Goal: Information Seeking & Learning: Learn about a topic

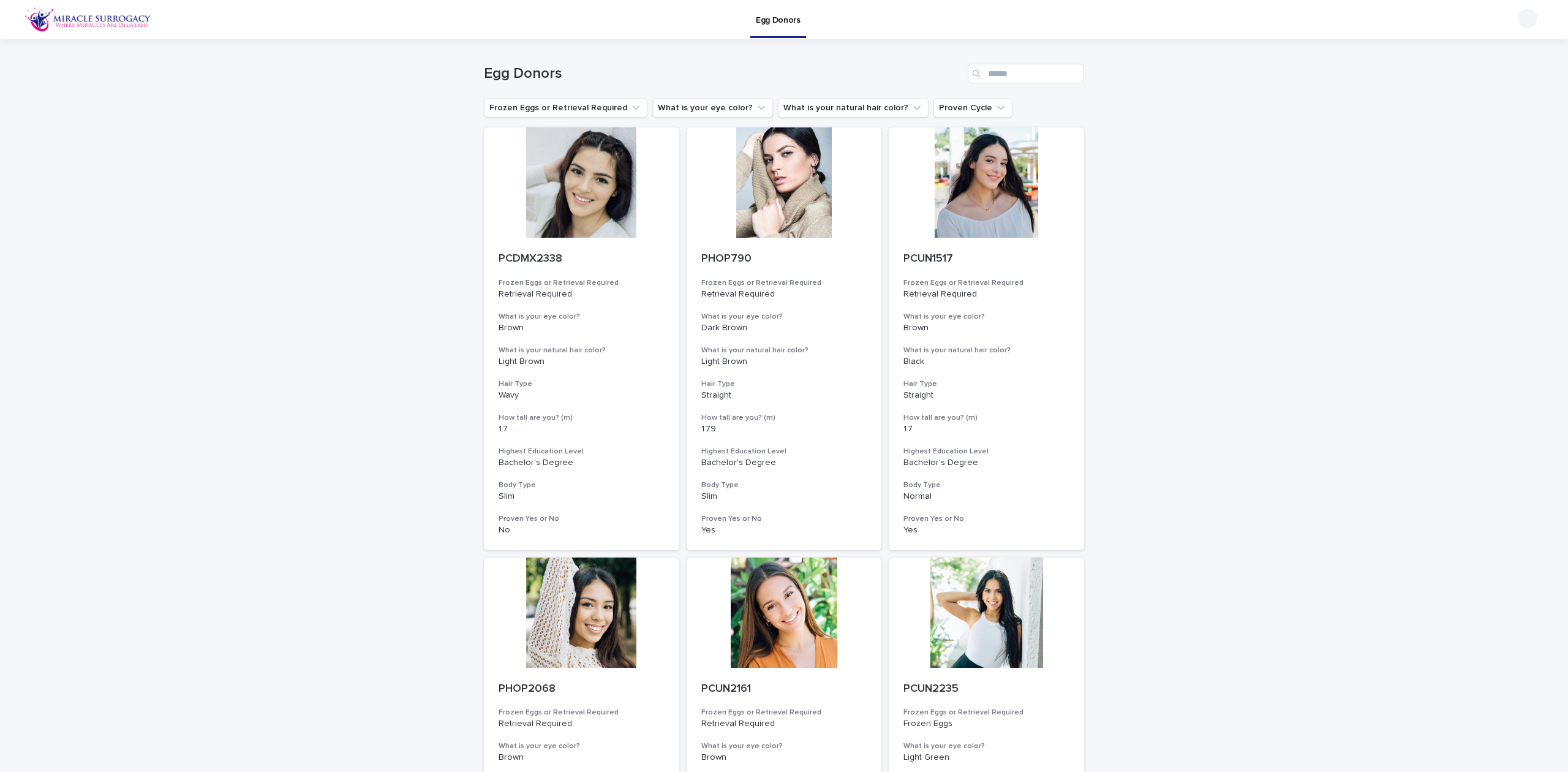
click at [698, 106] on button "What is your eye color?" at bounding box center [712, 108] width 120 height 20
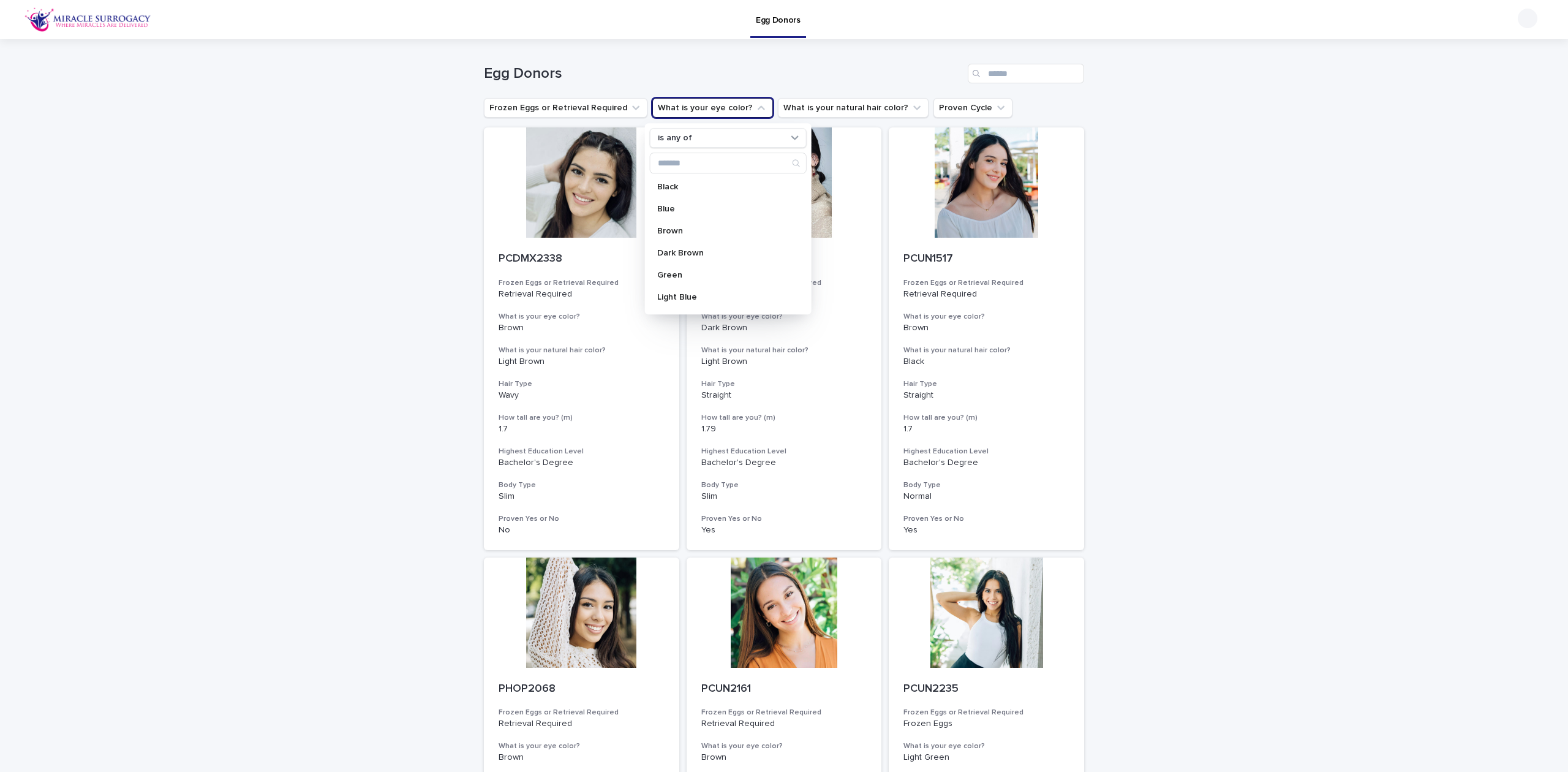
click at [692, 301] on p "Light Blue" at bounding box center [722, 297] width 130 height 8
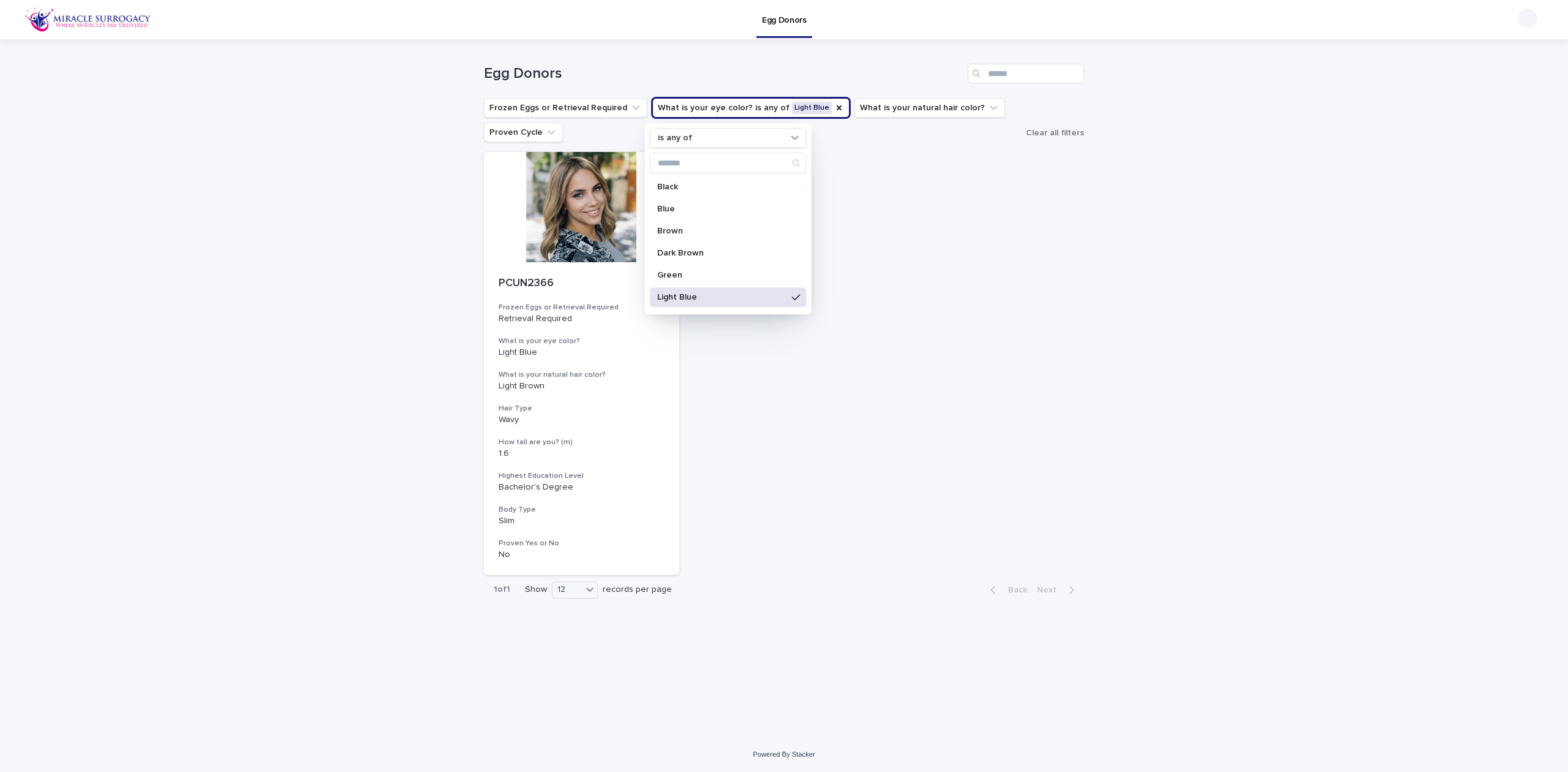
click at [709, 209] on p "Blue" at bounding box center [722, 209] width 130 height 8
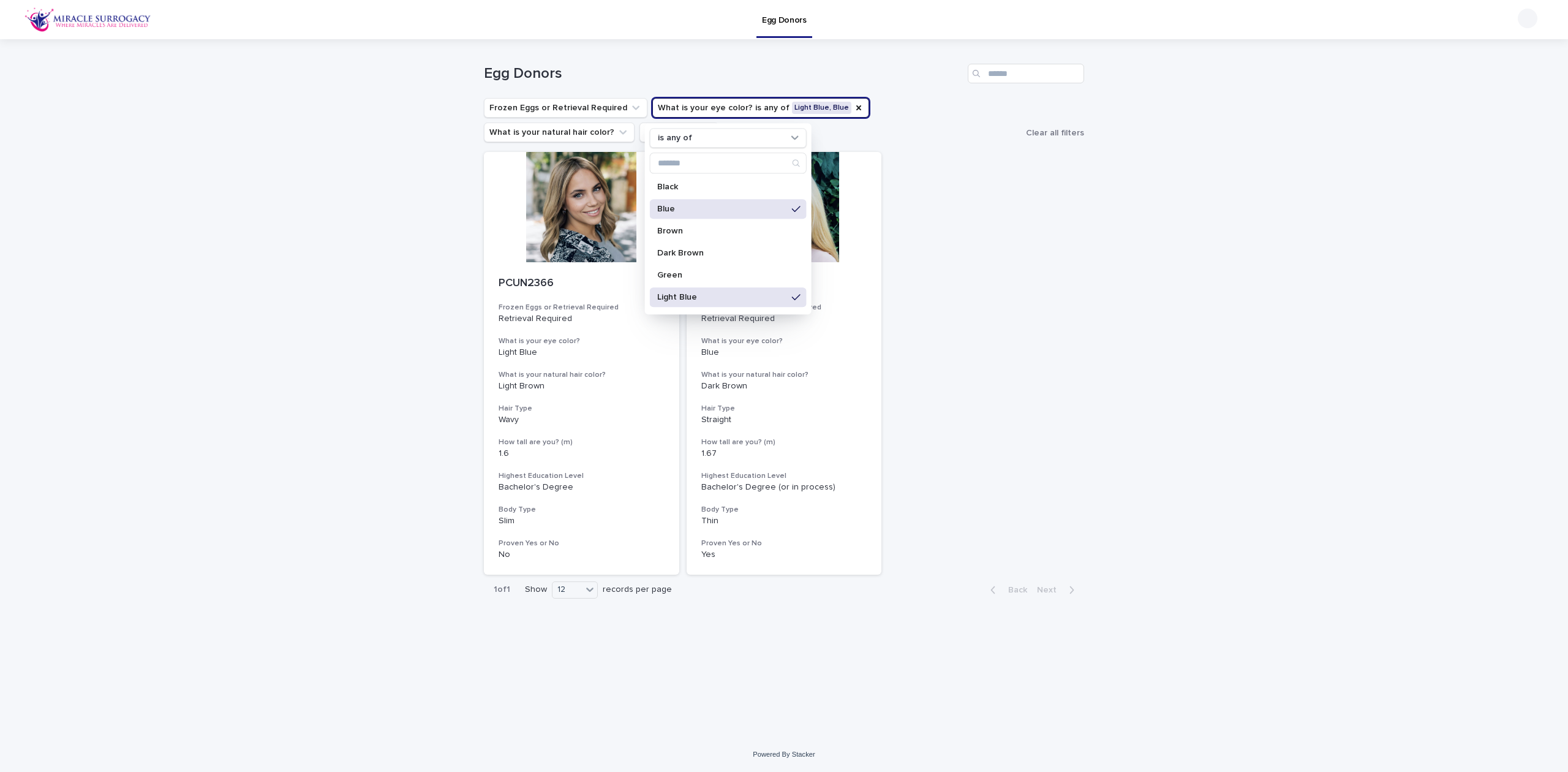
click at [1020, 266] on div "PCUN2366 Frozen Eggs or Retrieval Required Retrieval Required What is your [MED…" at bounding box center [783, 363] width 600 height 423
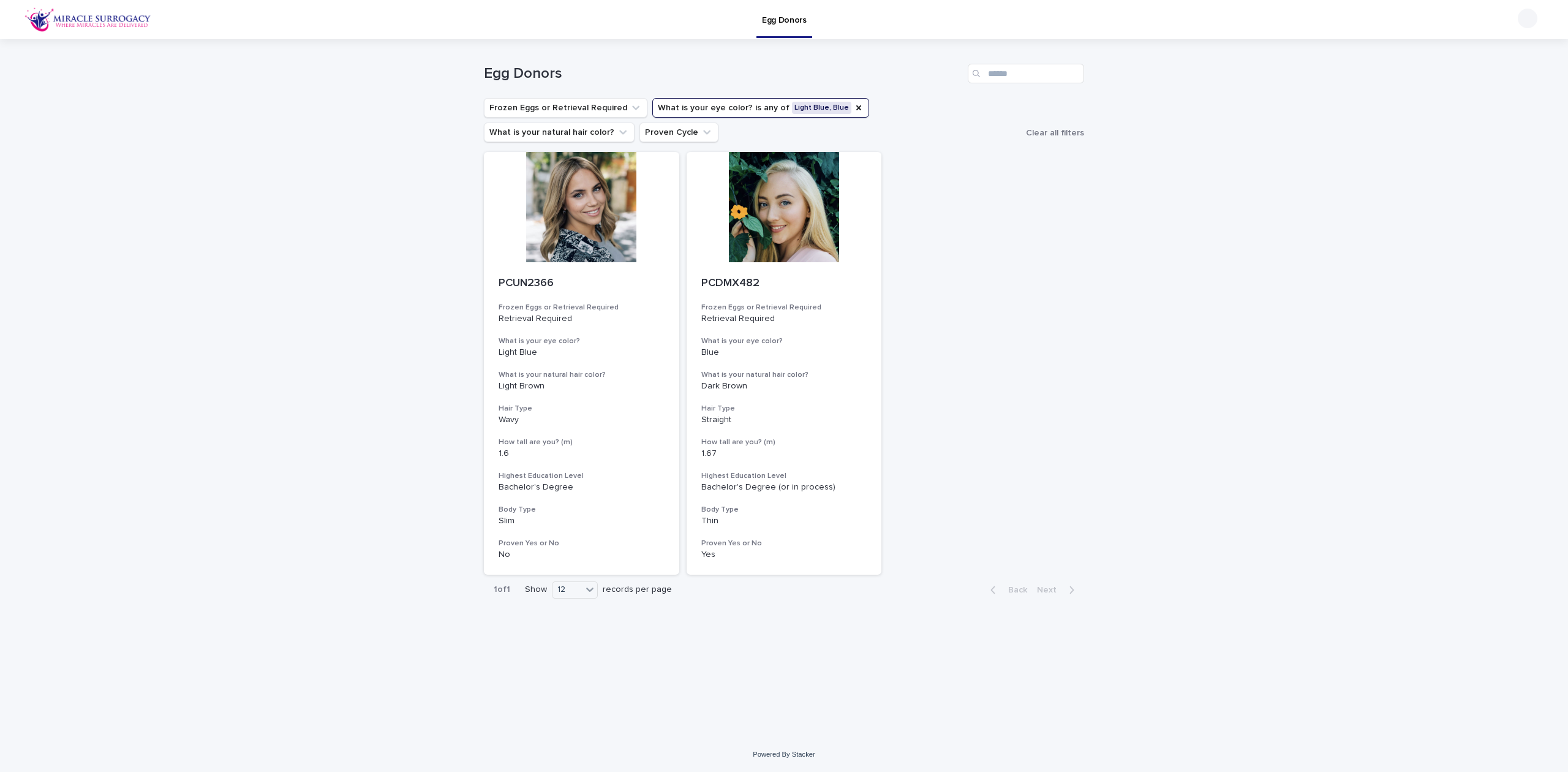
click at [731, 108] on button "What is your [MEDICAL_DATA]? is any of Light Blue, Blue" at bounding box center [761, 108] width 217 height 20
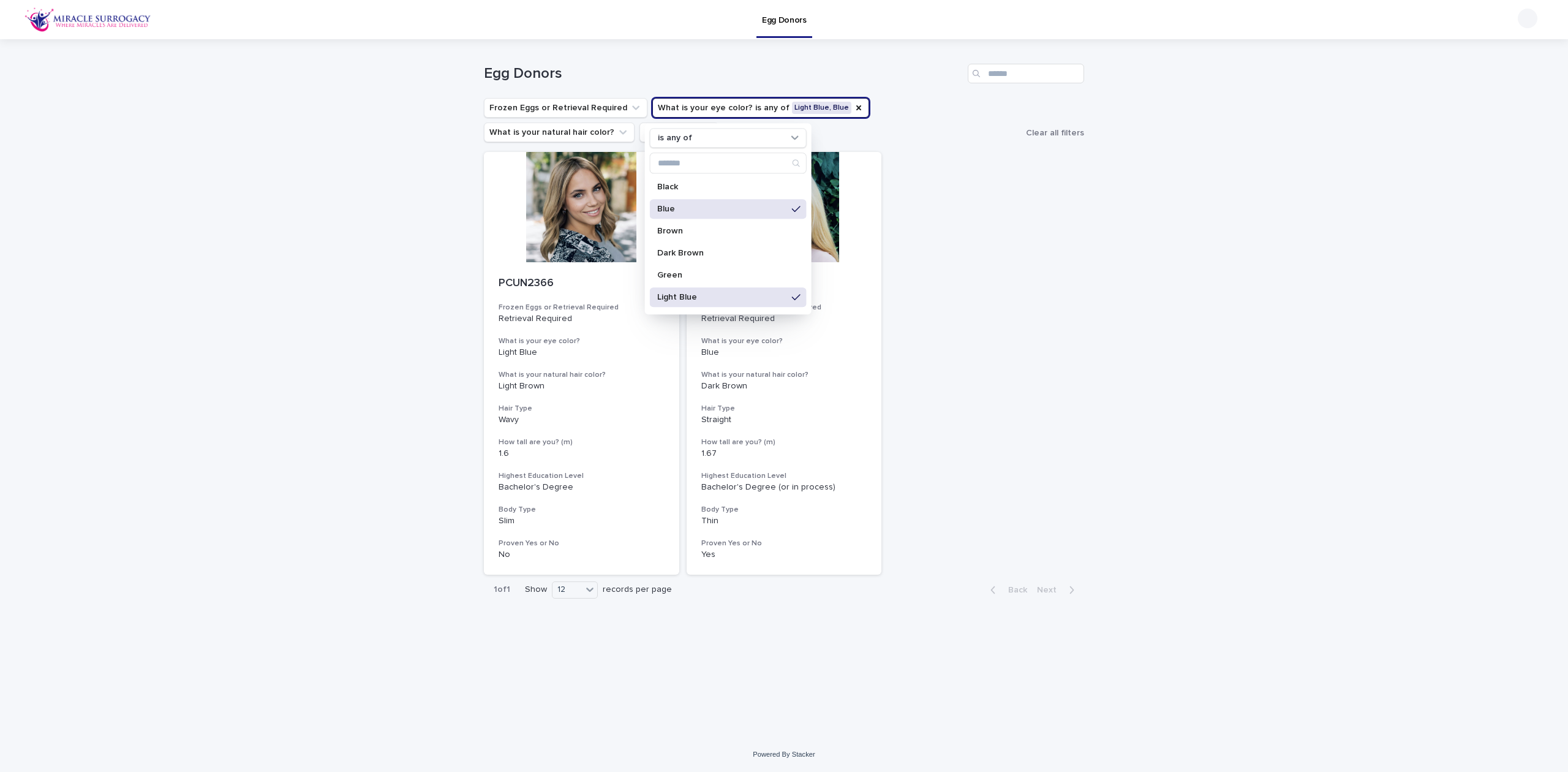
click at [737, 270] on p "Green" at bounding box center [722, 274] width 130 height 8
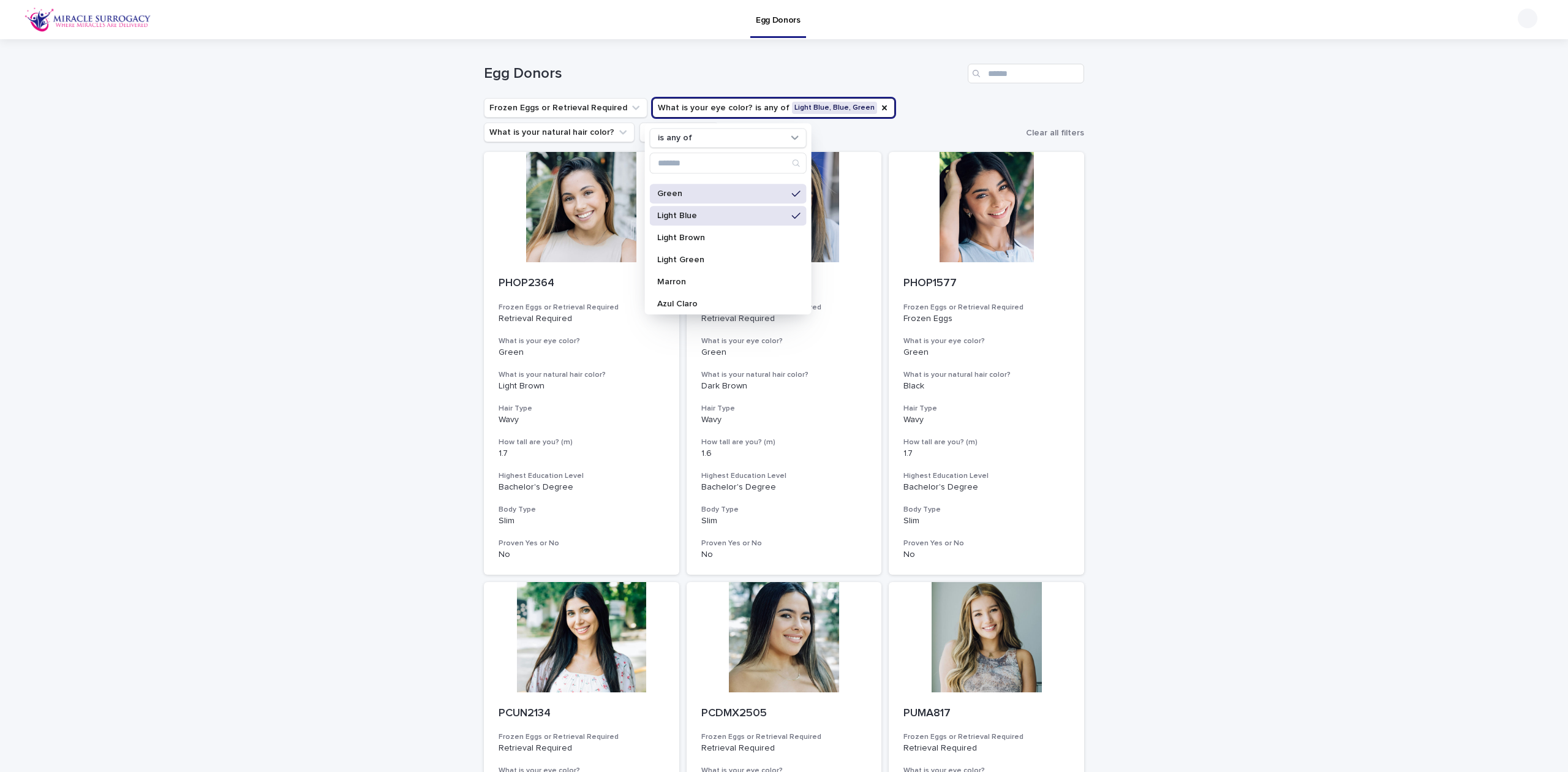
click at [703, 255] on div "Light Green" at bounding box center [728, 260] width 157 height 20
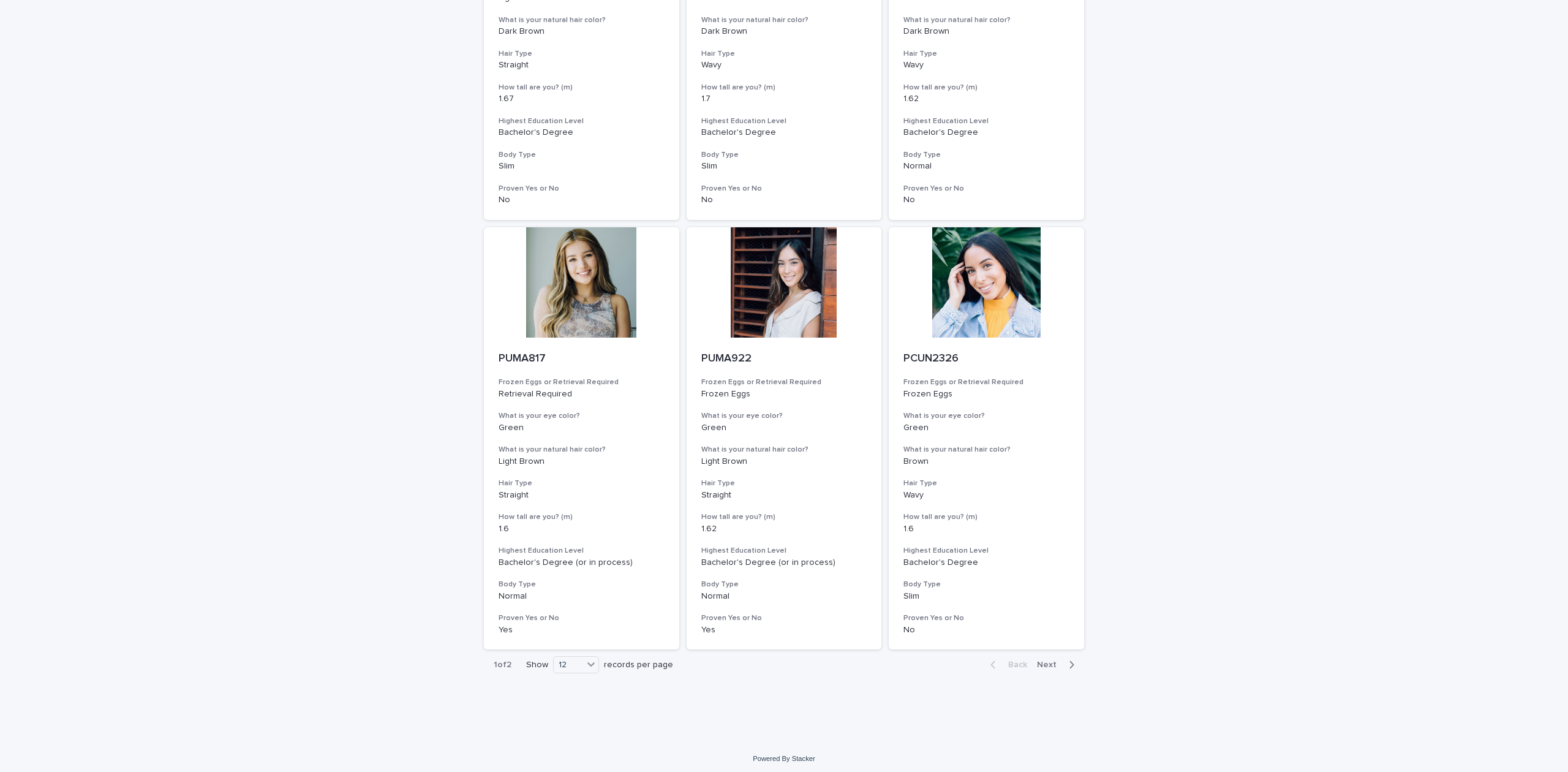
scroll to position [1219, 0]
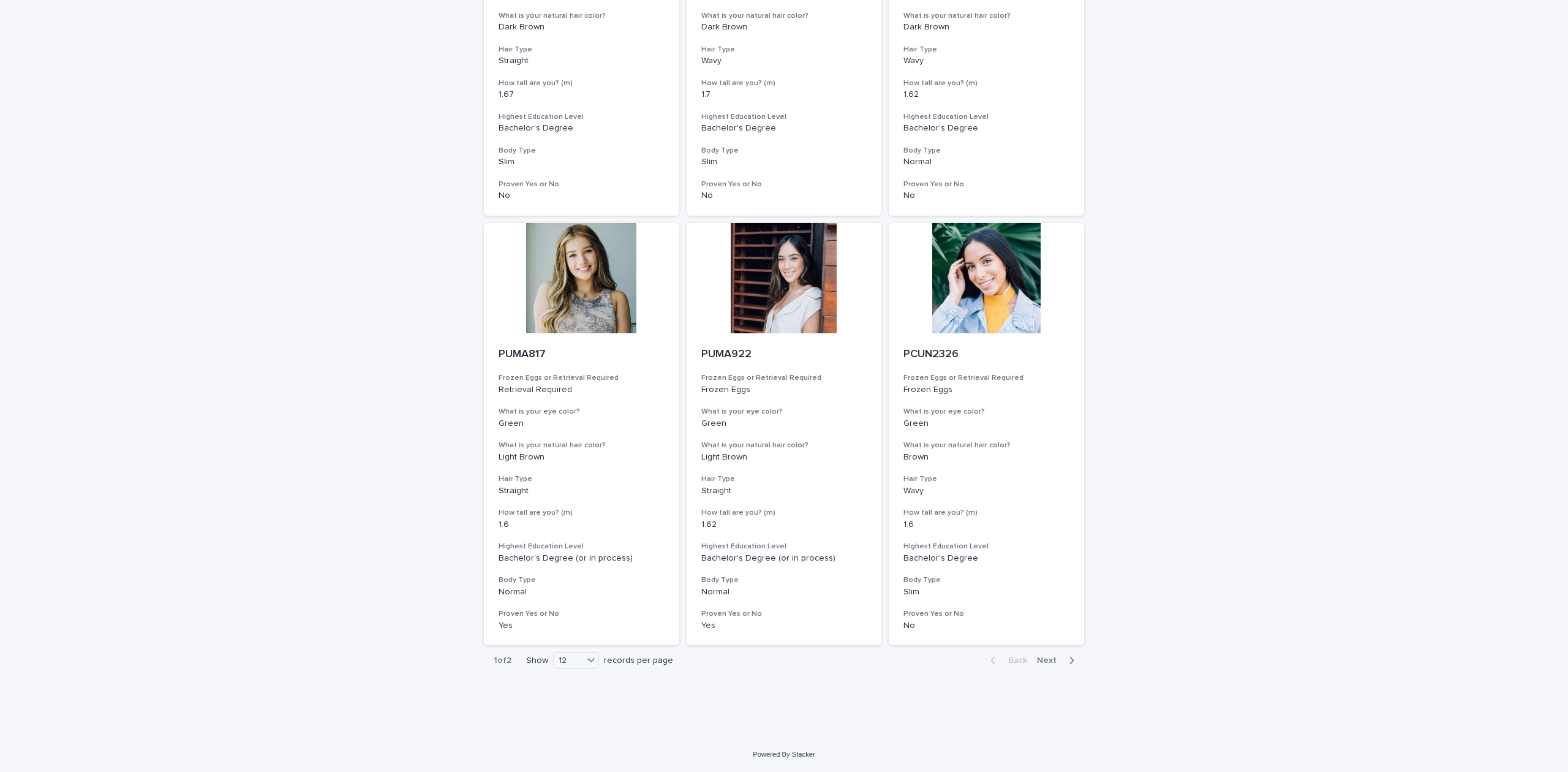
click at [1044, 661] on span "Next" at bounding box center [1051, 660] width 27 height 8
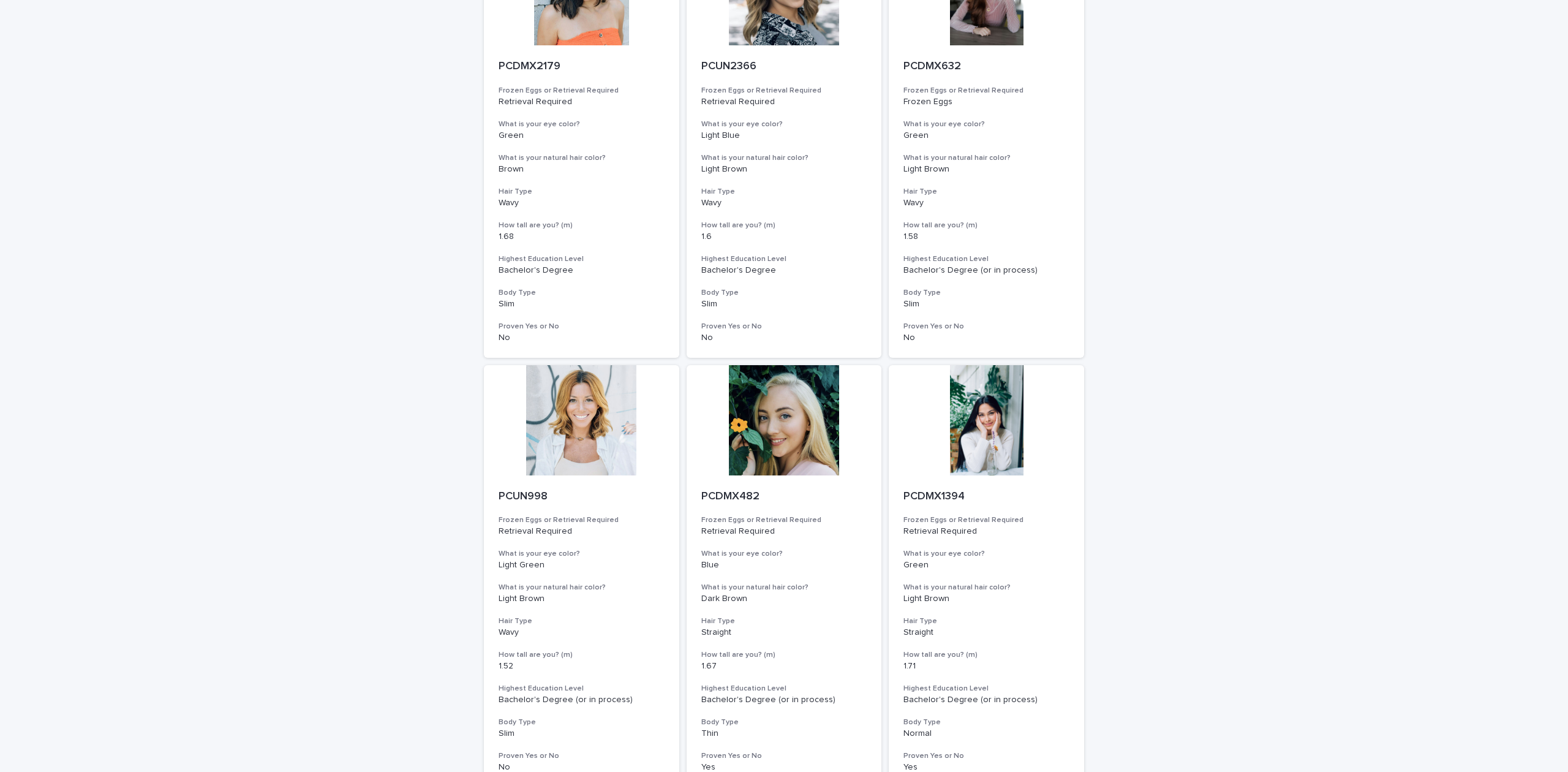
scroll to position [218, 0]
click at [569, 418] on div at bounding box center [581, 419] width 195 height 110
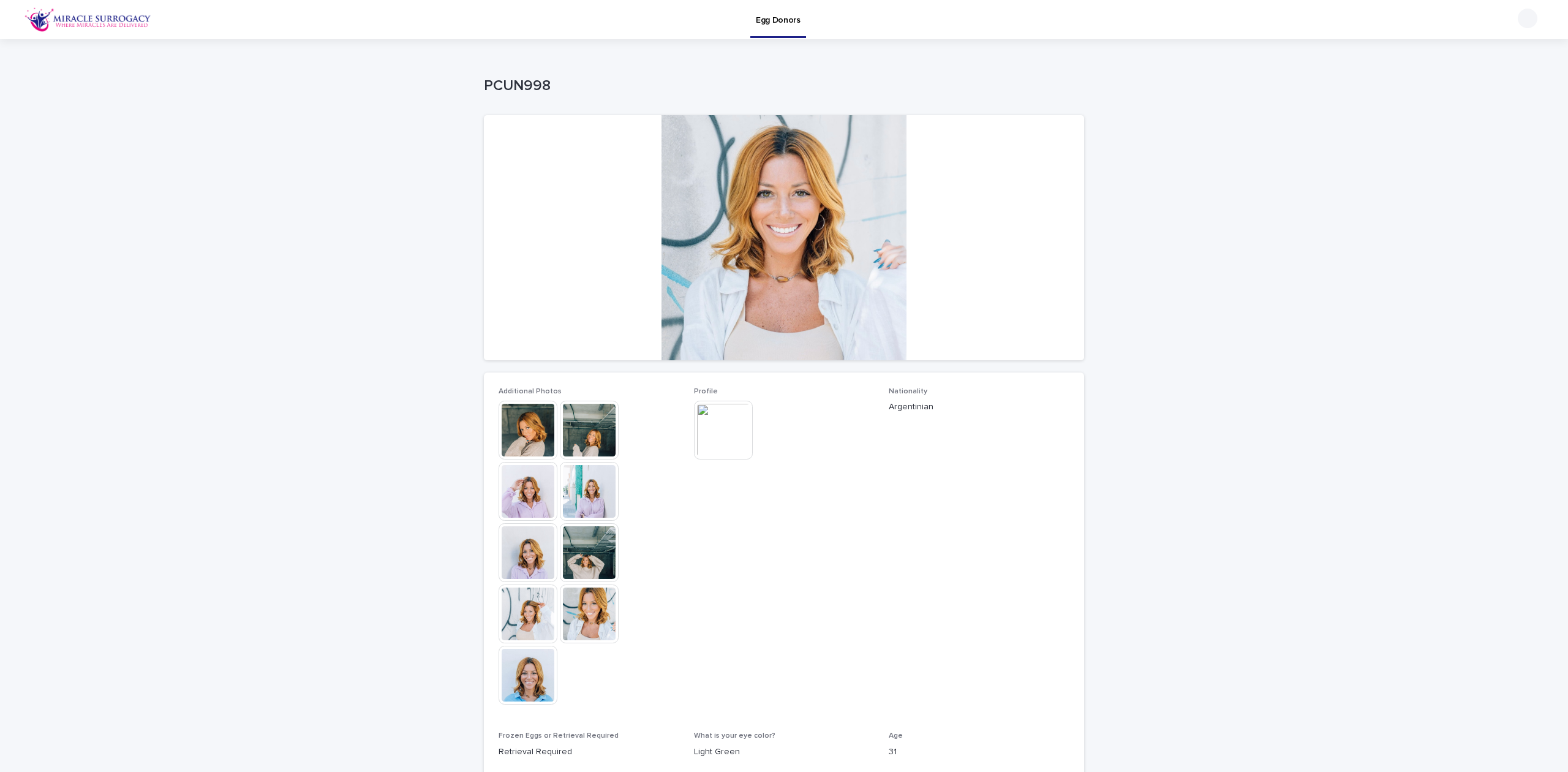
click at [513, 559] on img at bounding box center [528, 552] width 59 height 59
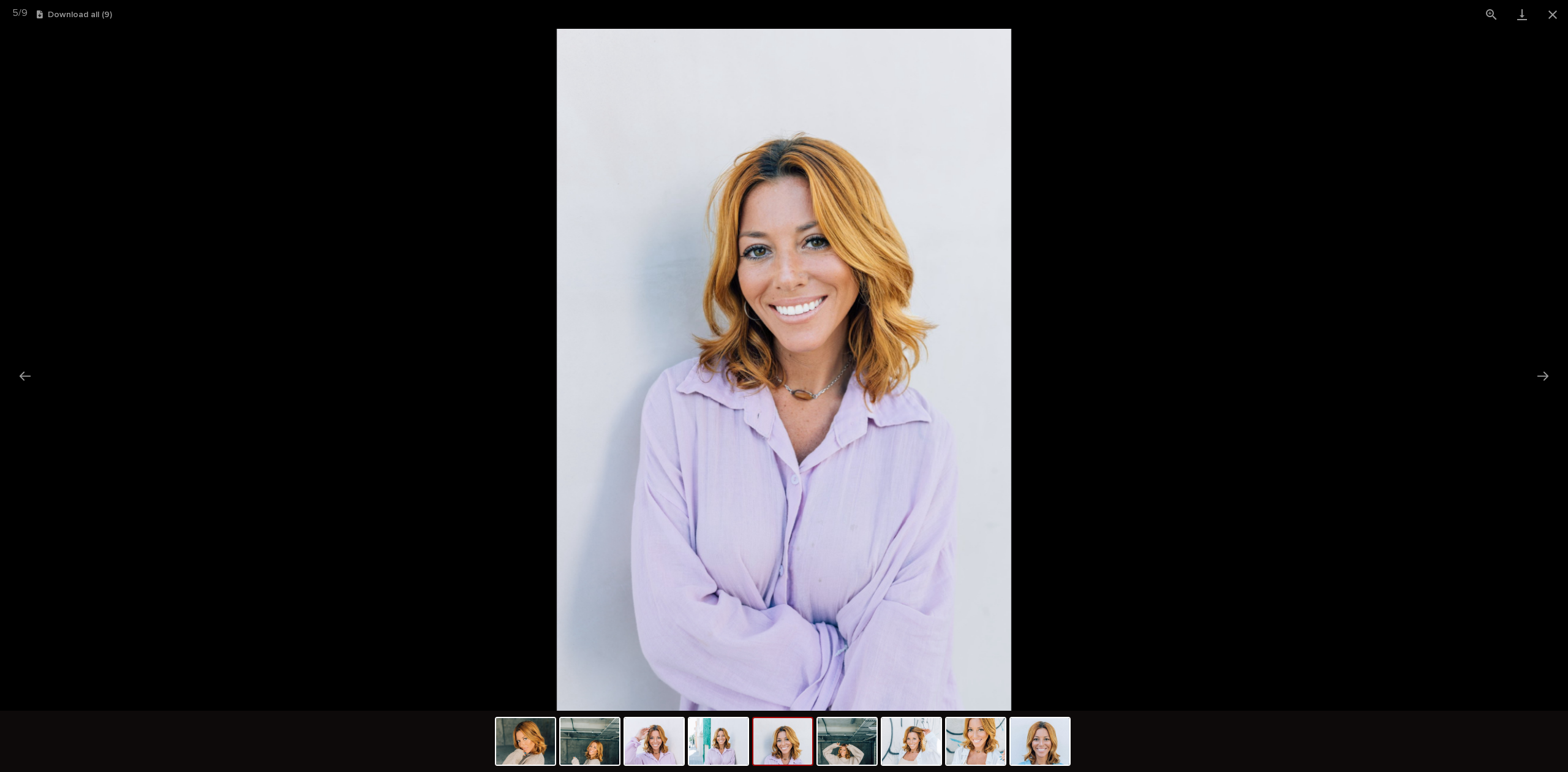
click at [1539, 376] on button "Next slide" at bounding box center [1542, 376] width 26 height 24
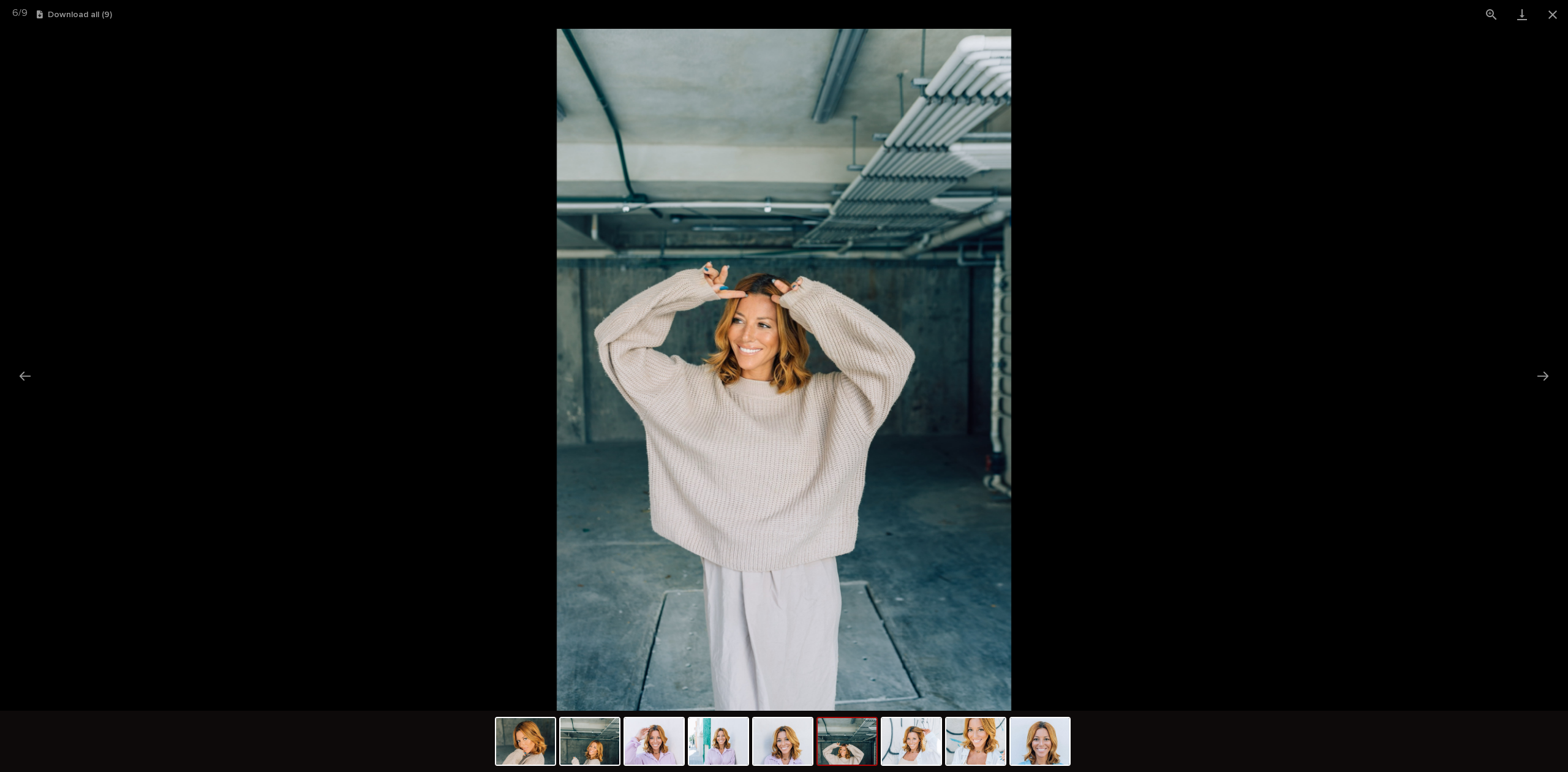
click at [1535, 376] on button "Next slide" at bounding box center [1542, 376] width 26 height 24
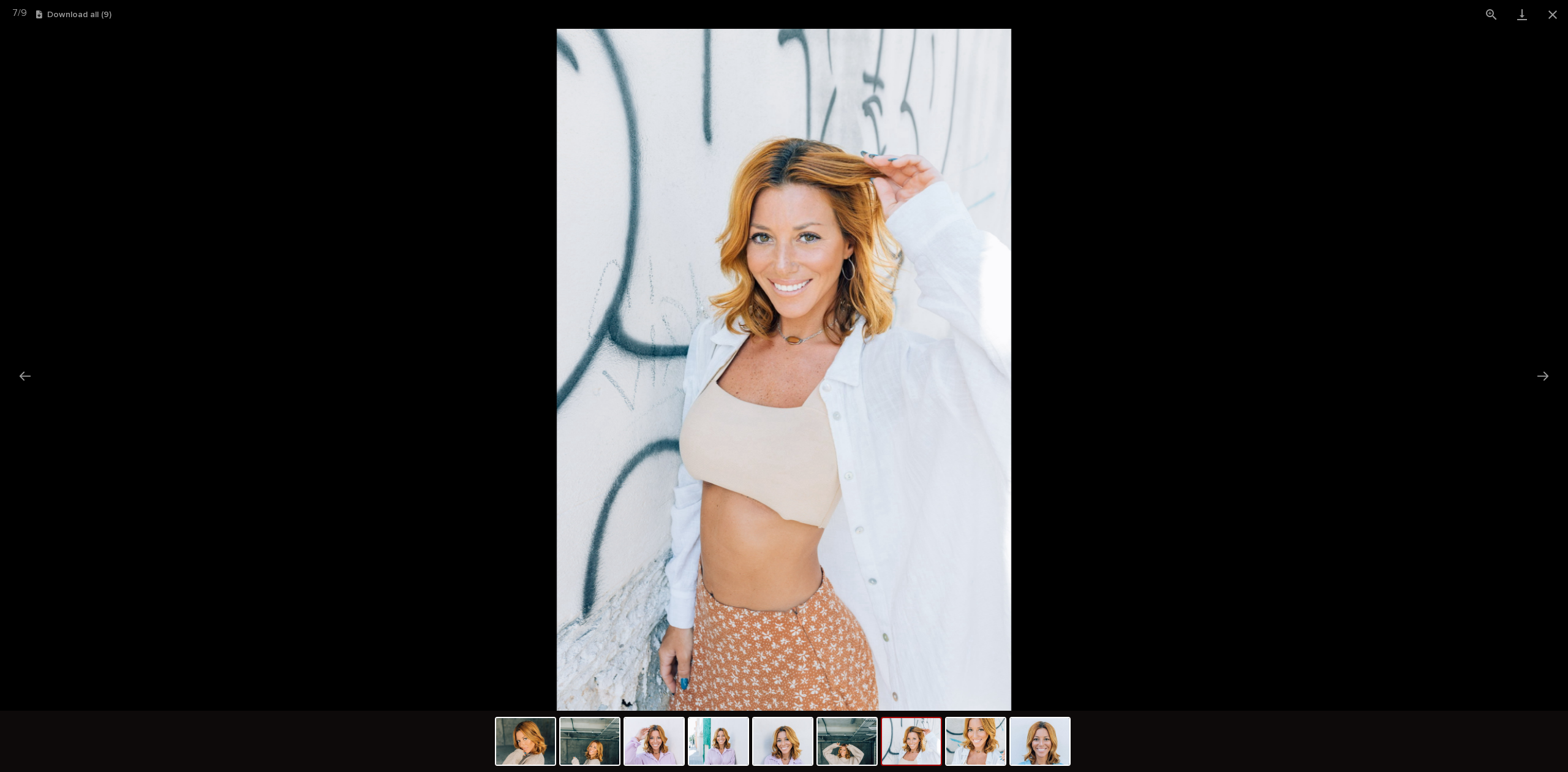
click at [1535, 376] on button "Next slide" at bounding box center [1542, 376] width 26 height 24
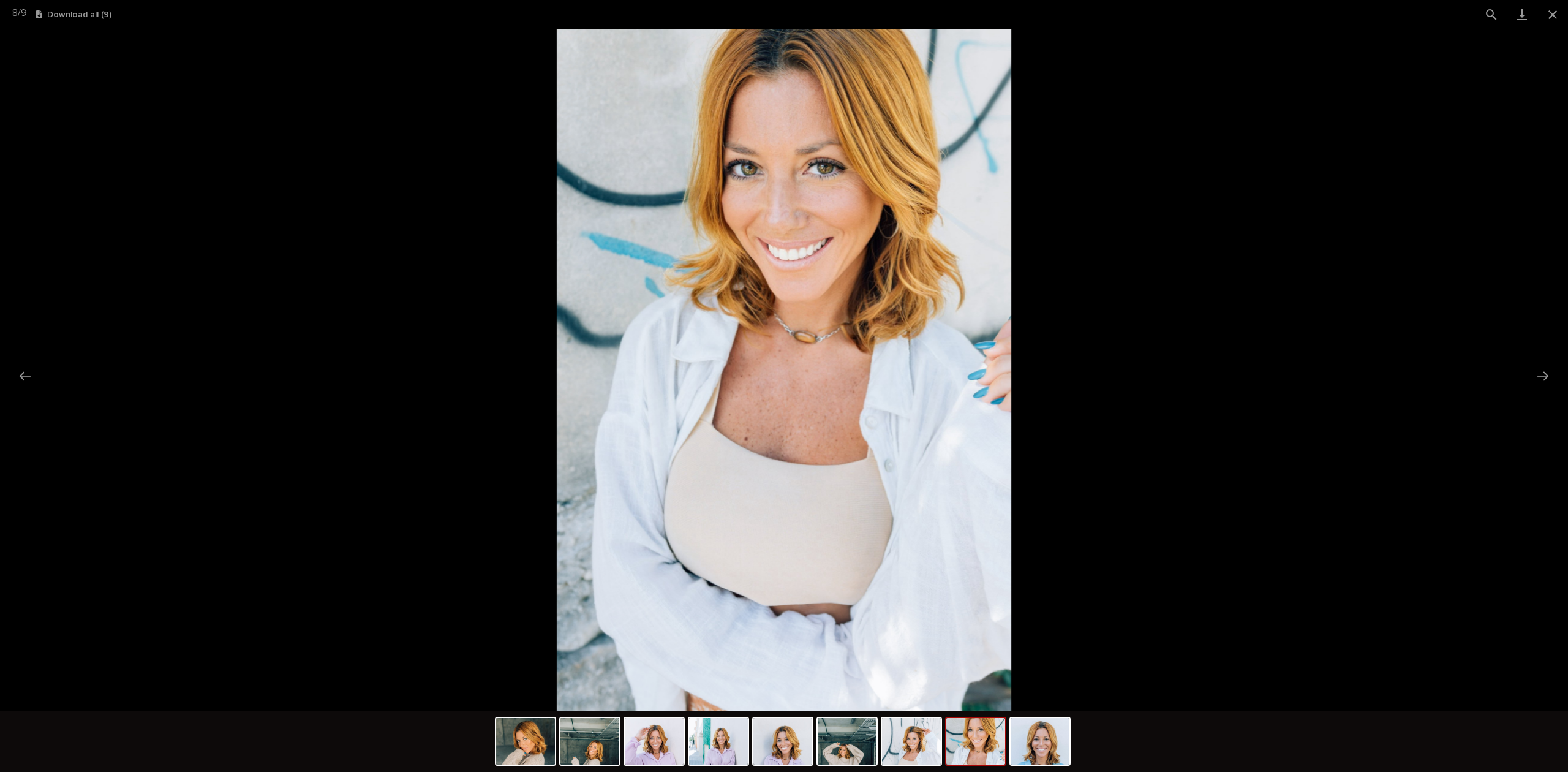
click at [1535, 376] on button "Next slide" at bounding box center [1542, 376] width 26 height 24
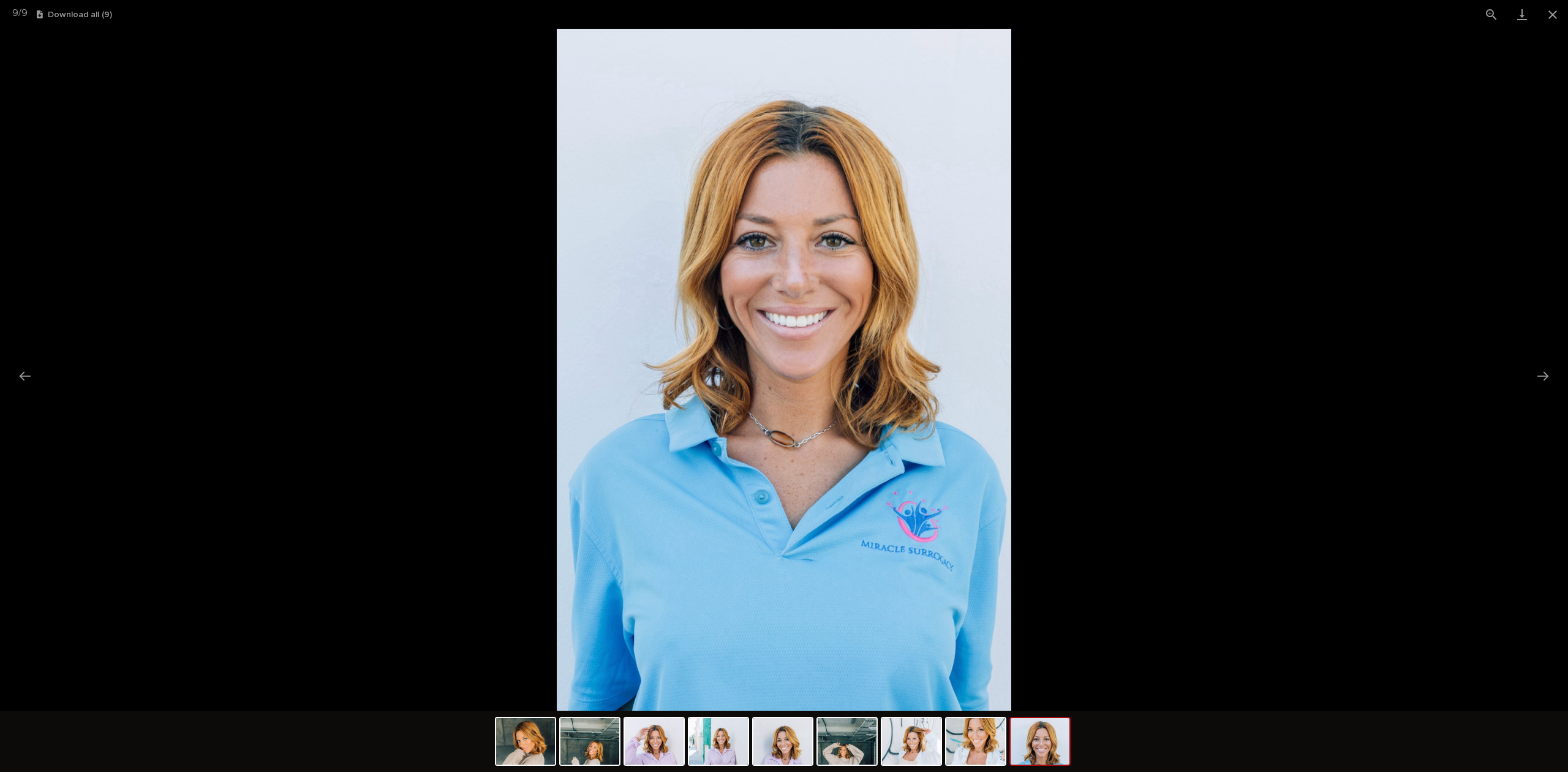
click at [1535, 376] on button "Next slide" at bounding box center [1542, 376] width 26 height 24
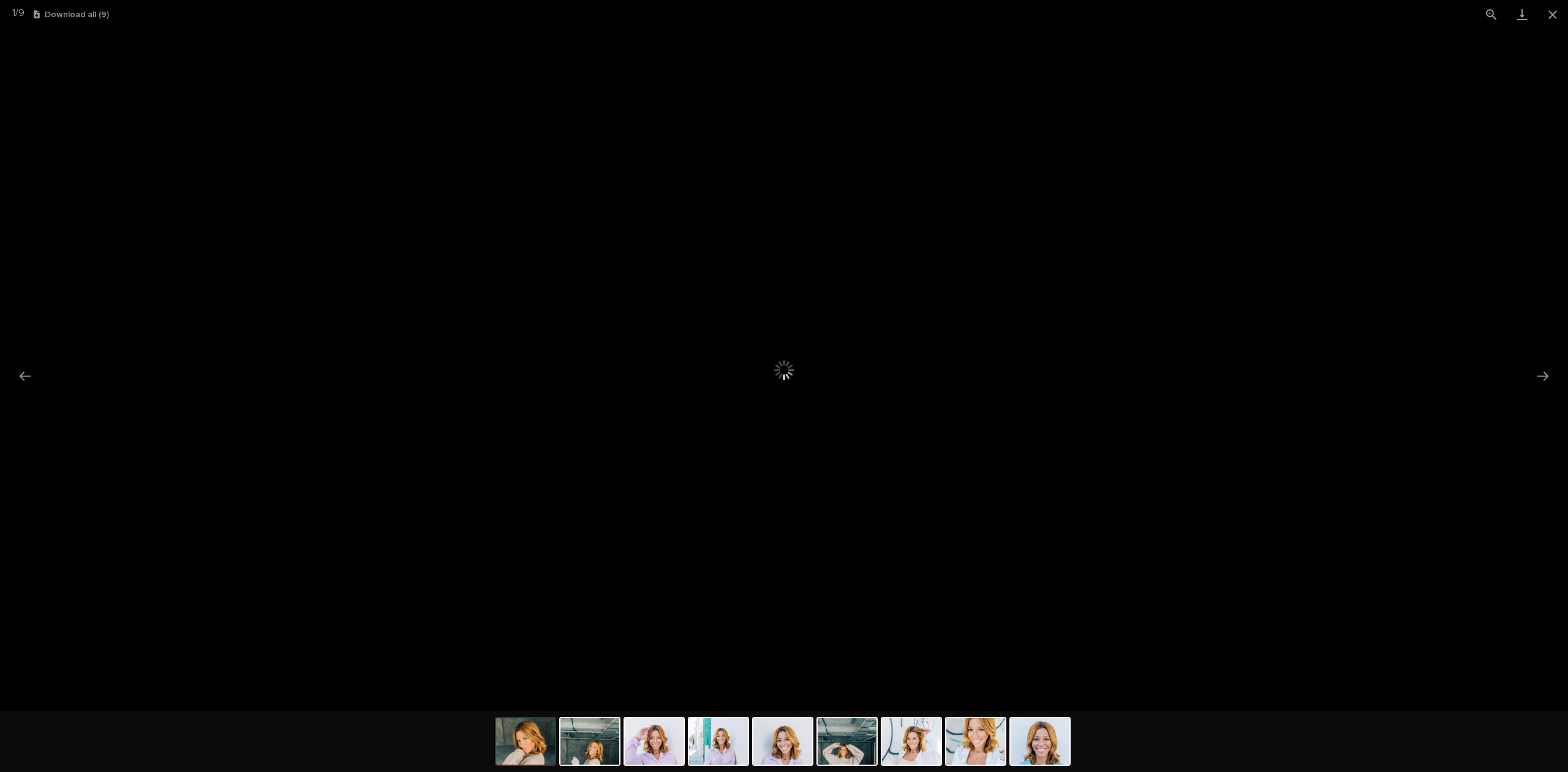
click at [1551, 20] on button "Close gallery" at bounding box center [1552, 14] width 31 height 29
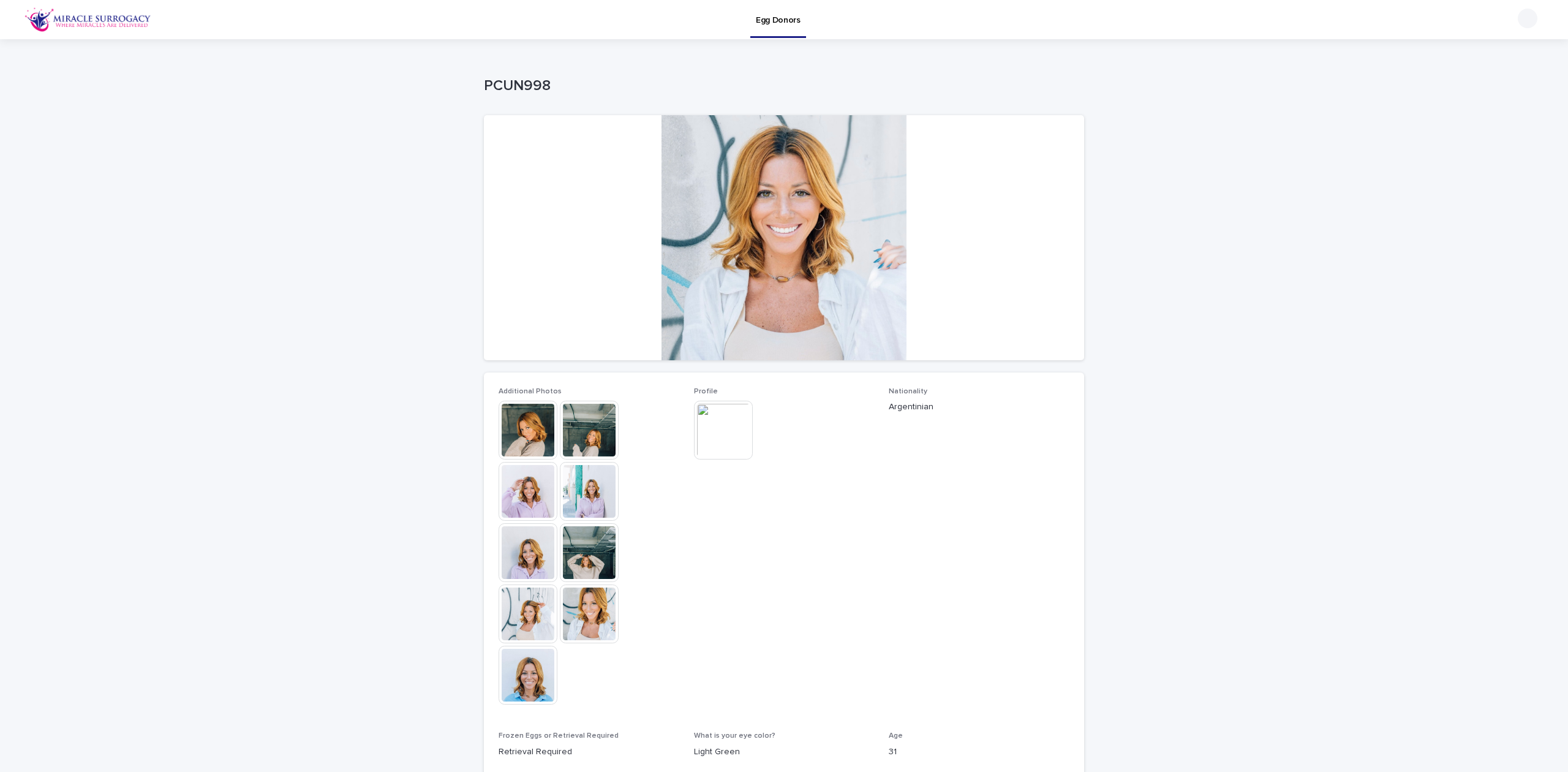
click at [795, 23] on p "Egg Donors" at bounding box center [778, 13] width 44 height 26
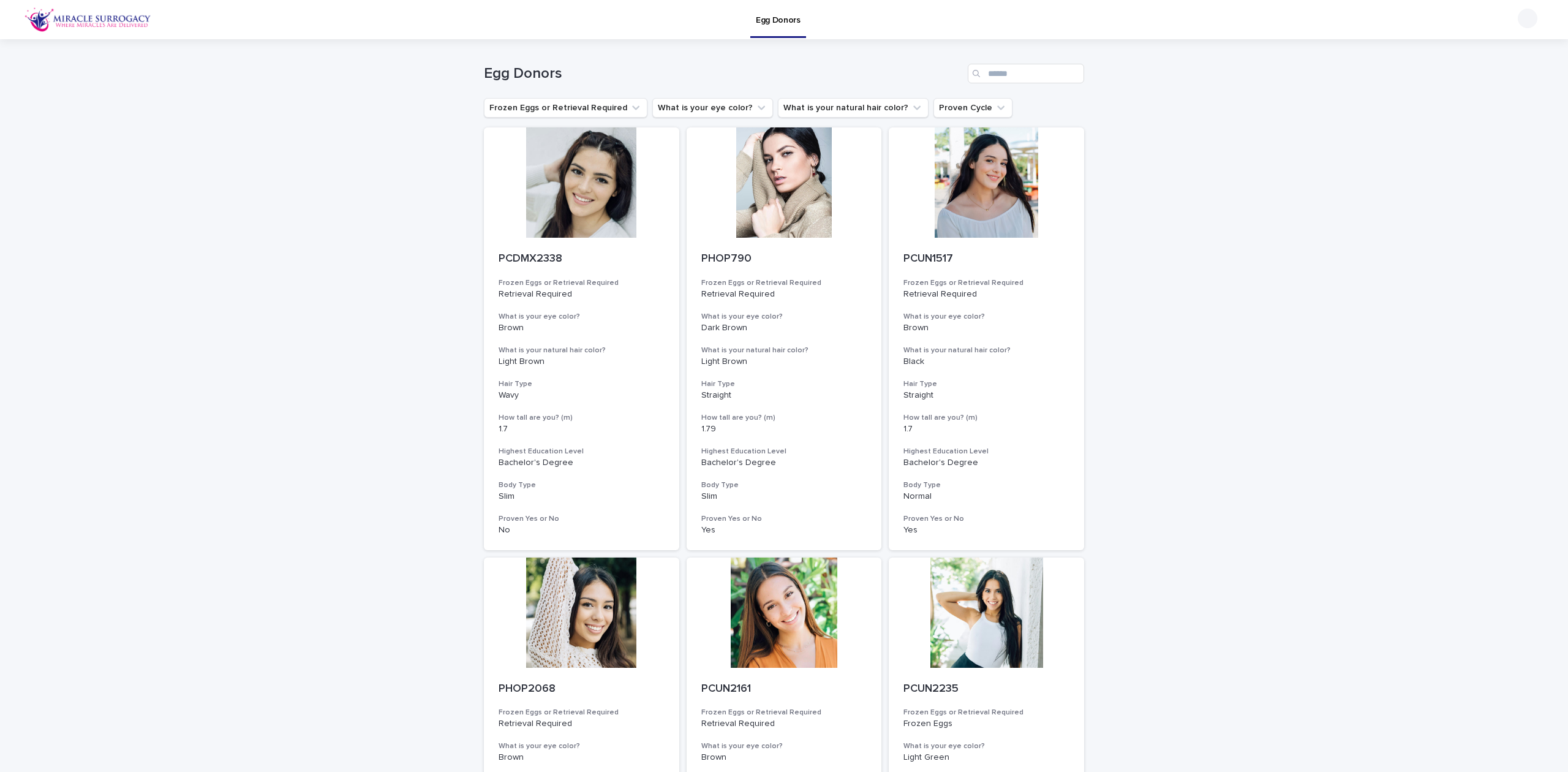
click at [933, 110] on button "Proven Cycle" at bounding box center [972, 108] width 79 height 20
click at [840, 105] on button "What is your natural hair color?" at bounding box center [853, 108] width 151 height 20
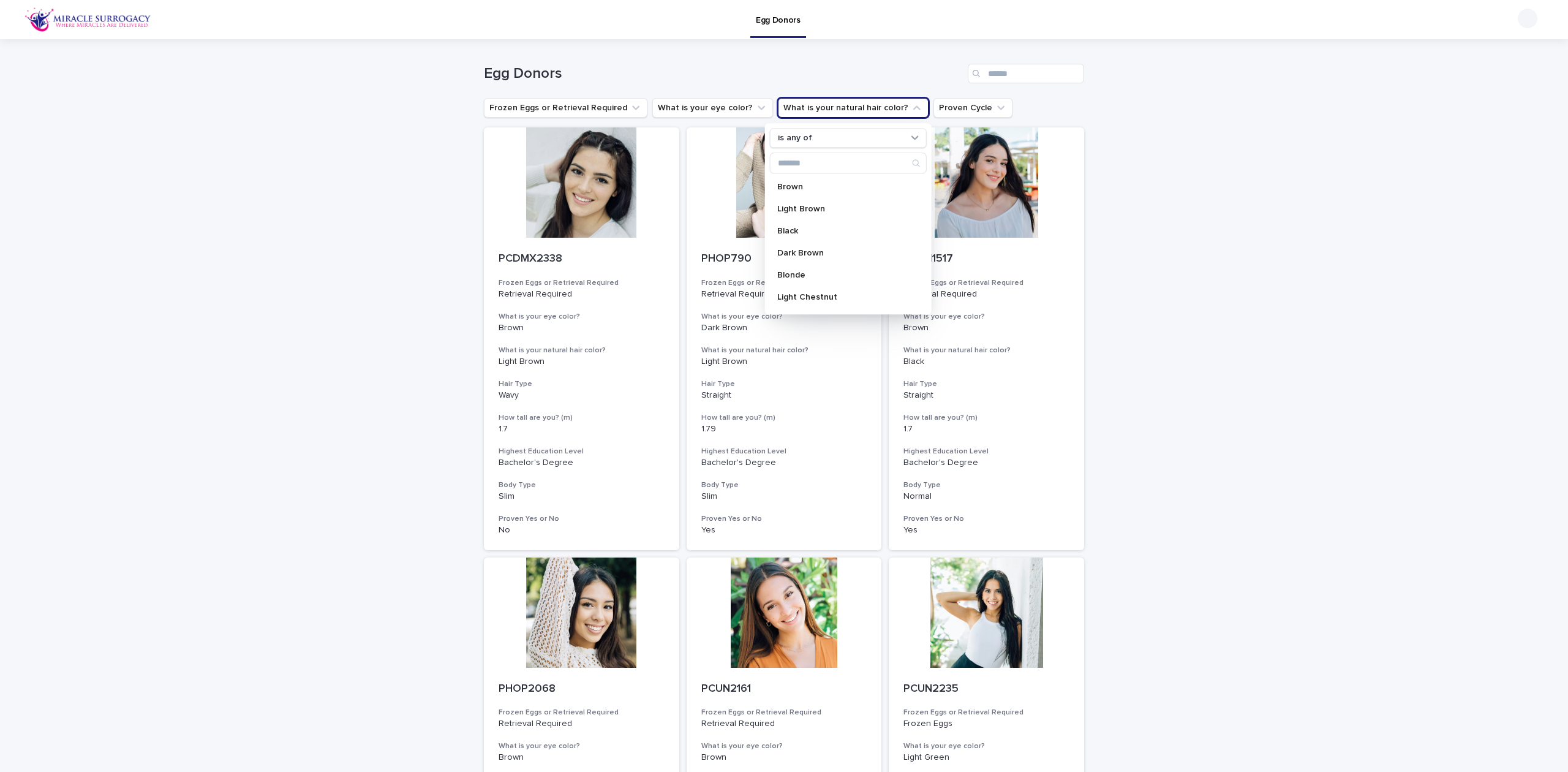
click at [819, 265] on div "Brown Light Brown Black Dark Brown Blonde Light Chestnut Red [PERSON_NAME] [PER…" at bounding box center [848, 243] width 157 height 133
click at [860, 277] on p "Blonde" at bounding box center [842, 274] width 130 height 8
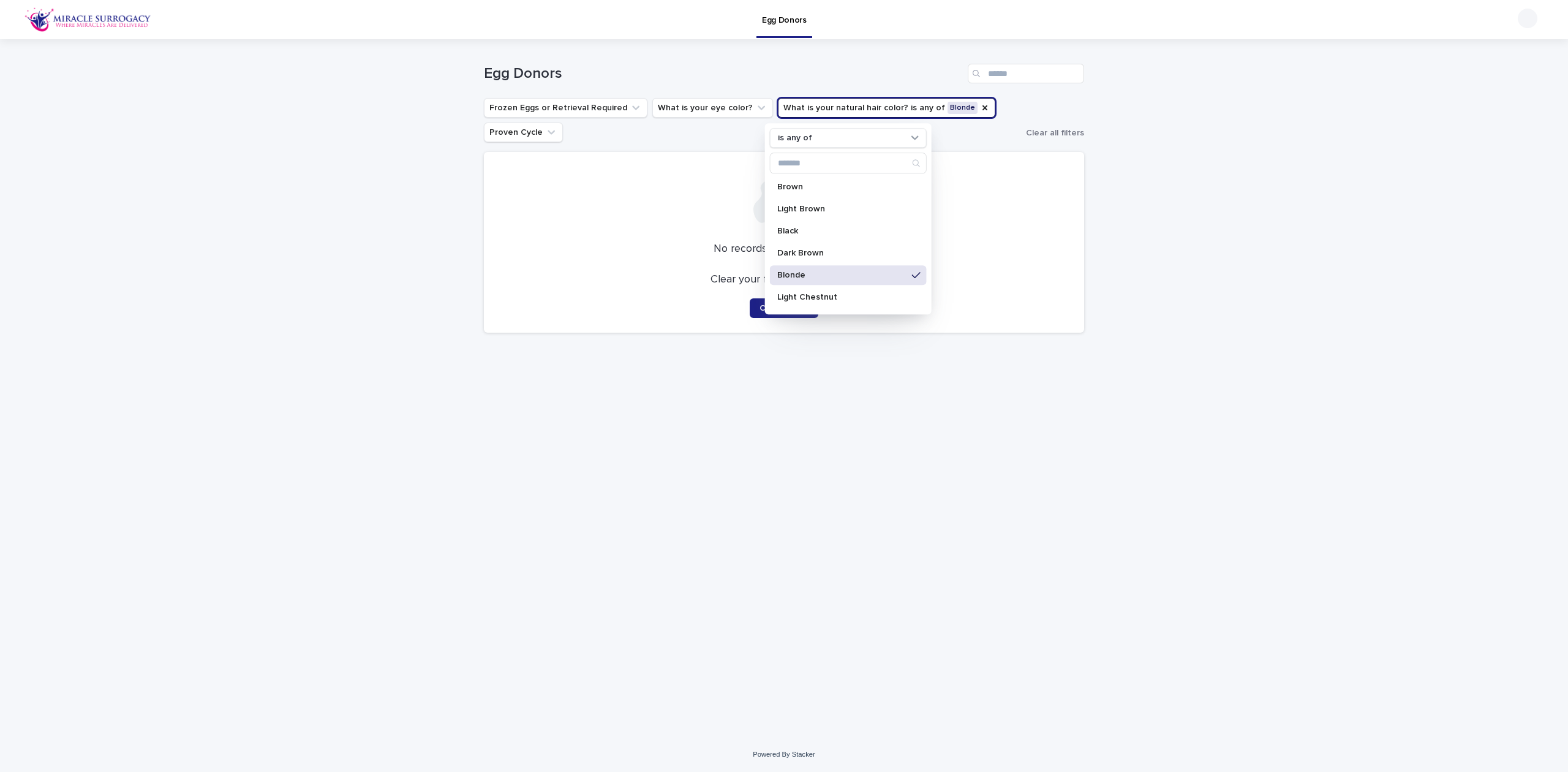
click at [1304, 315] on div "Loading... Saving… Loading... Saving… Egg Donors Frozen Eggs or Retrieval Requi…" at bounding box center [784, 388] width 1568 height 697
click at [772, 307] on span "Clear Filters" at bounding box center [783, 307] width 49 height 8
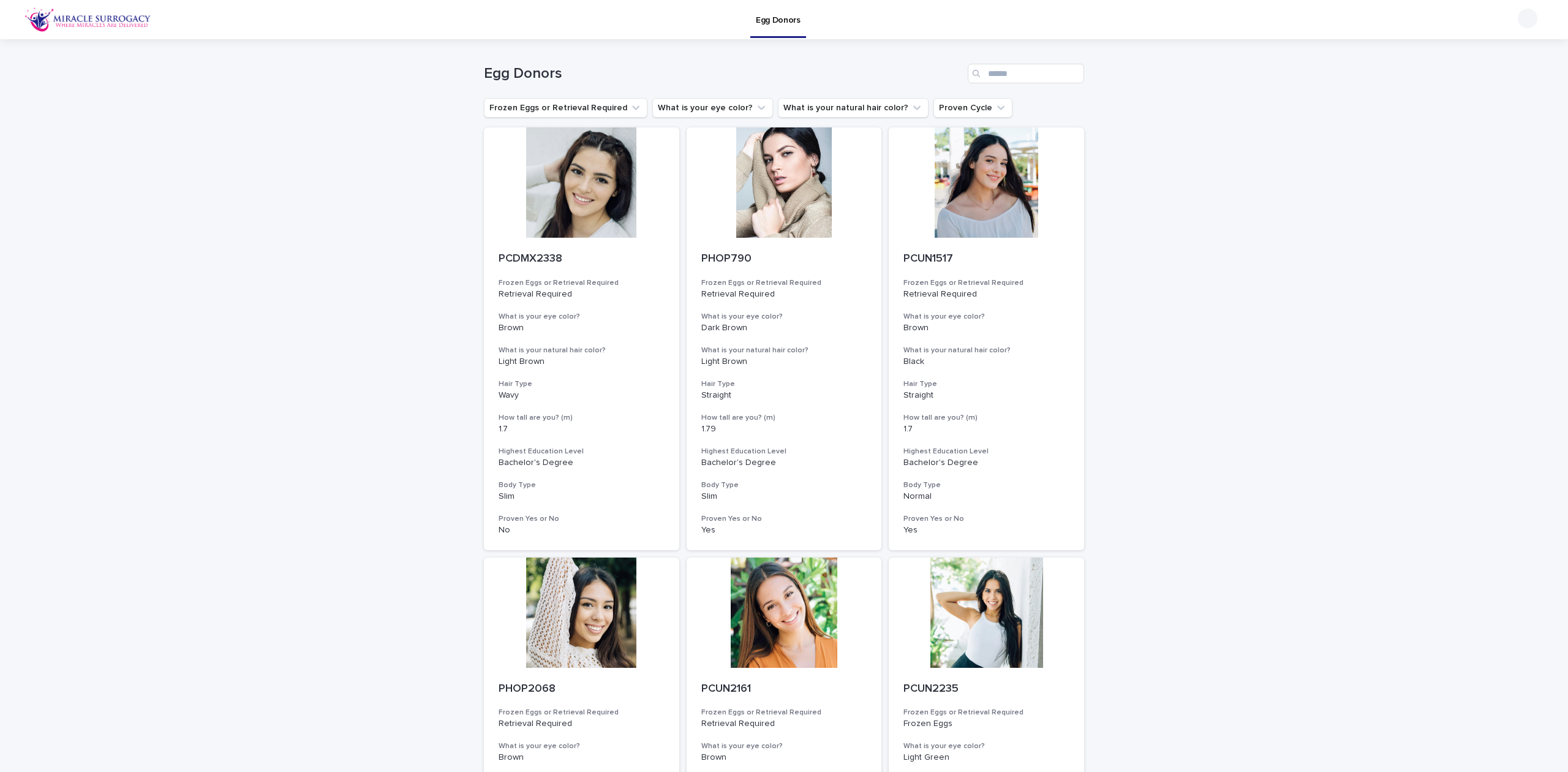
click at [853, 111] on button "What is your natural hair color?" at bounding box center [853, 108] width 151 height 20
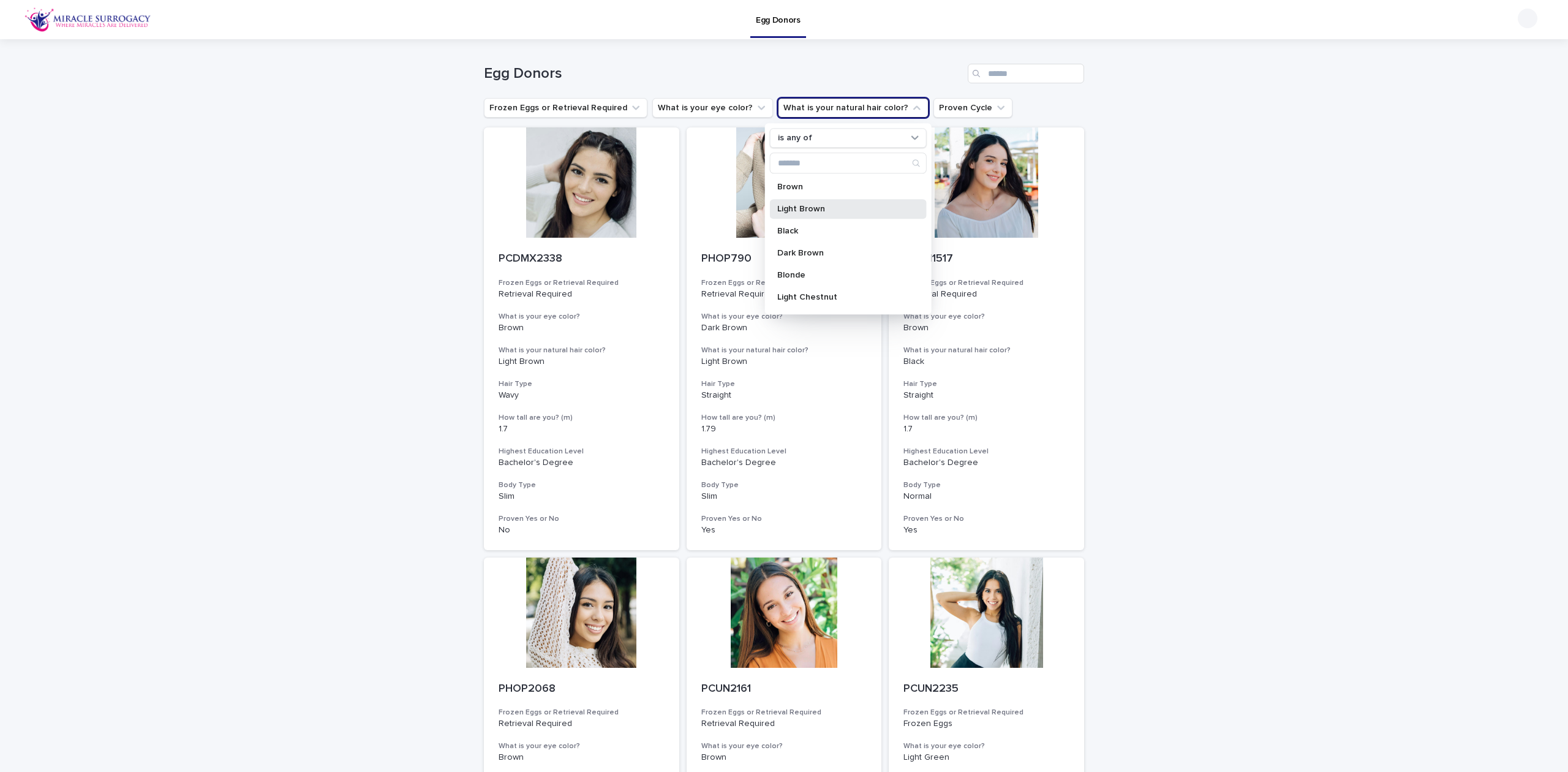
click at [865, 206] on p "Light Brown" at bounding box center [842, 209] width 130 height 8
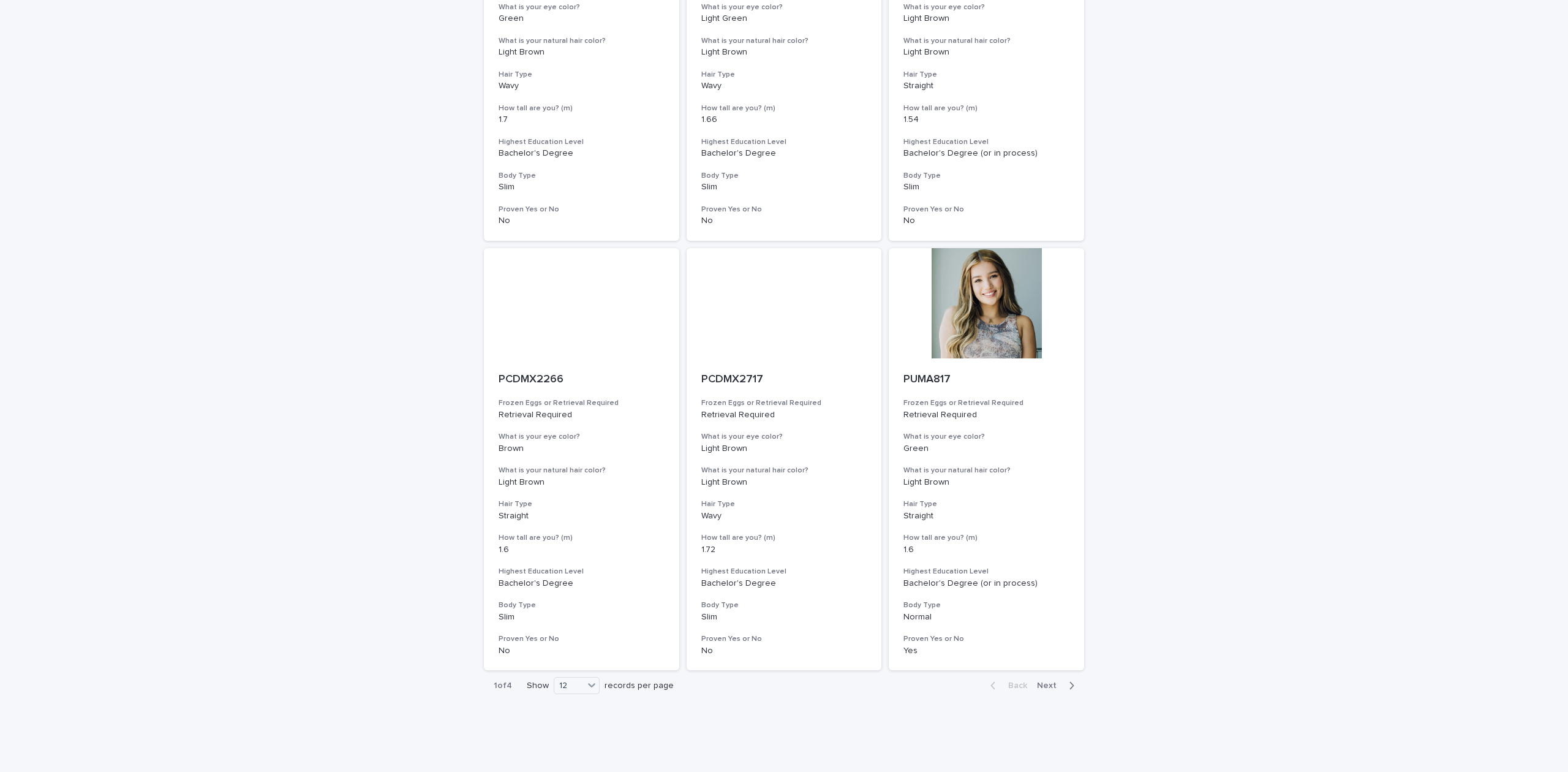
scroll to position [1219, 0]
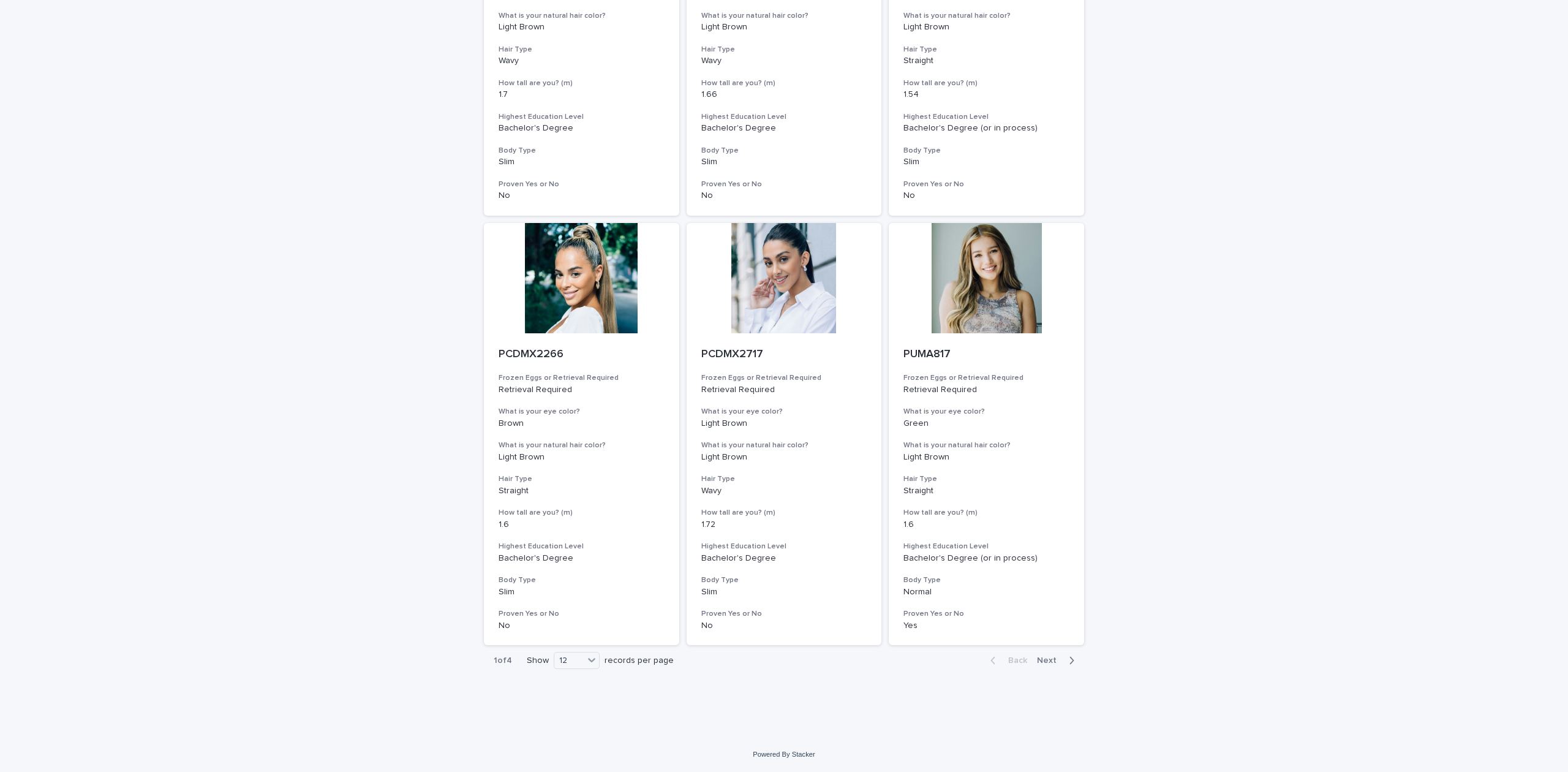
click at [1054, 662] on span "Next" at bounding box center [1051, 660] width 27 height 8
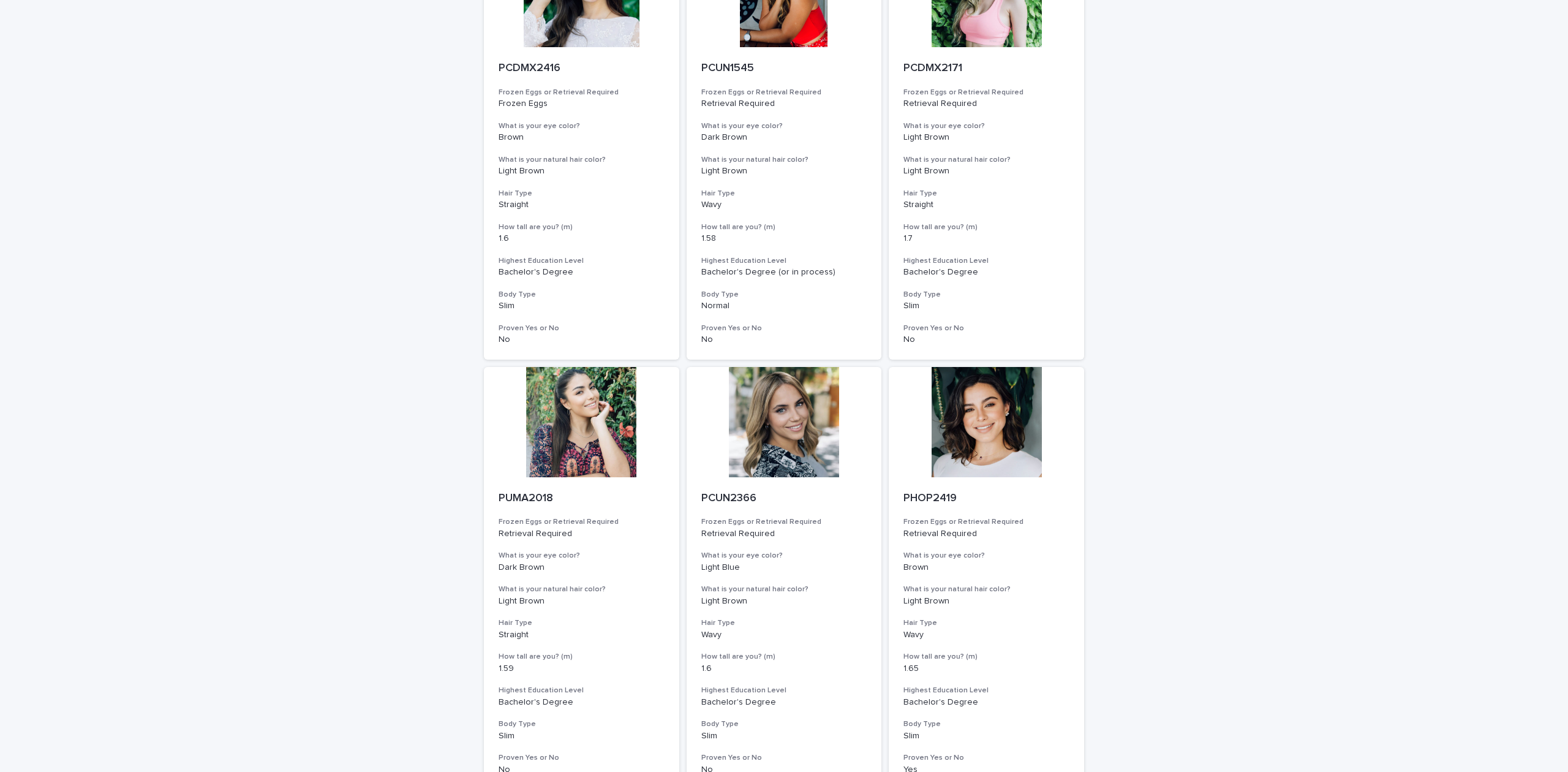
scroll to position [1219, 0]
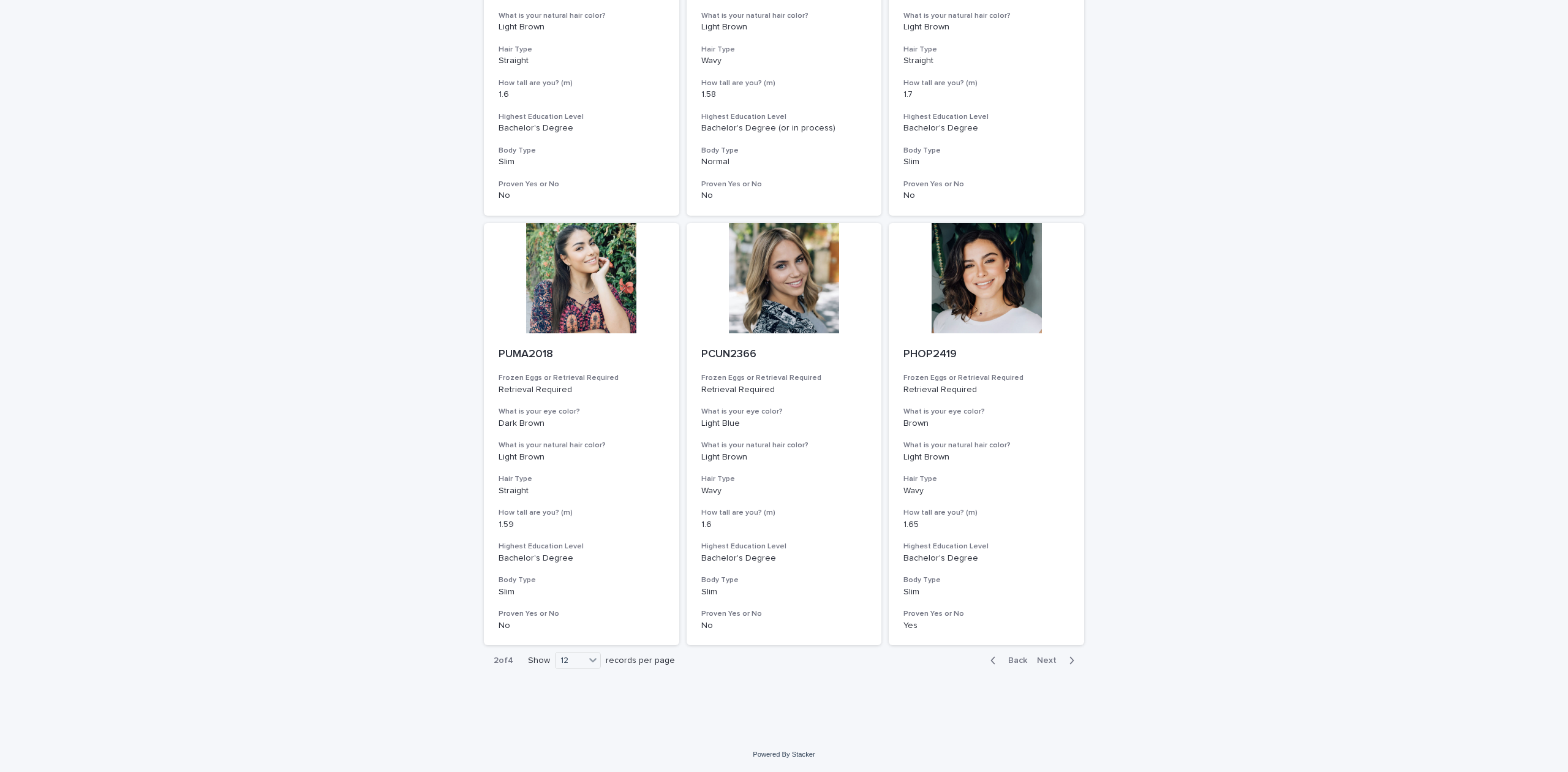
click at [1039, 655] on button "Next" at bounding box center [1057, 660] width 52 height 11
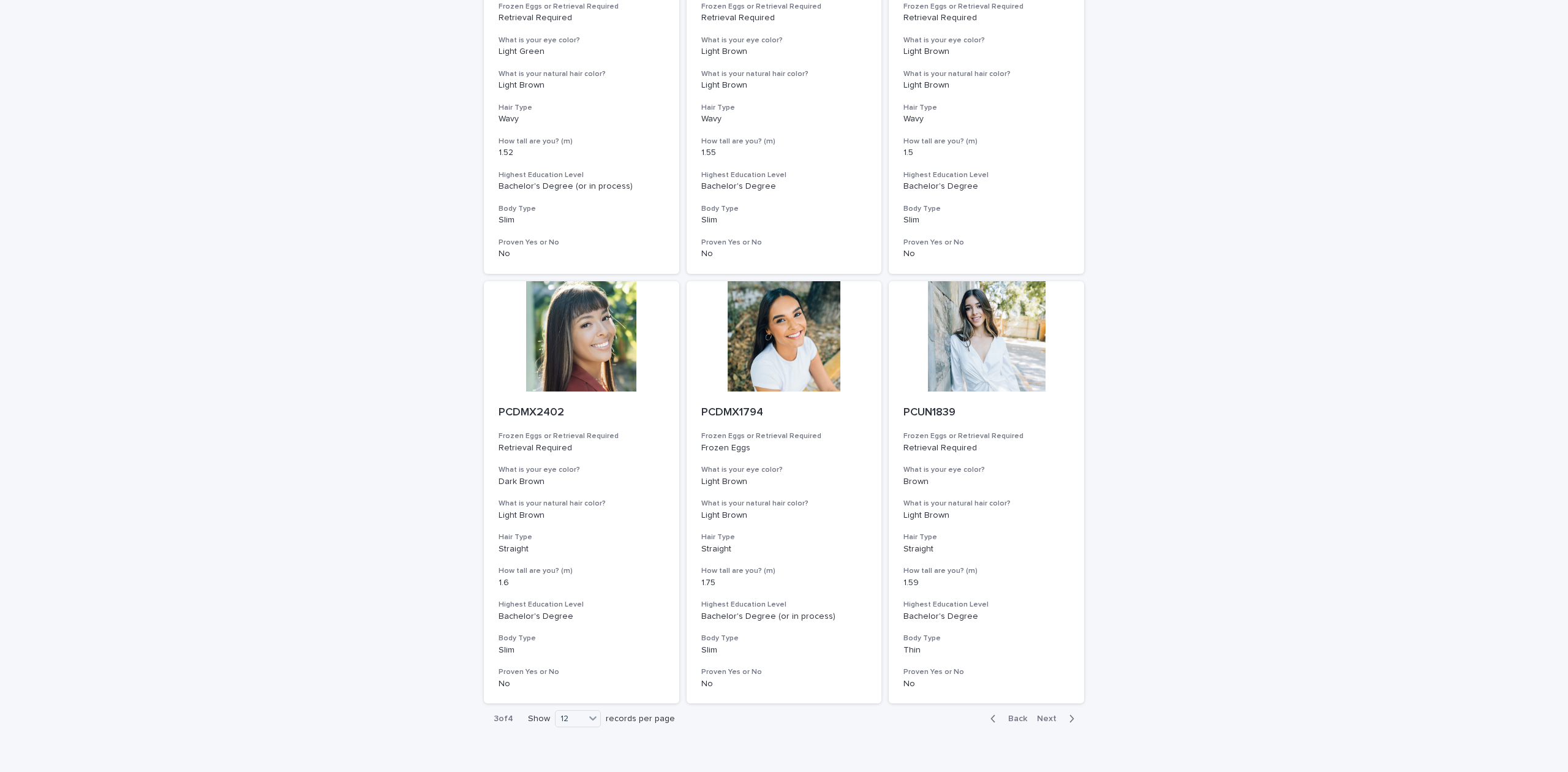
scroll to position [1219, 0]
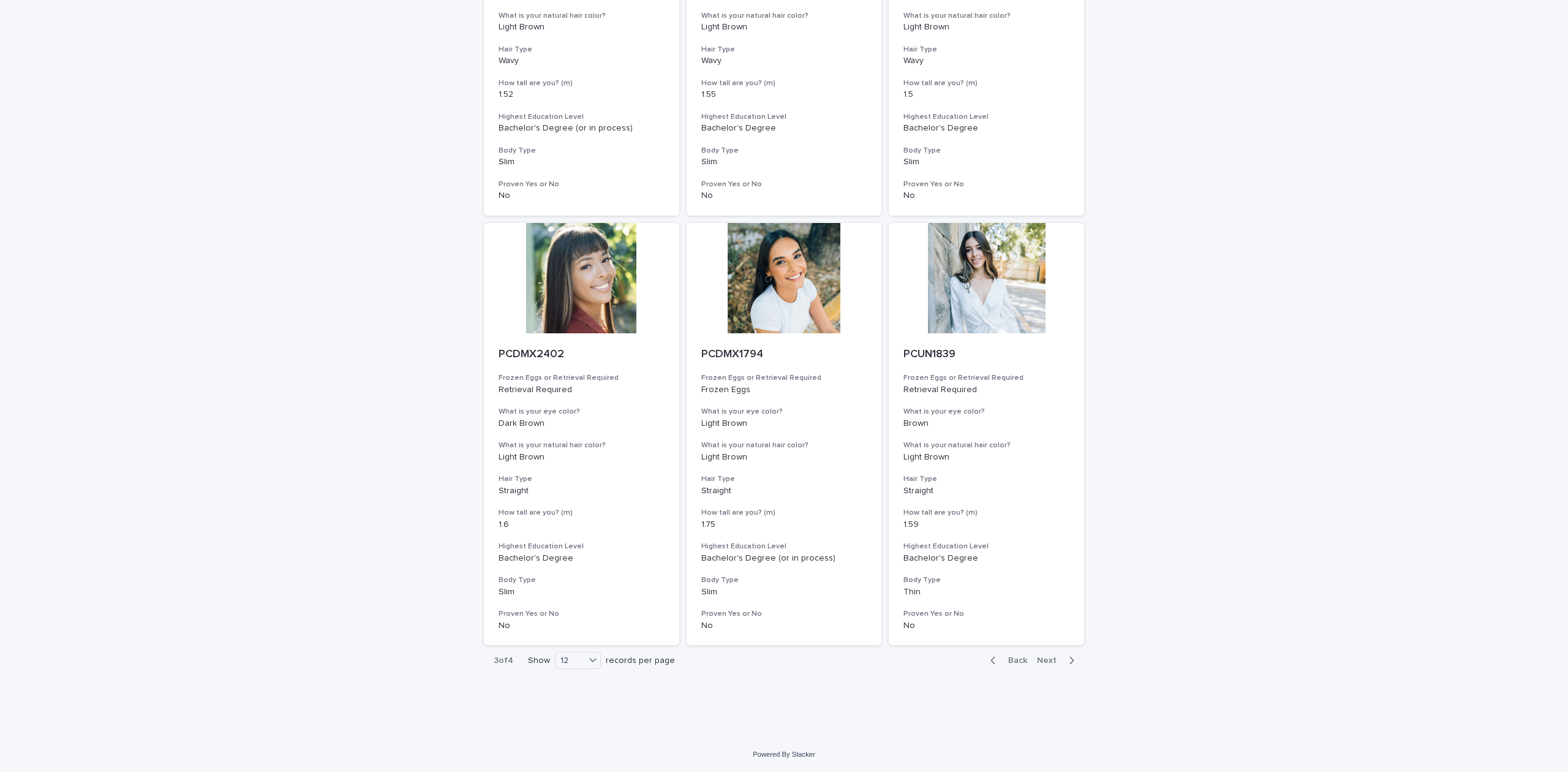
click at [1044, 658] on span "Next" at bounding box center [1051, 660] width 27 height 8
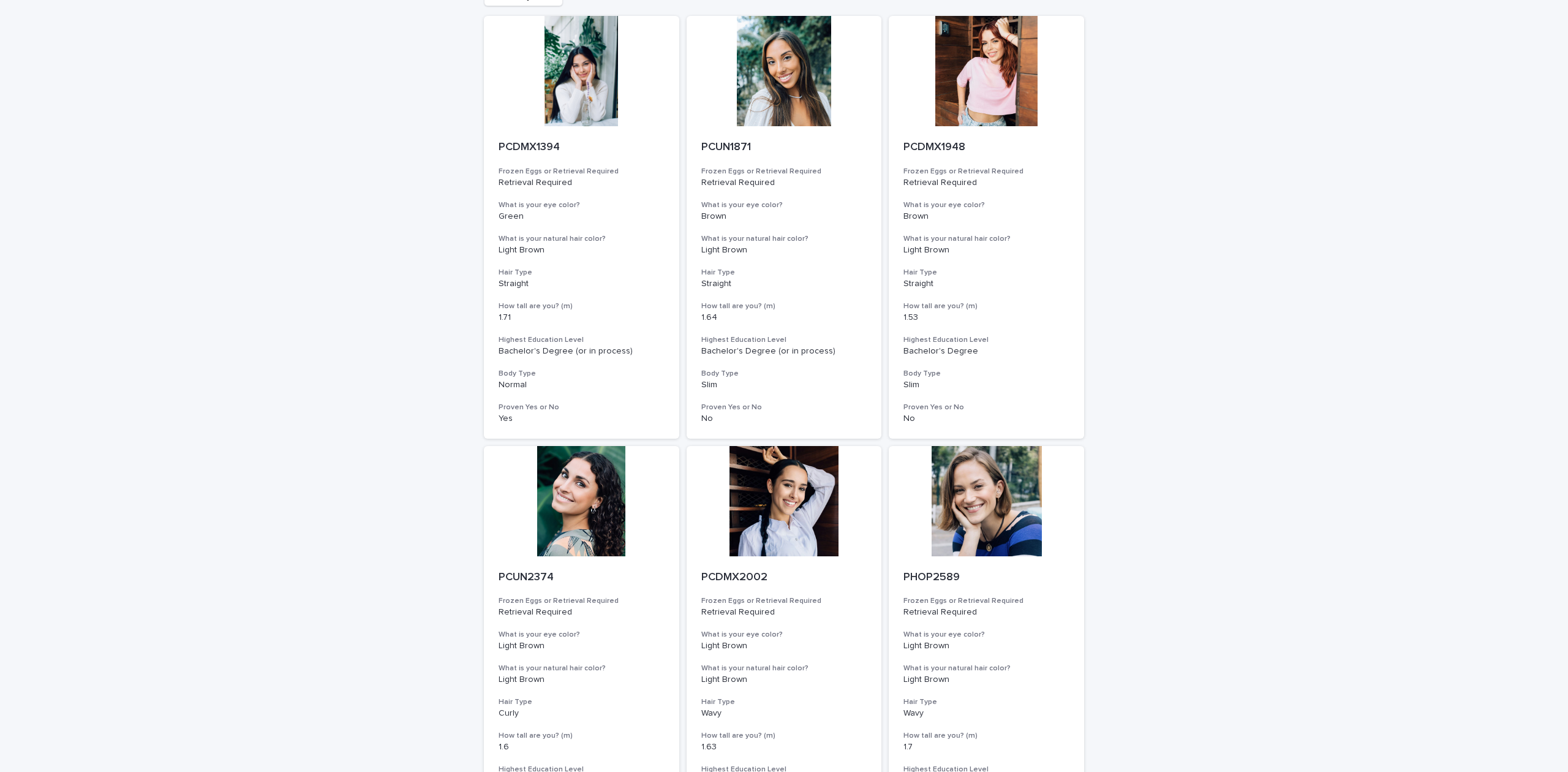
scroll to position [54, 0]
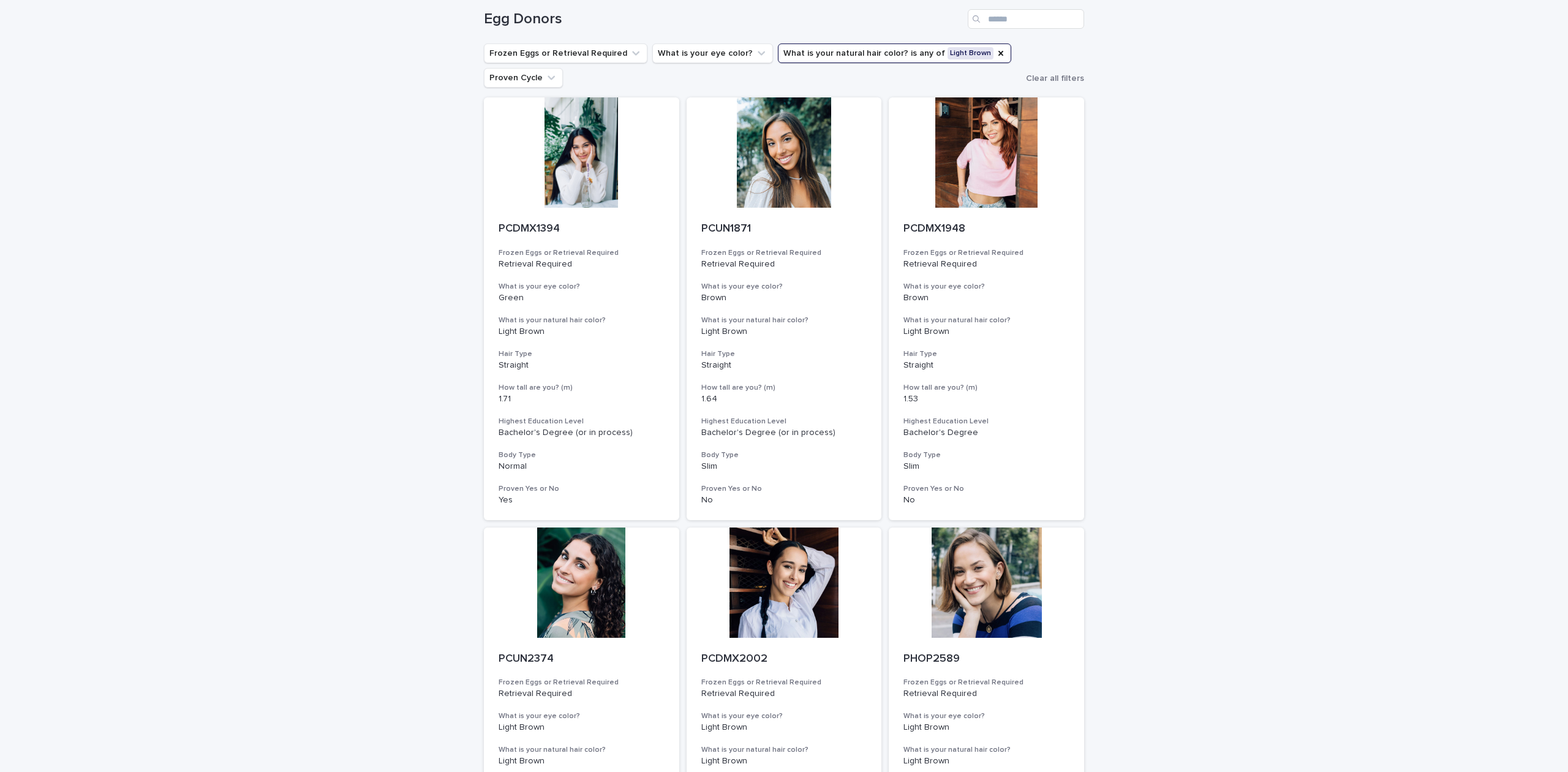
click at [992, 590] on div at bounding box center [986, 582] width 195 height 110
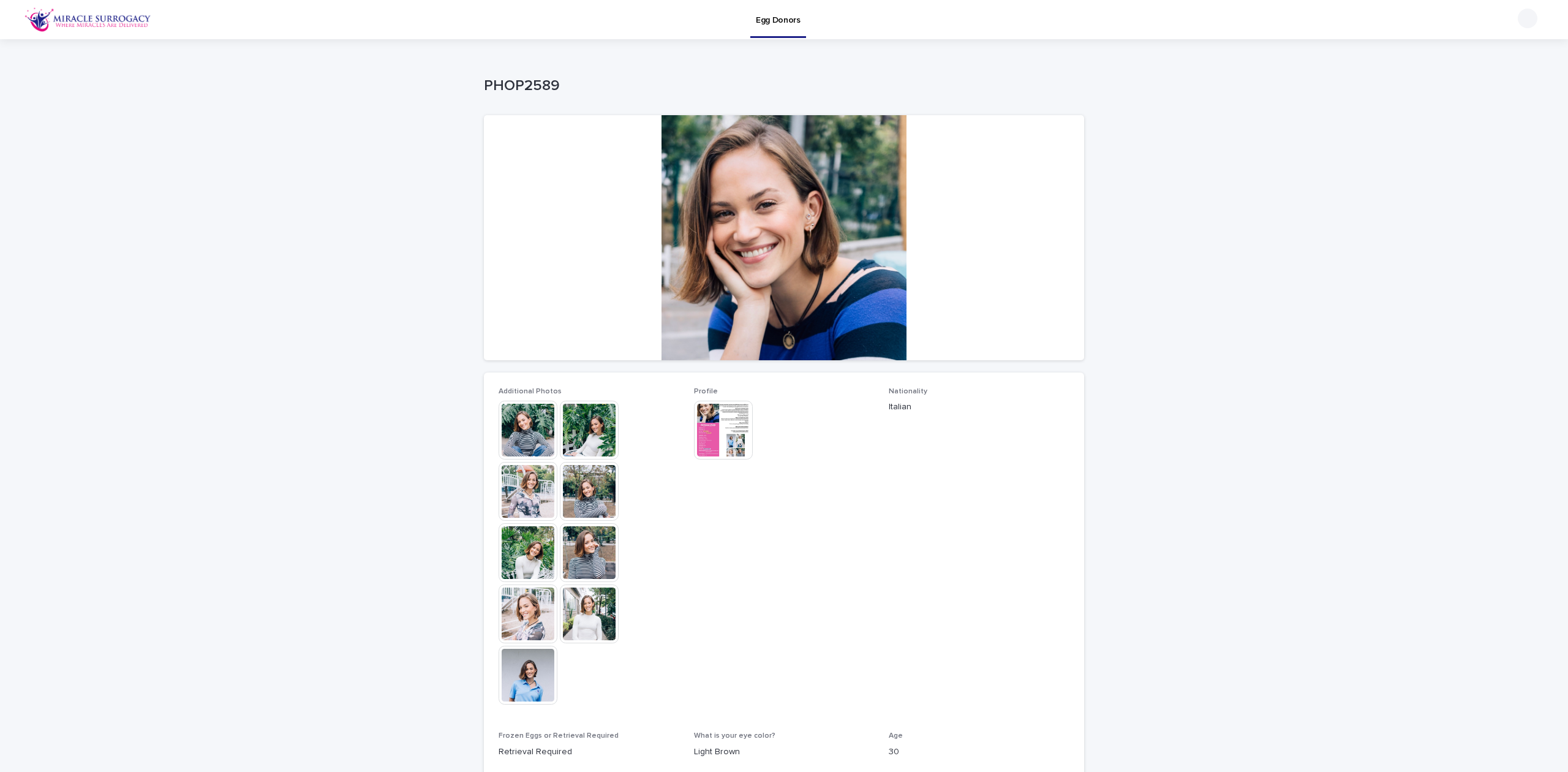
click at [575, 503] on img at bounding box center [589, 491] width 59 height 59
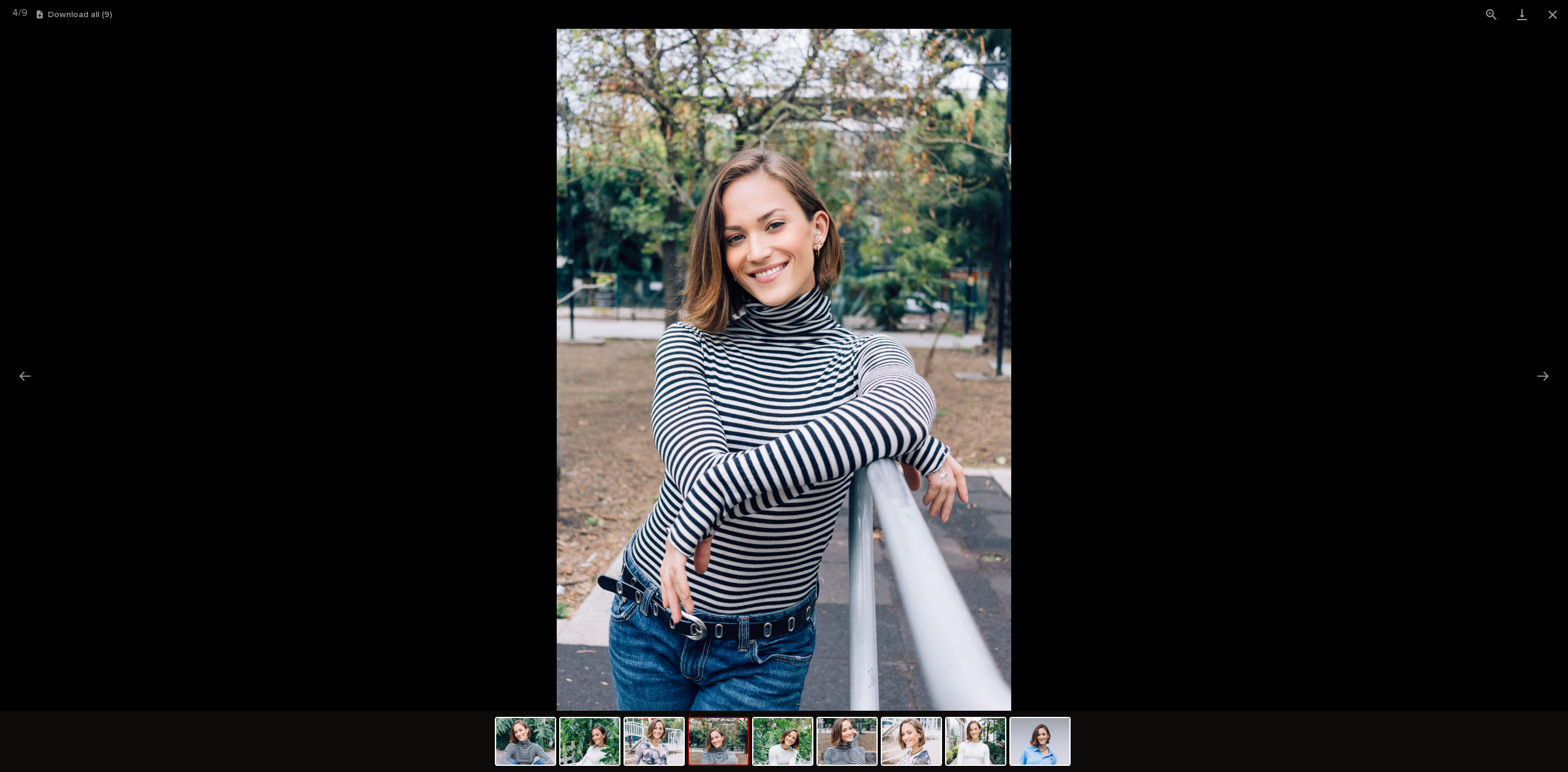
click at [1556, 17] on button "Close gallery" at bounding box center [1552, 14] width 31 height 29
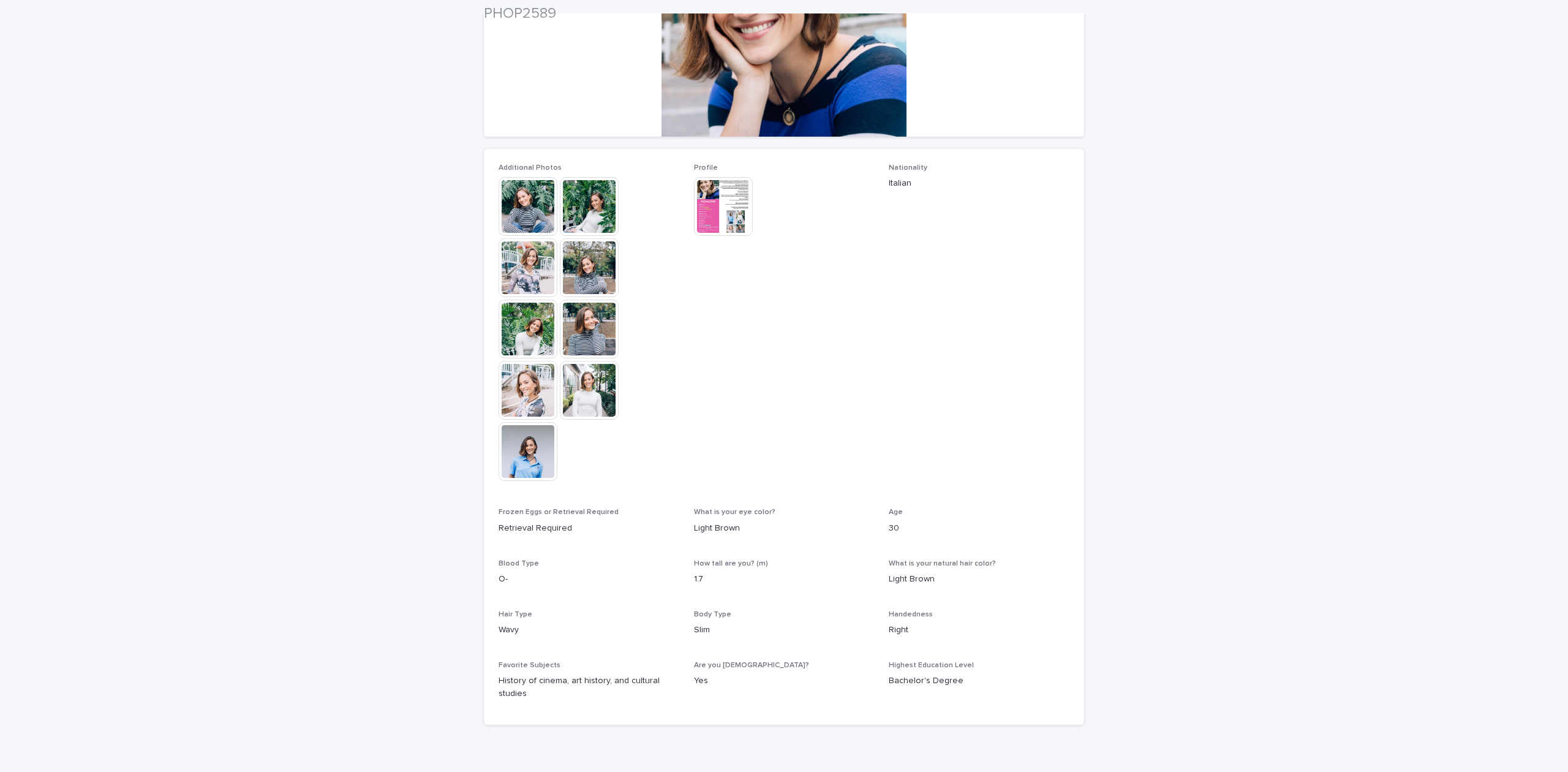
scroll to position [245, 0]
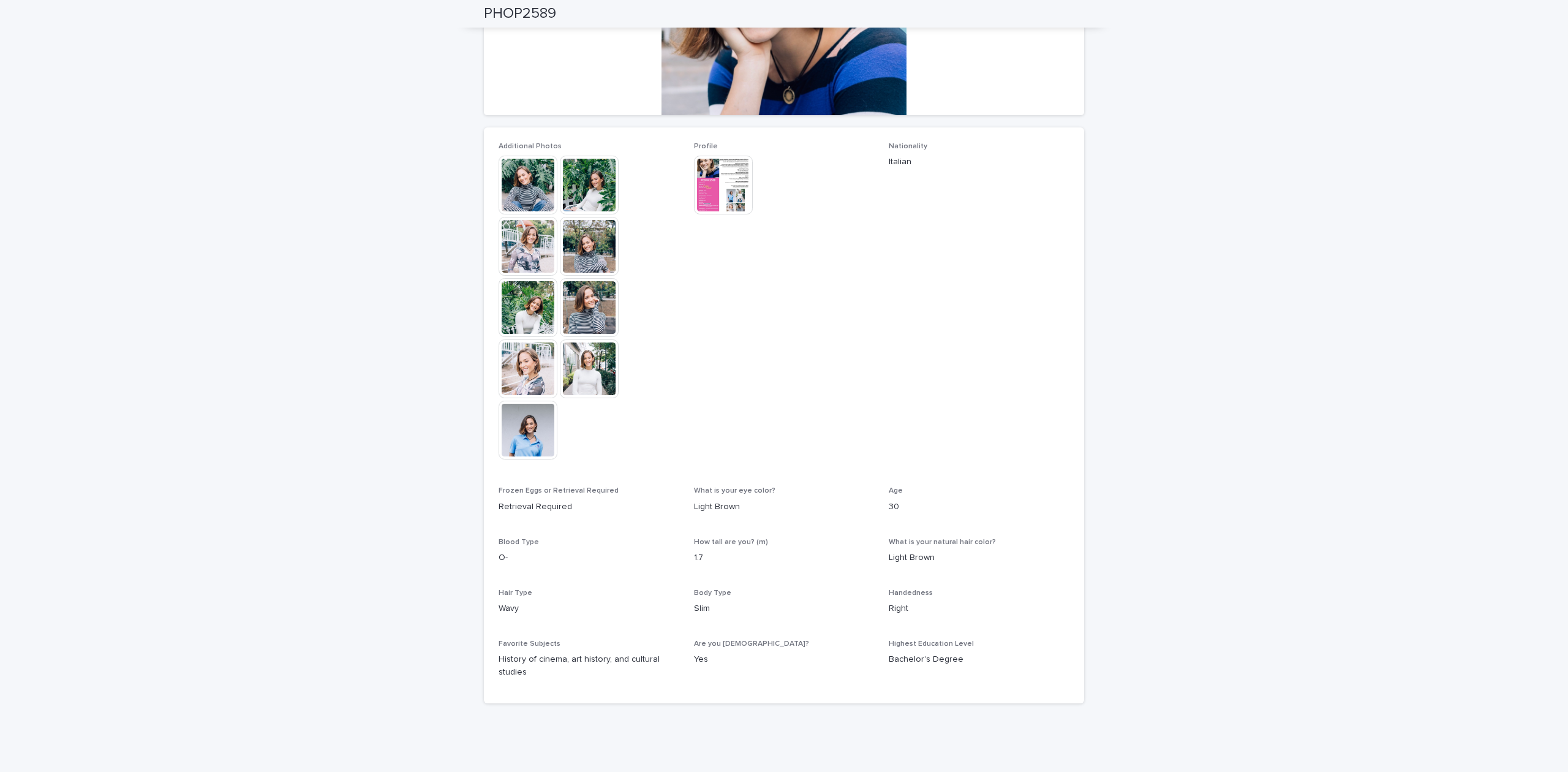
click at [585, 370] on img at bounding box center [589, 369] width 59 height 59
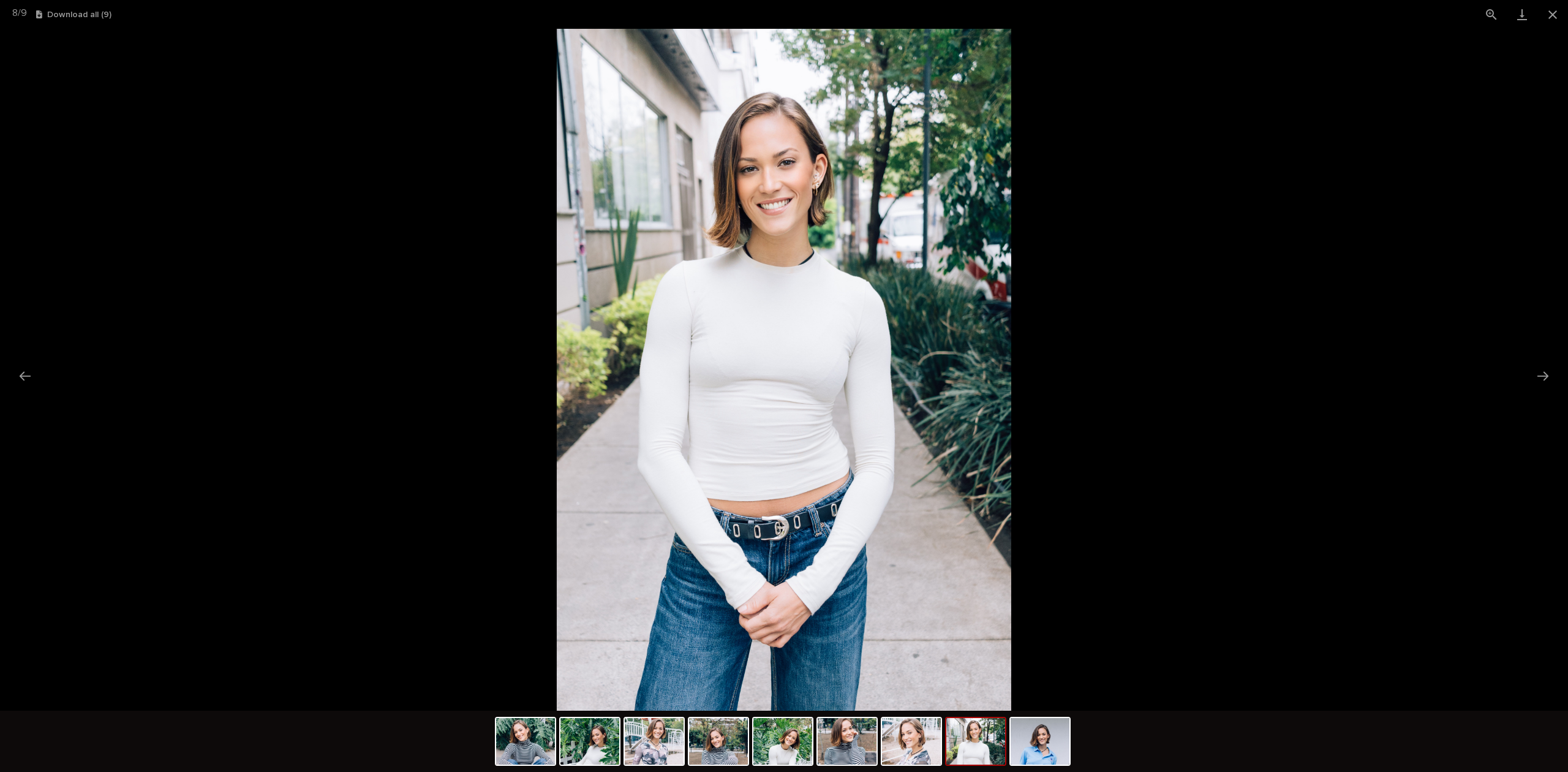
click at [1030, 719] on img at bounding box center [1040, 741] width 59 height 47
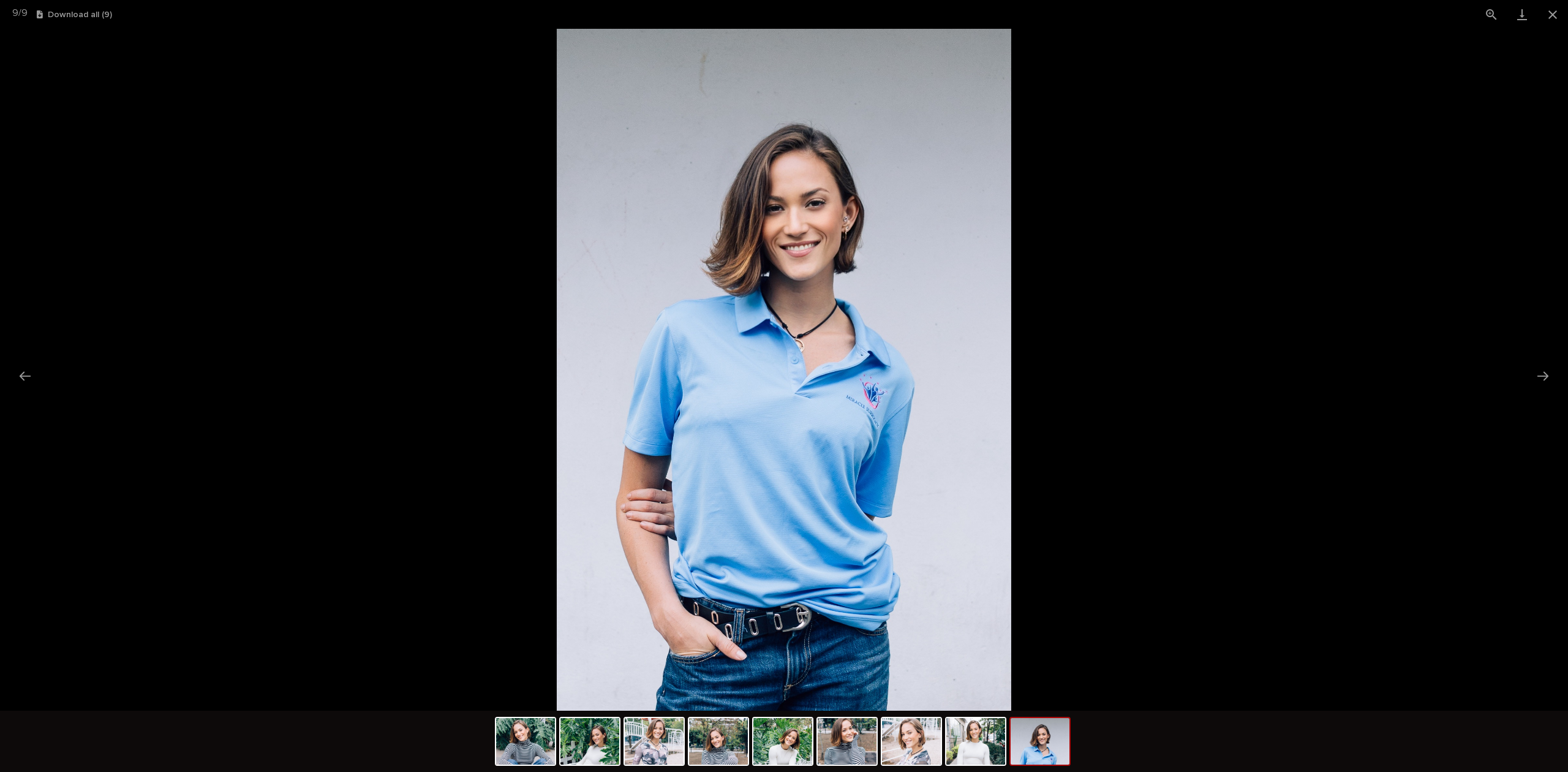
click at [540, 752] on img at bounding box center [526, 741] width 59 height 47
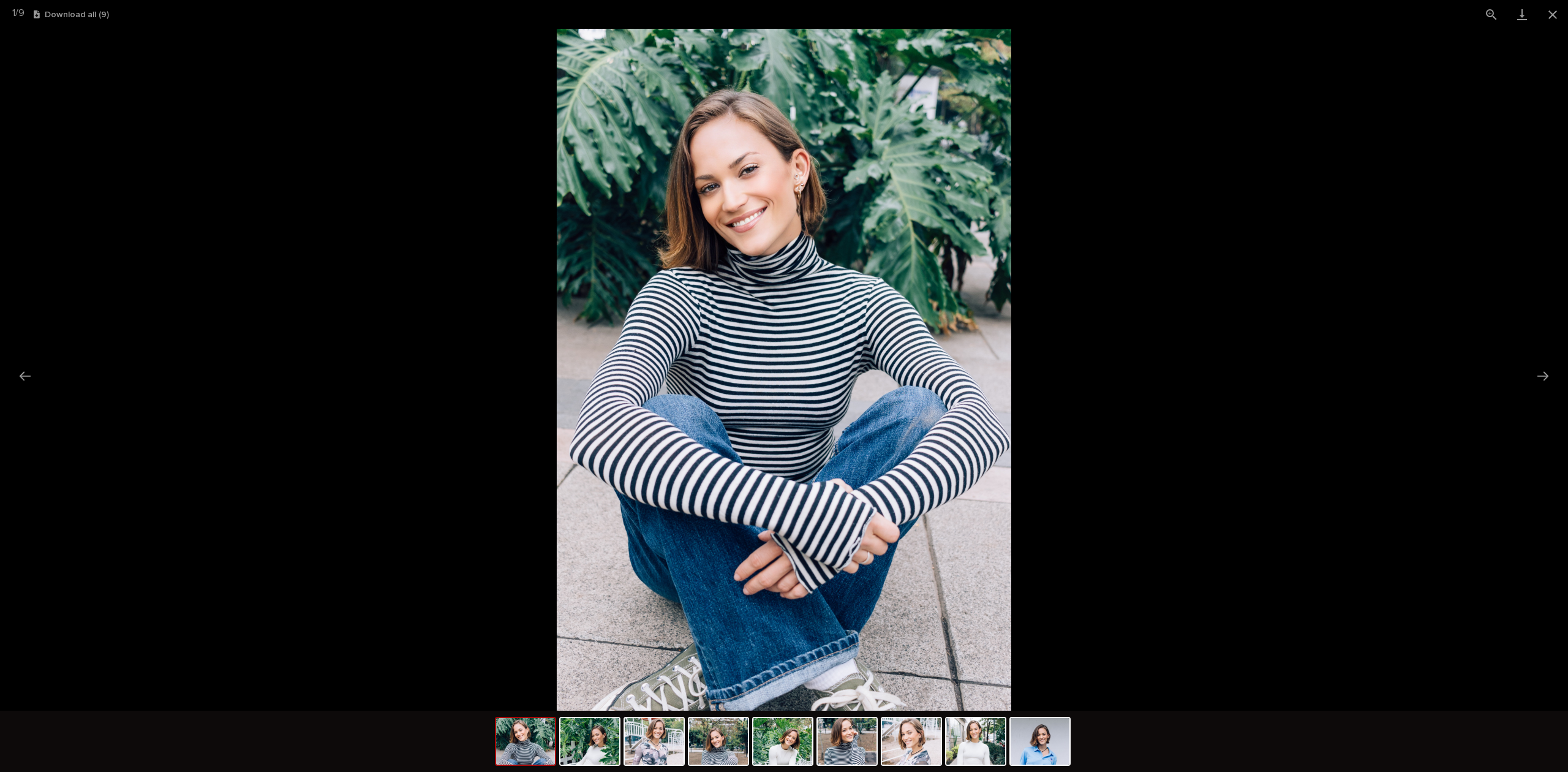
click at [581, 752] on img at bounding box center [590, 741] width 59 height 47
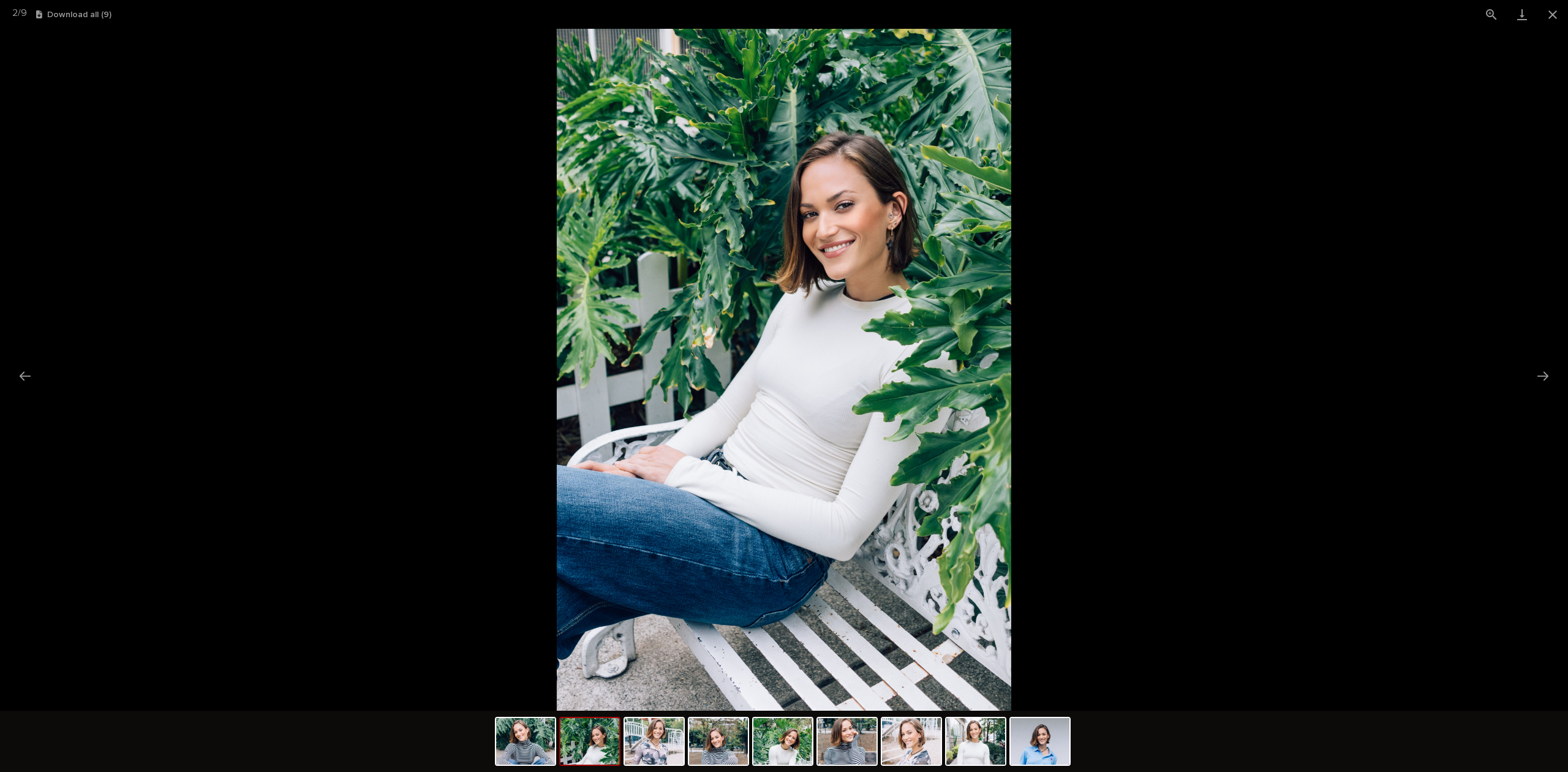
click at [662, 749] on img at bounding box center [654, 741] width 59 height 47
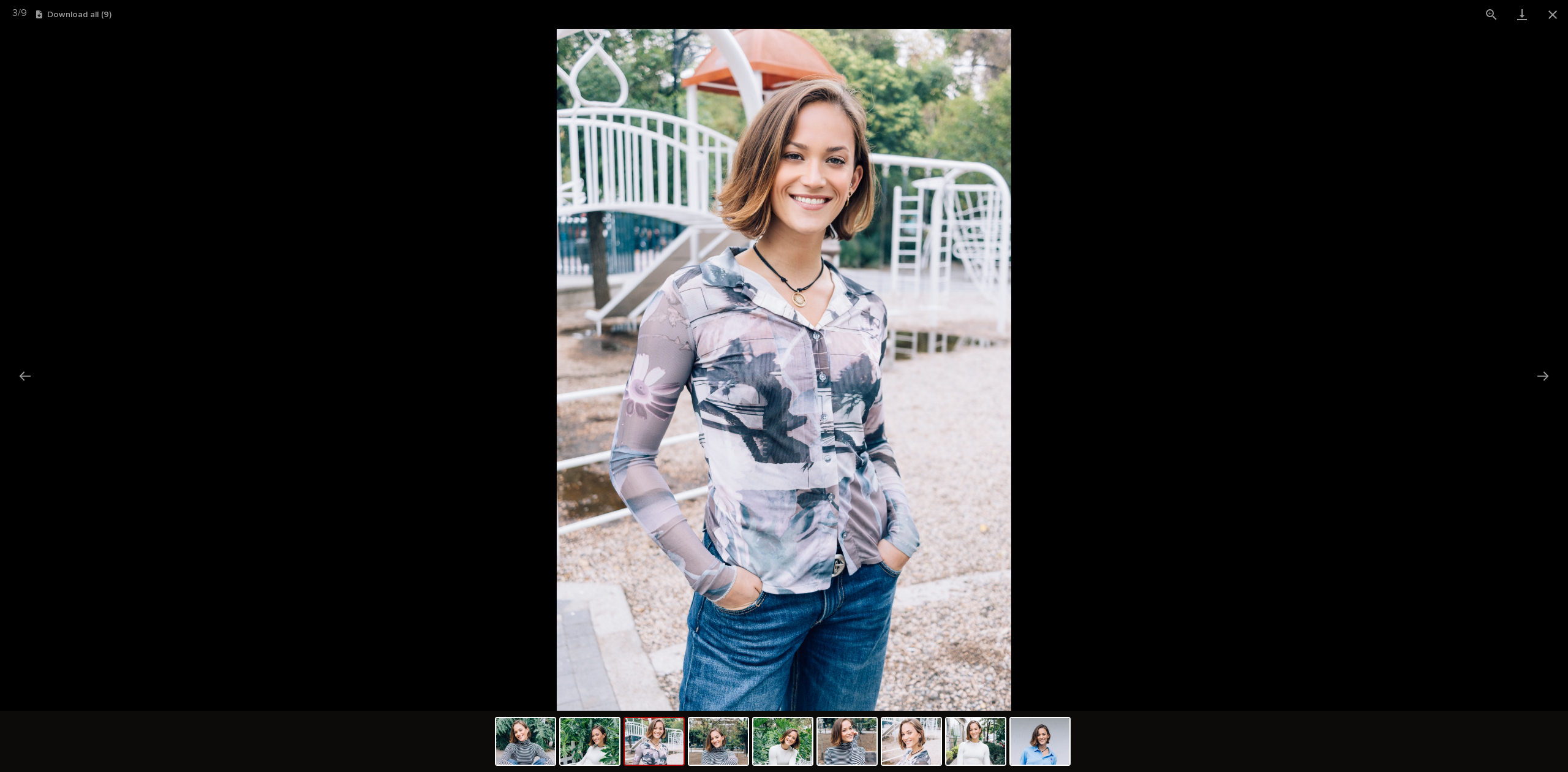
click at [743, 749] on img at bounding box center [718, 741] width 59 height 47
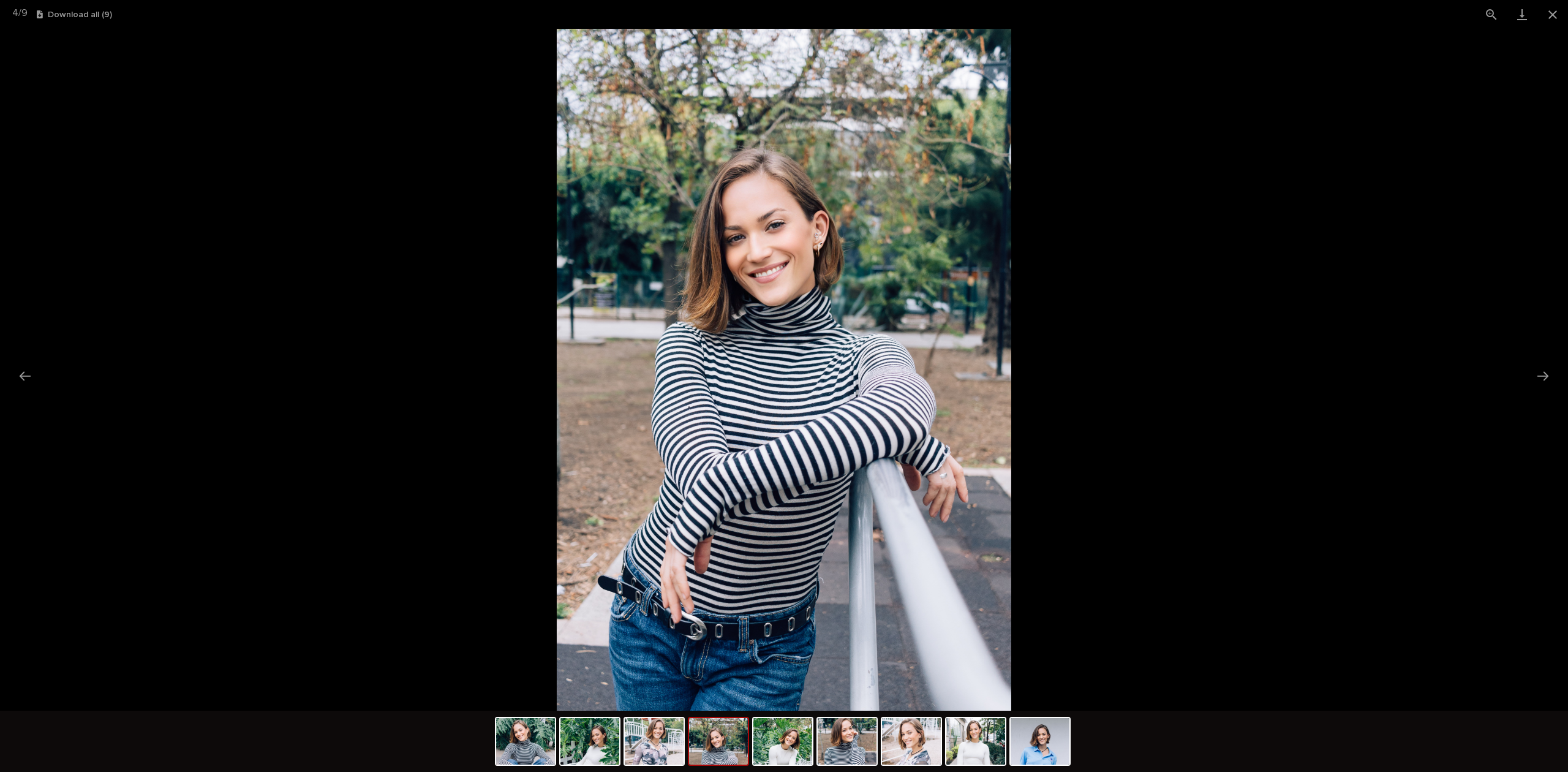
click at [831, 755] on img at bounding box center [847, 741] width 59 height 47
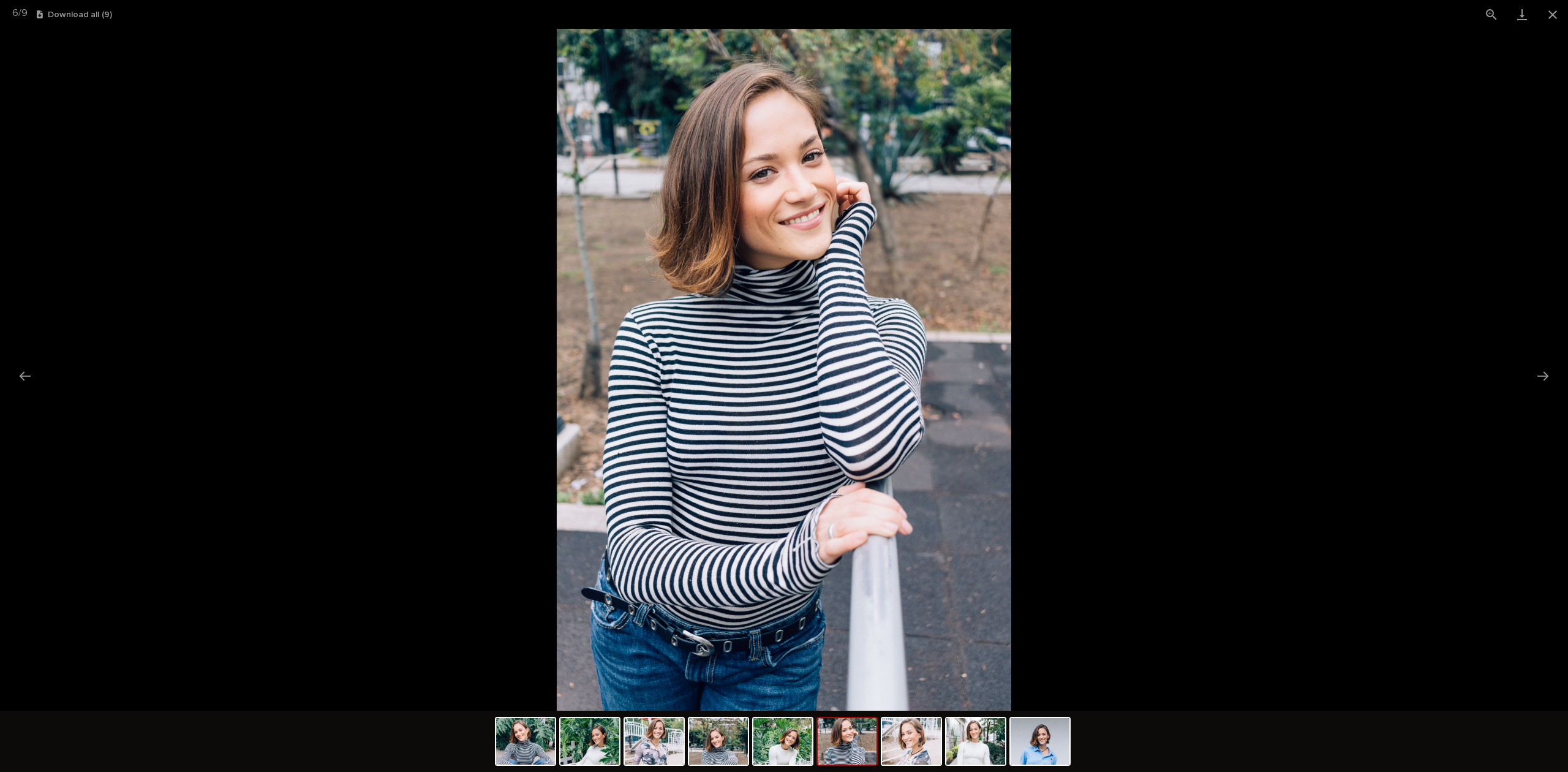
click at [893, 755] on img at bounding box center [911, 741] width 59 height 47
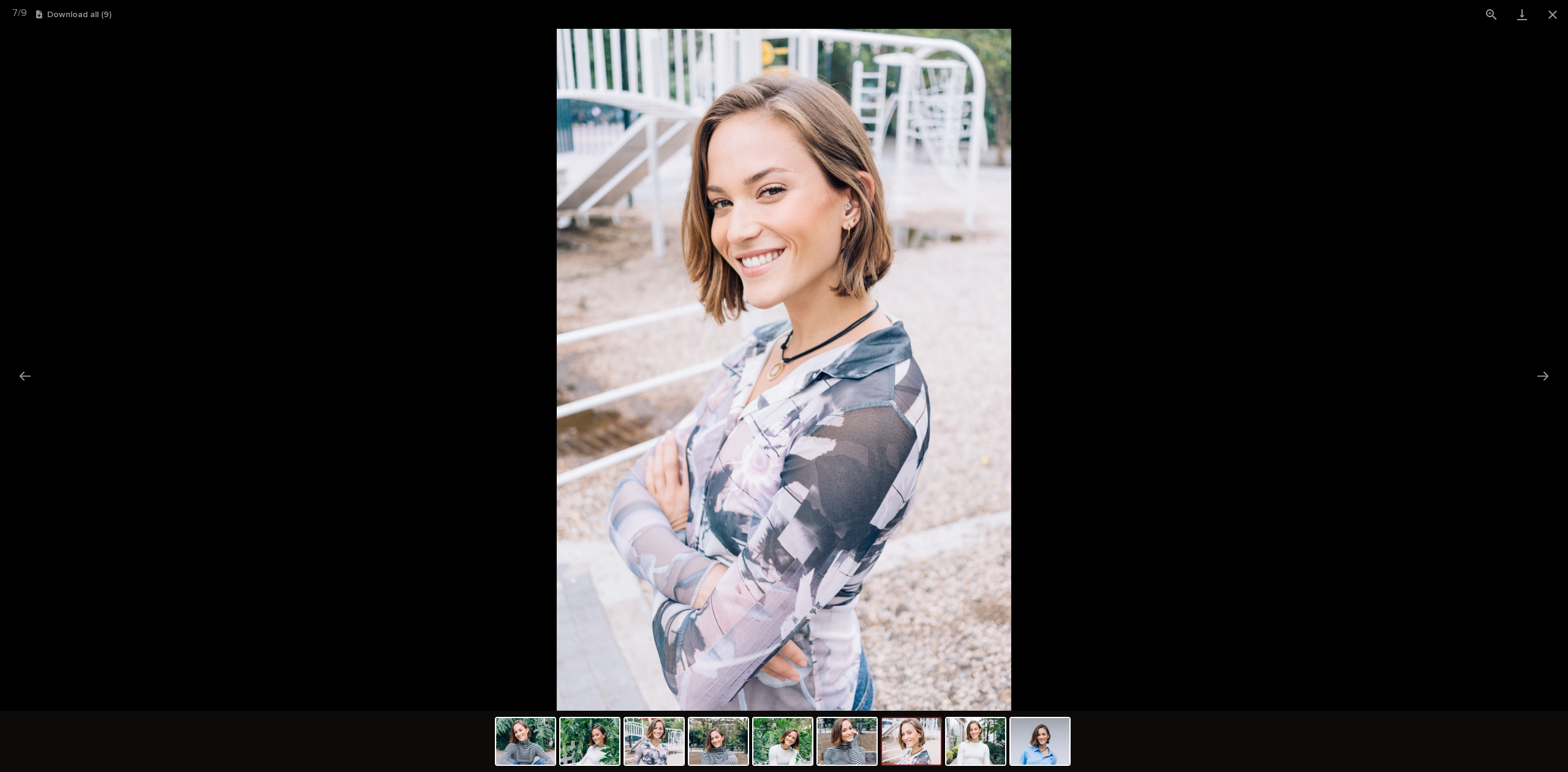
click at [962, 749] on img at bounding box center [975, 741] width 59 height 47
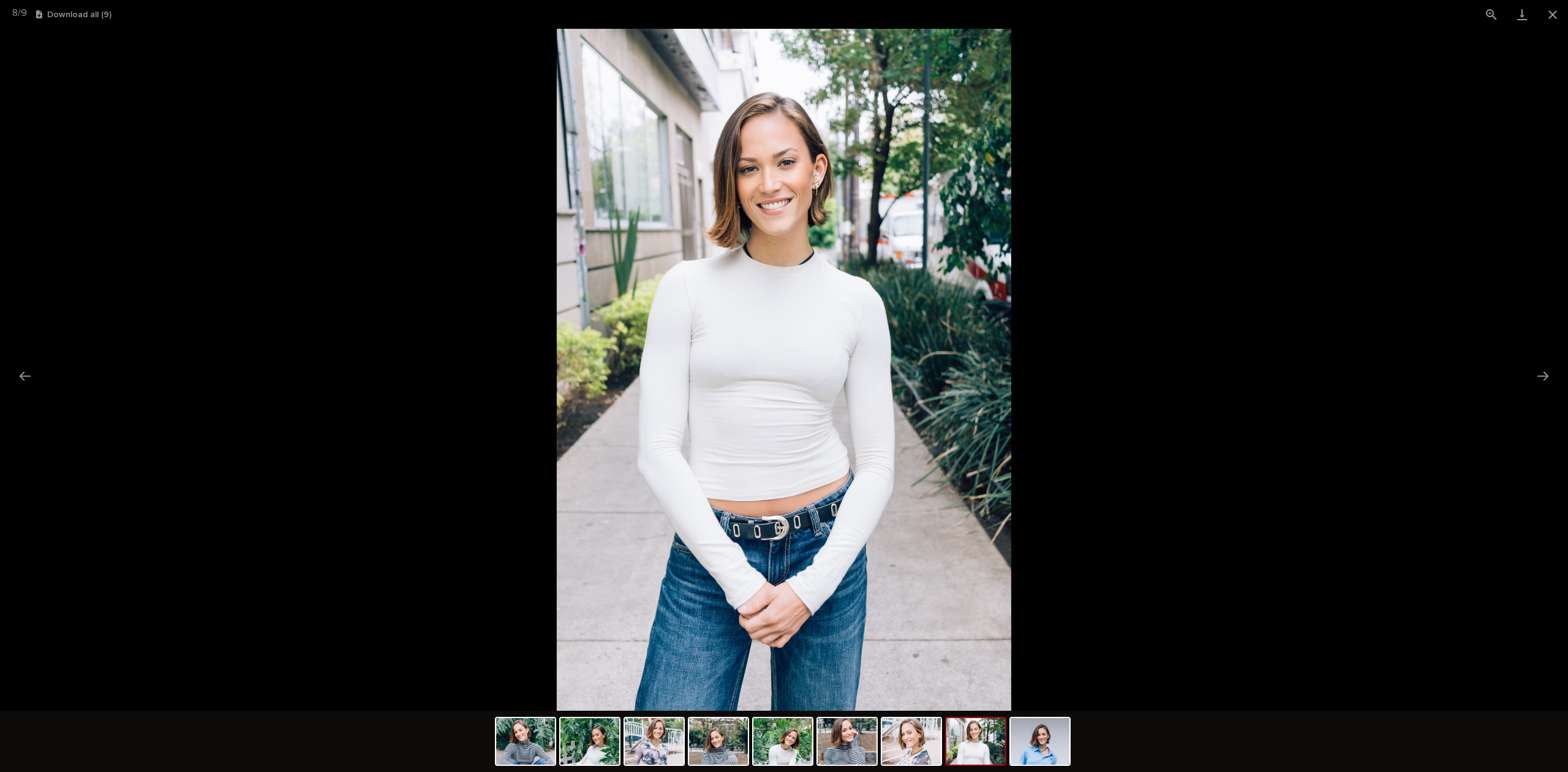
click at [1551, 17] on button "Close gallery" at bounding box center [1552, 14] width 31 height 29
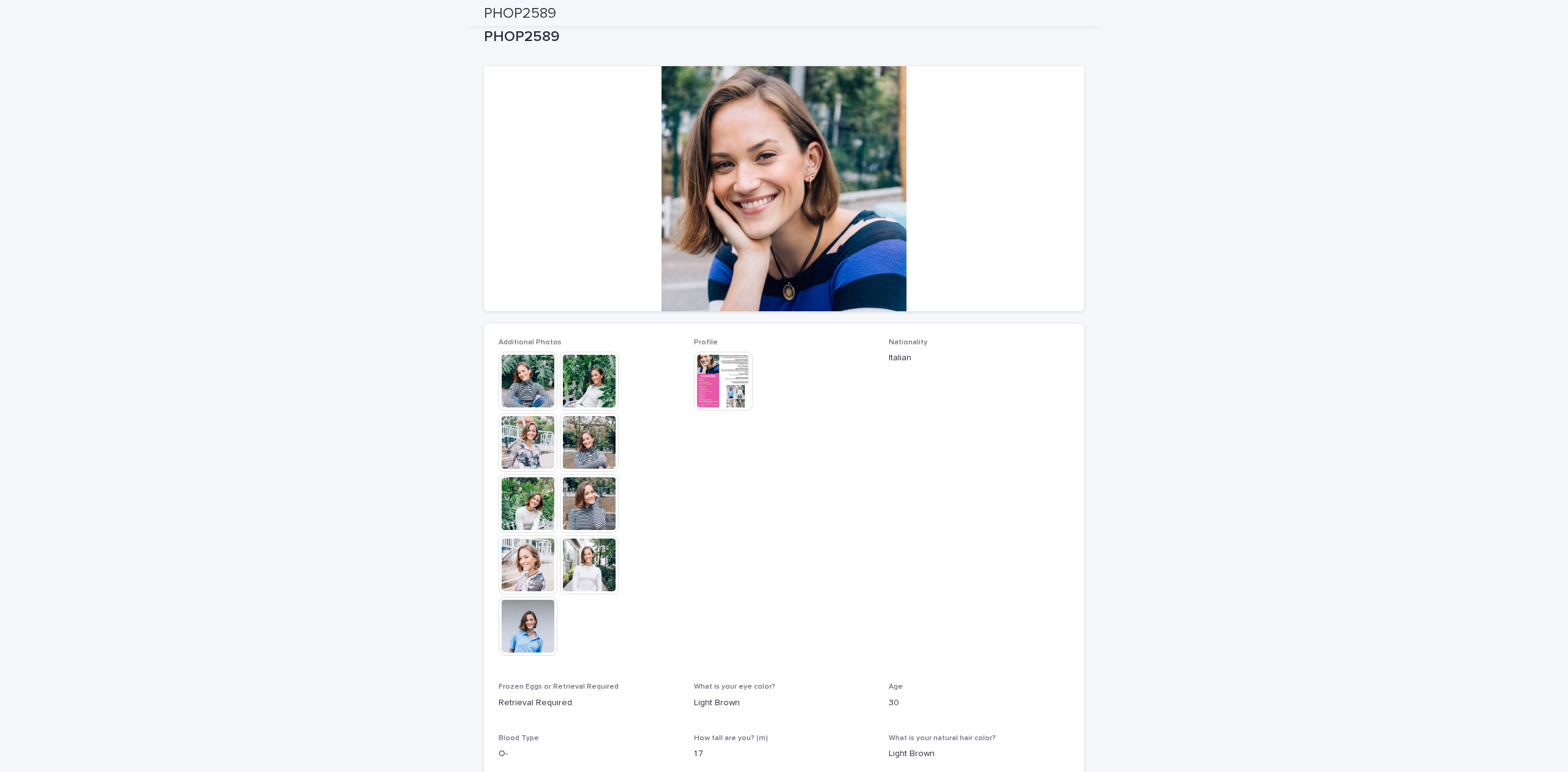
scroll to position [0, 0]
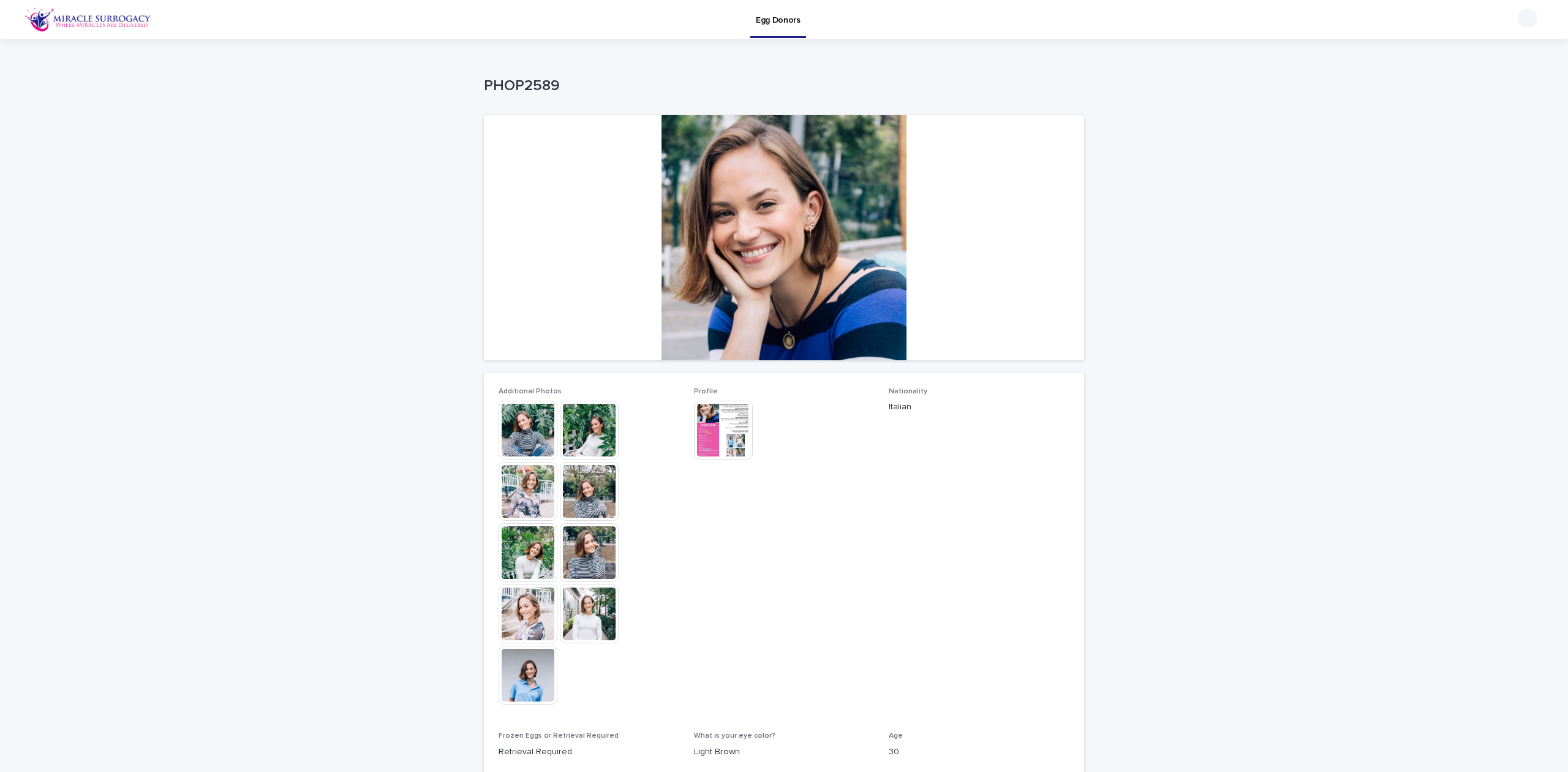
click at [799, 13] on div "Egg Donors" at bounding box center [778, 13] width 56 height 26
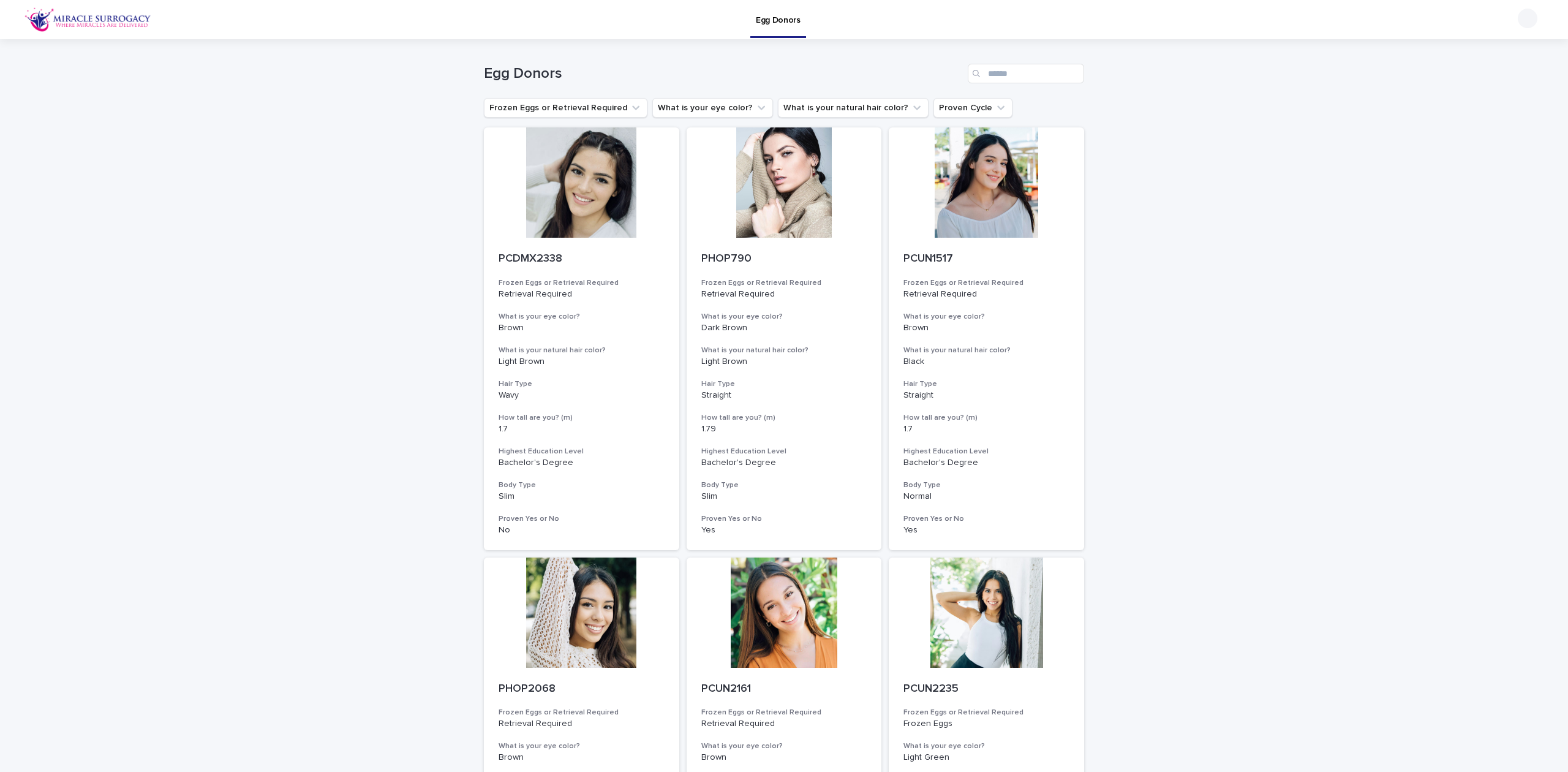
click at [703, 109] on button "What is your eye color?" at bounding box center [712, 108] width 120 height 20
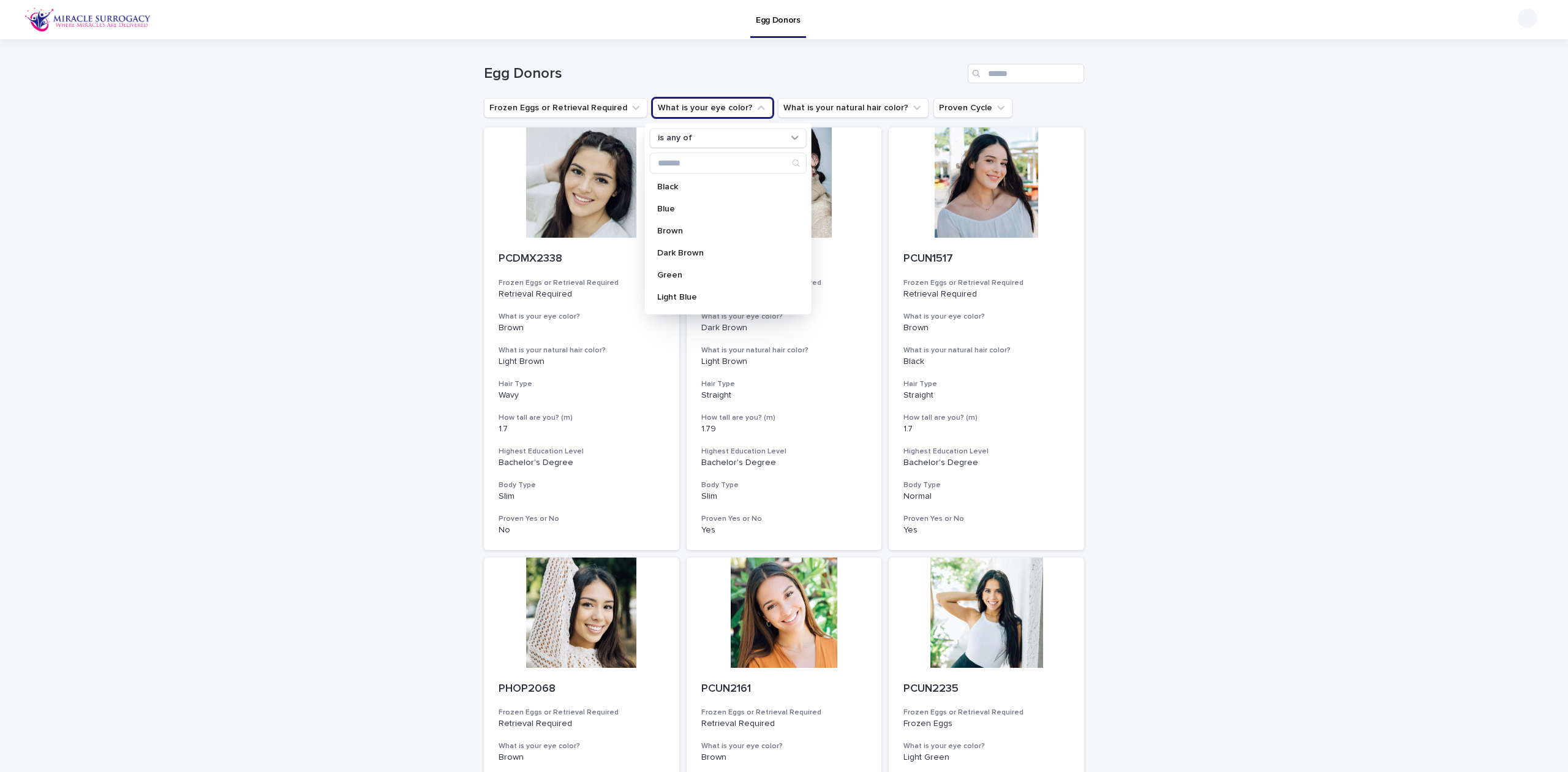
click at [743, 294] on p "Light Blue" at bounding box center [722, 297] width 130 height 8
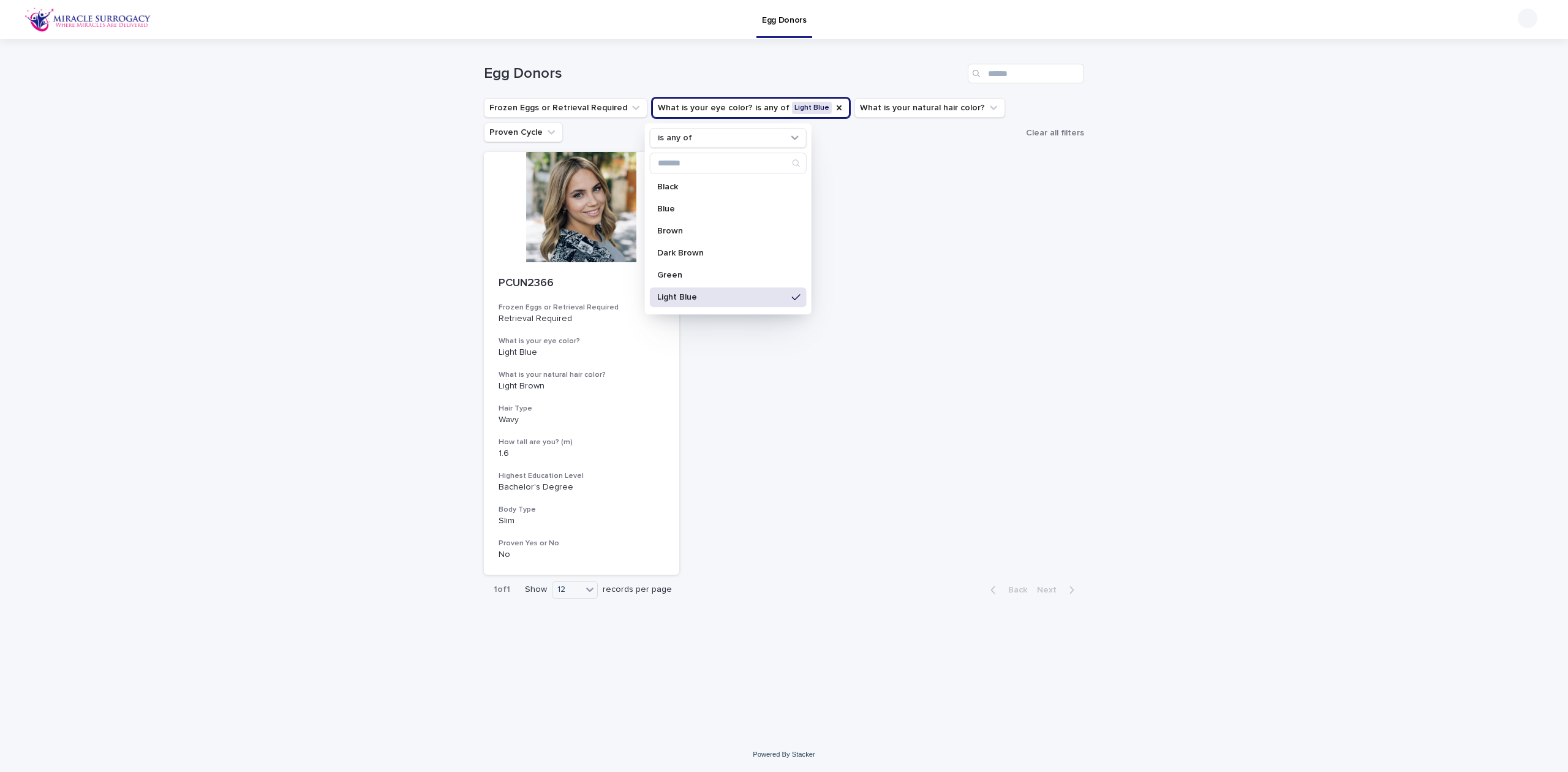
drag, startPoint x: 552, startPoint y: 217, endPoint x: 572, endPoint y: 224, distance: 21.2
click at [572, 224] on div at bounding box center [581, 207] width 195 height 110
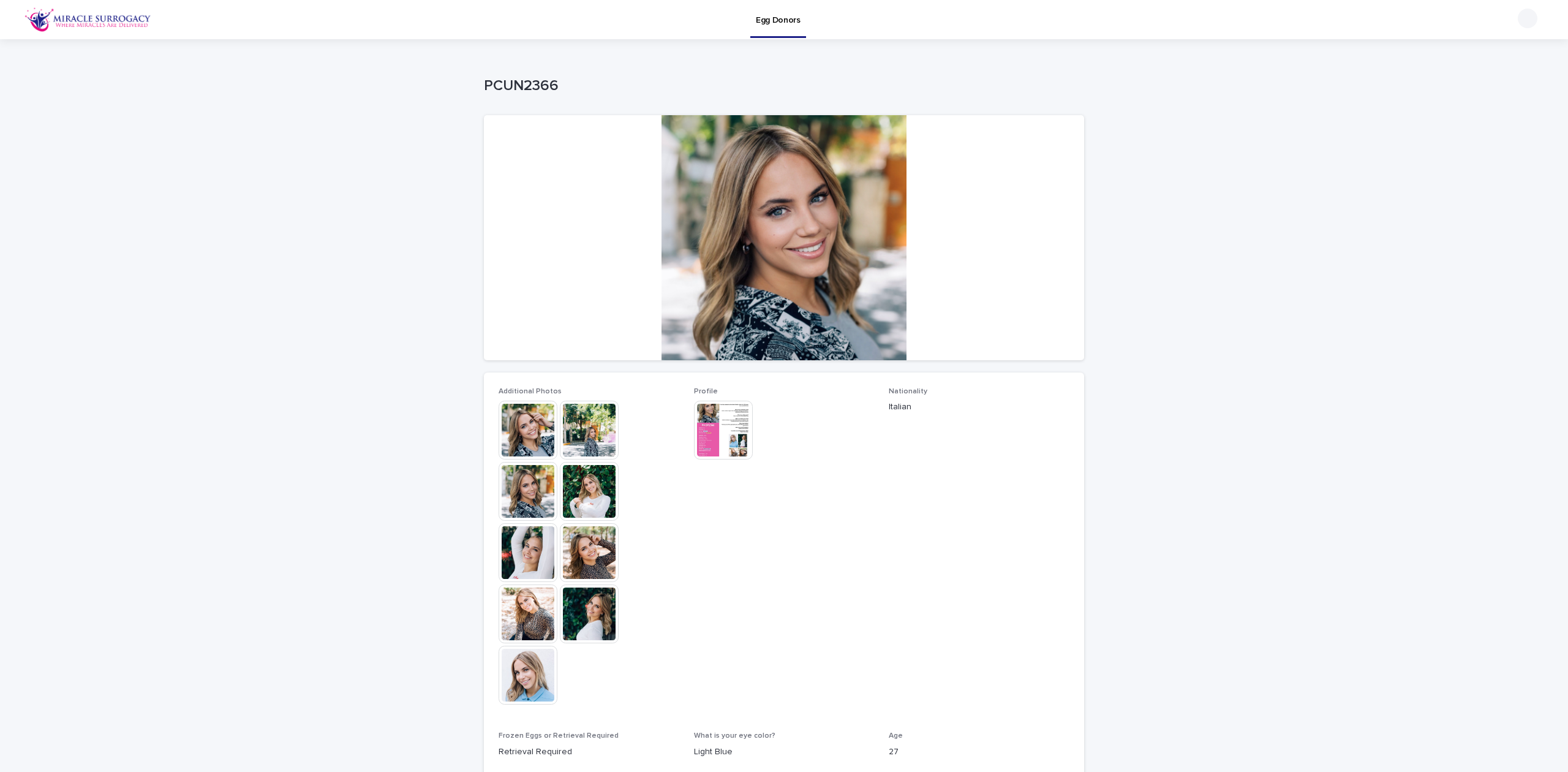
click at [524, 664] on img at bounding box center [528, 675] width 59 height 59
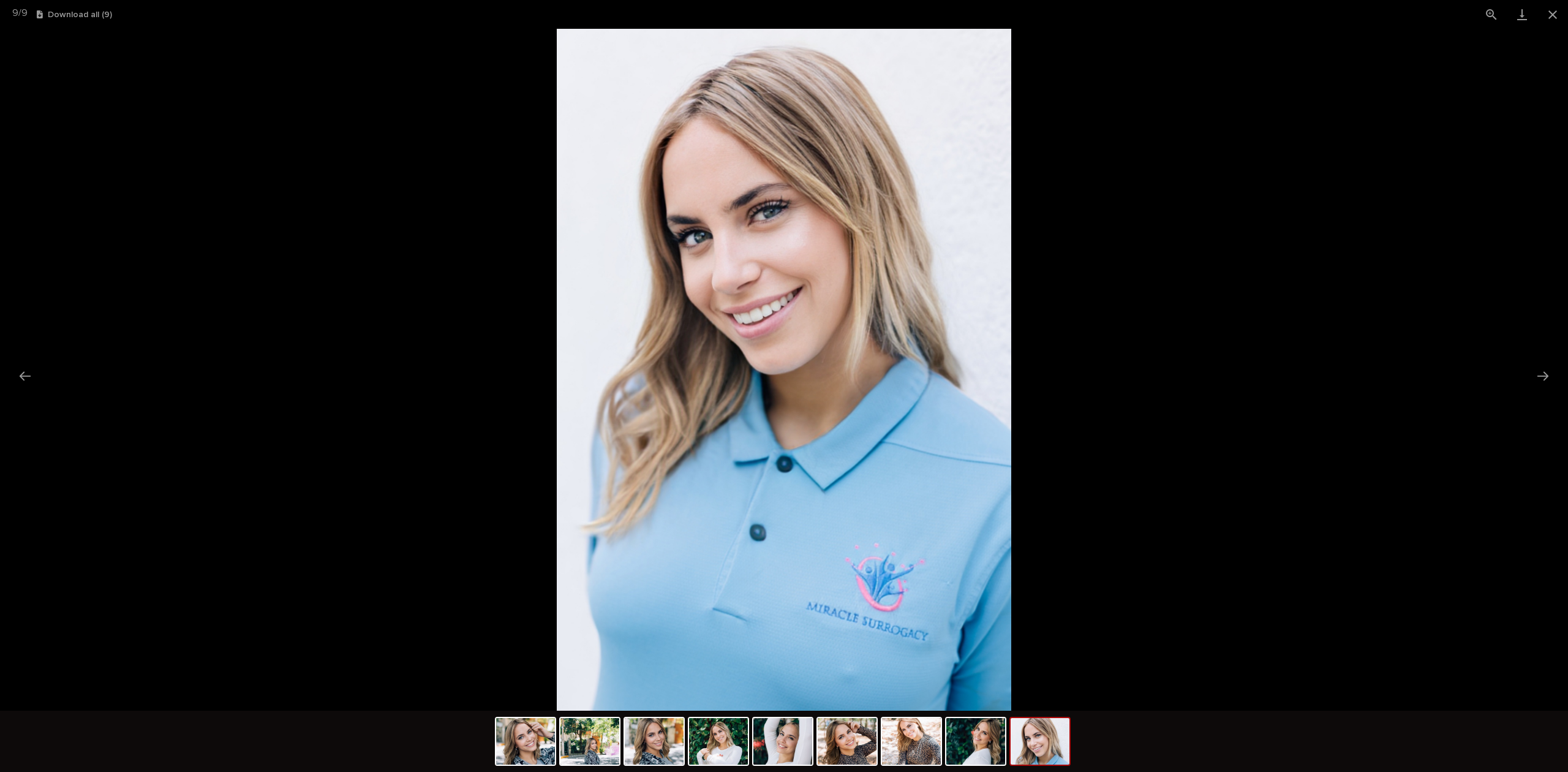
click at [28, 368] on button "Previous slide" at bounding box center [25, 376] width 26 height 24
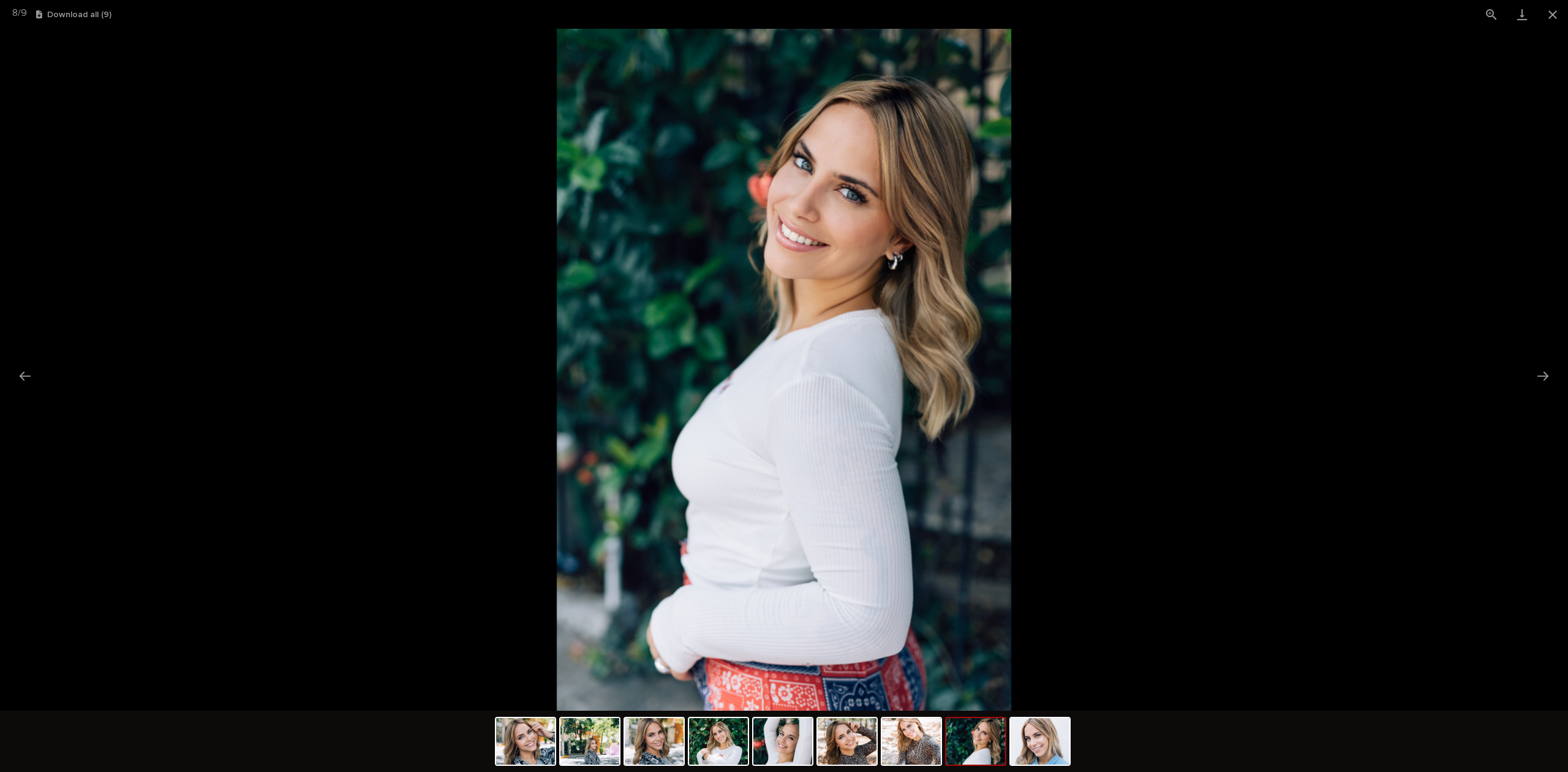
click at [833, 169] on img at bounding box center [783, 369] width 454 height 682
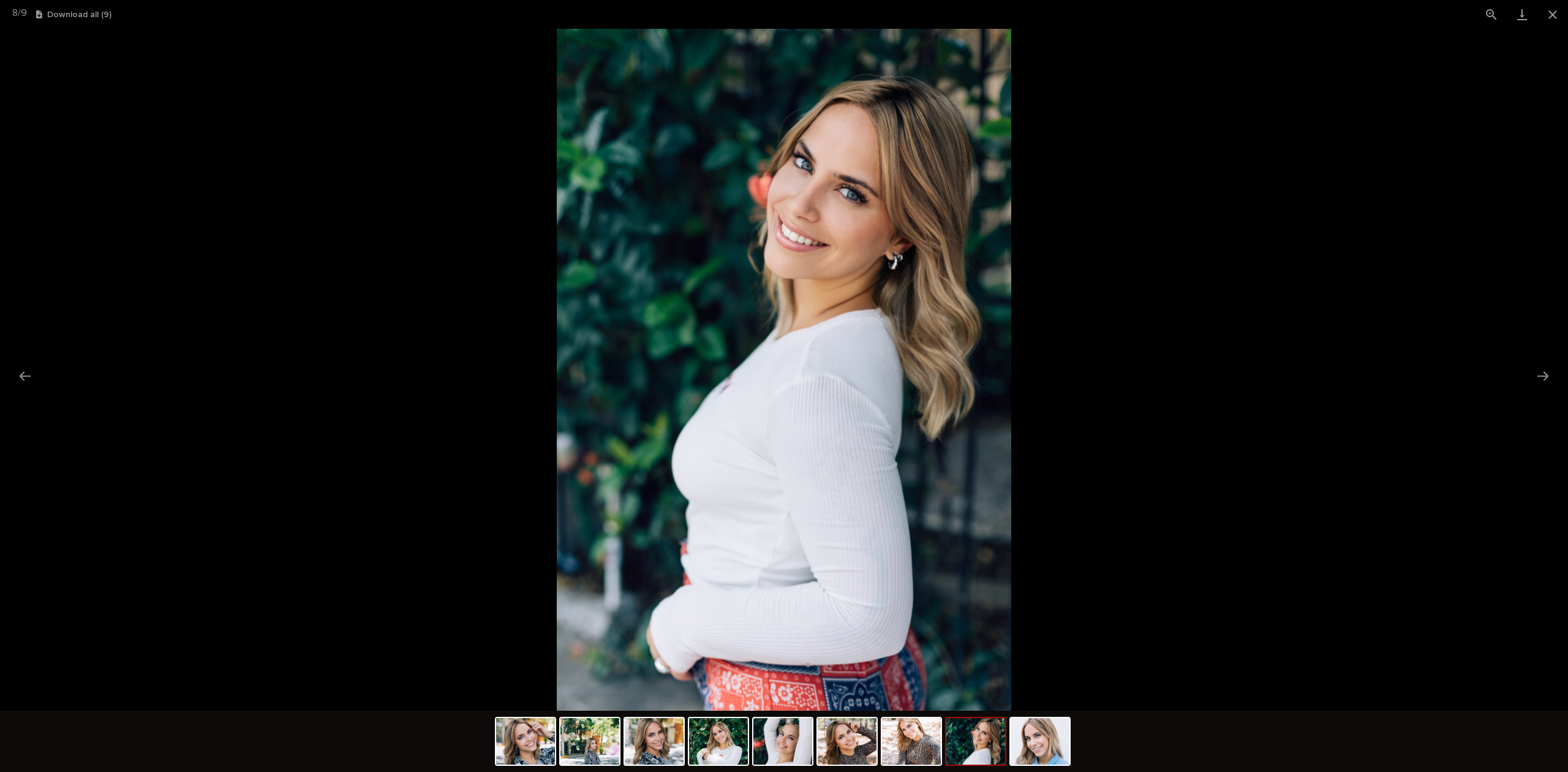
click at [1549, 28] on button "Close gallery" at bounding box center [1552, 14] width 31 height 29
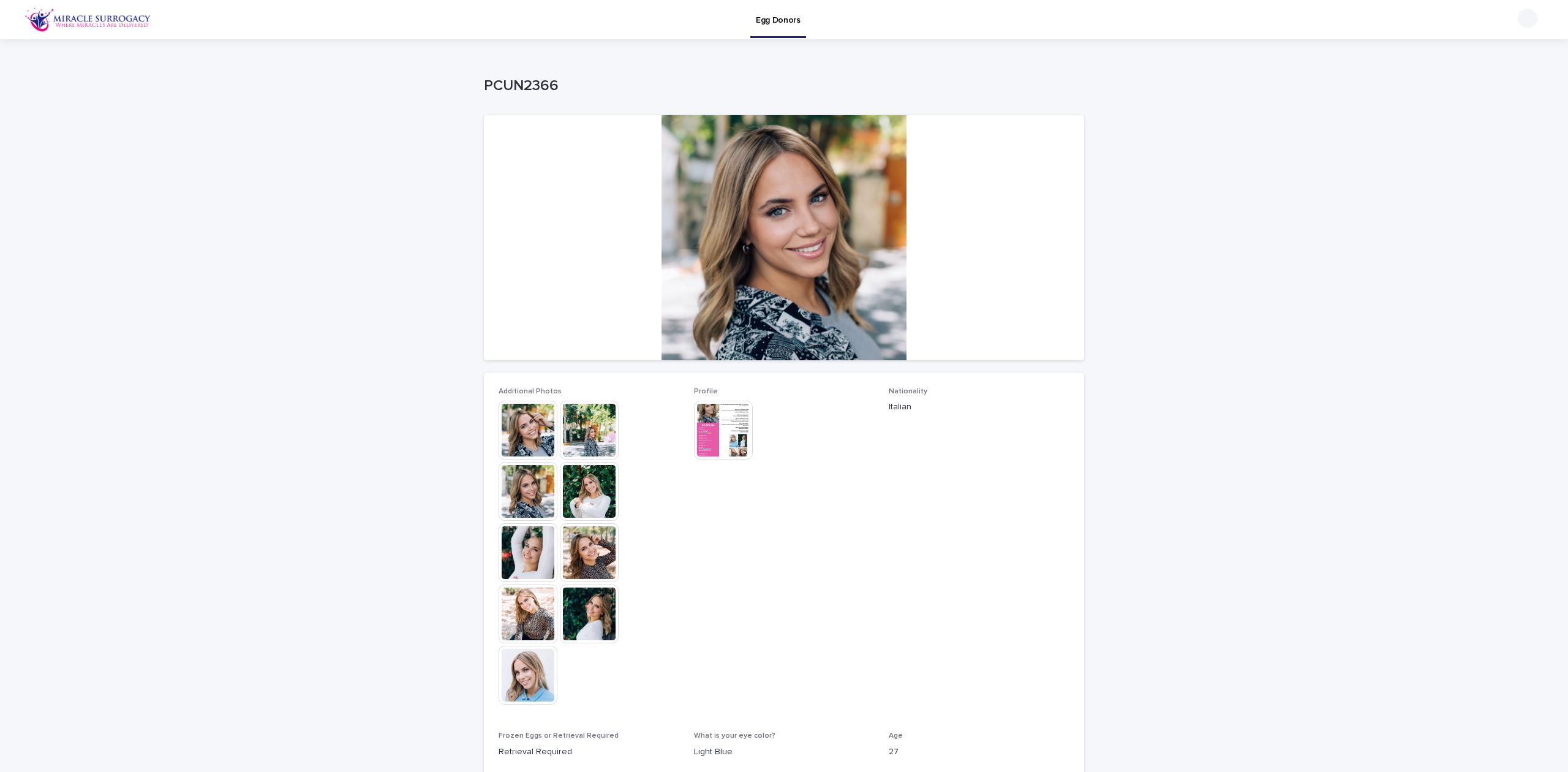
click at [1330, 295] on div "Loading... Saving… Loading... Saving… PCUN2366 PCUN2366 Sorry, there was an err…" at bounding box center [784, 523] width 1568 height 967
click at [786, 14] on p "Egg Donors" at bounding box center [778, 13] width 44 height 26
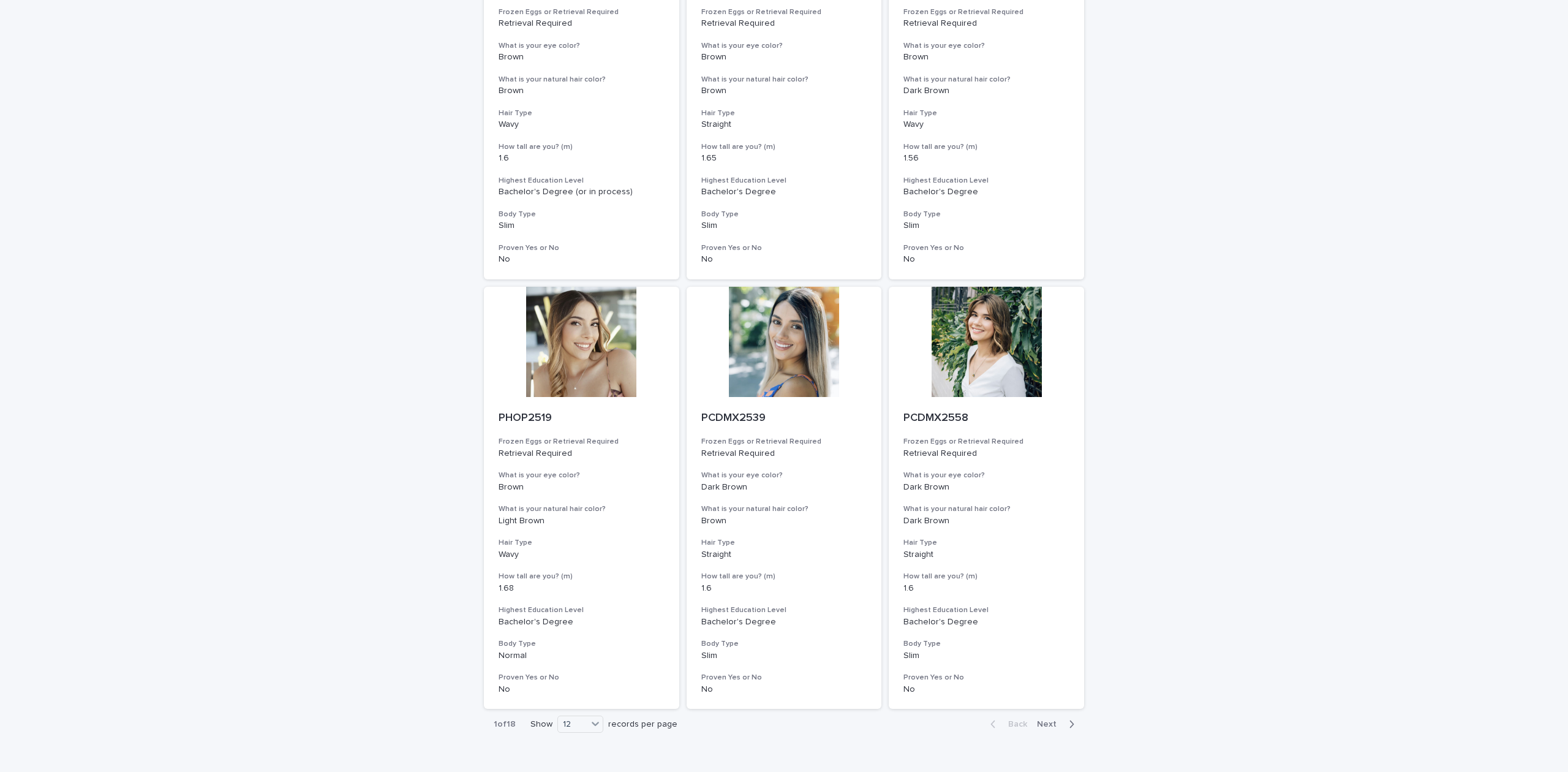
scroll to position [1194, 0]
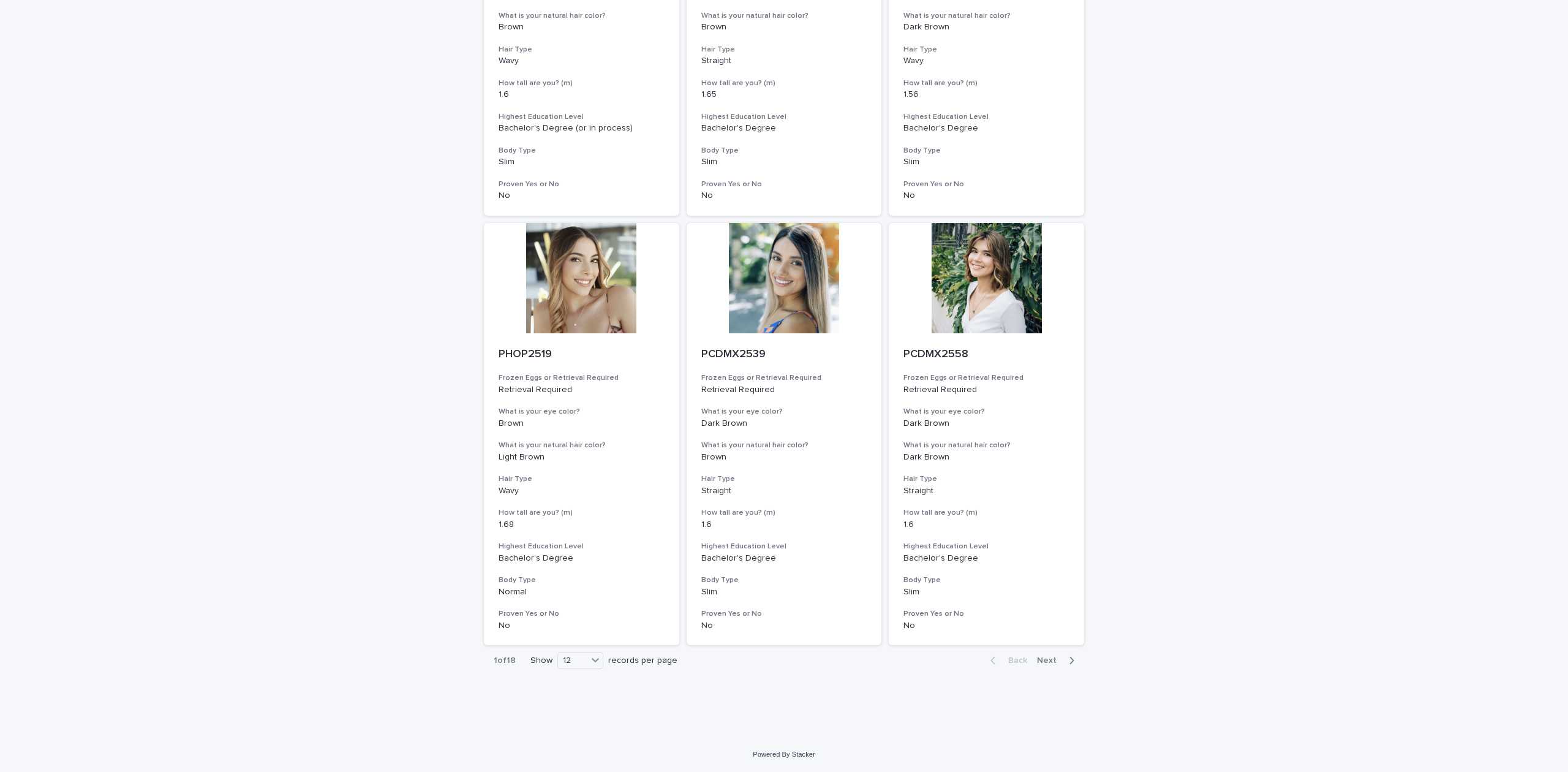
click at [1058, 671] on div "Back Next" at bounding box center [1032, 660] width 103 height 31
click at [1064, 661] on div "button" at bounding box center [1069, 660] width 11 height 11
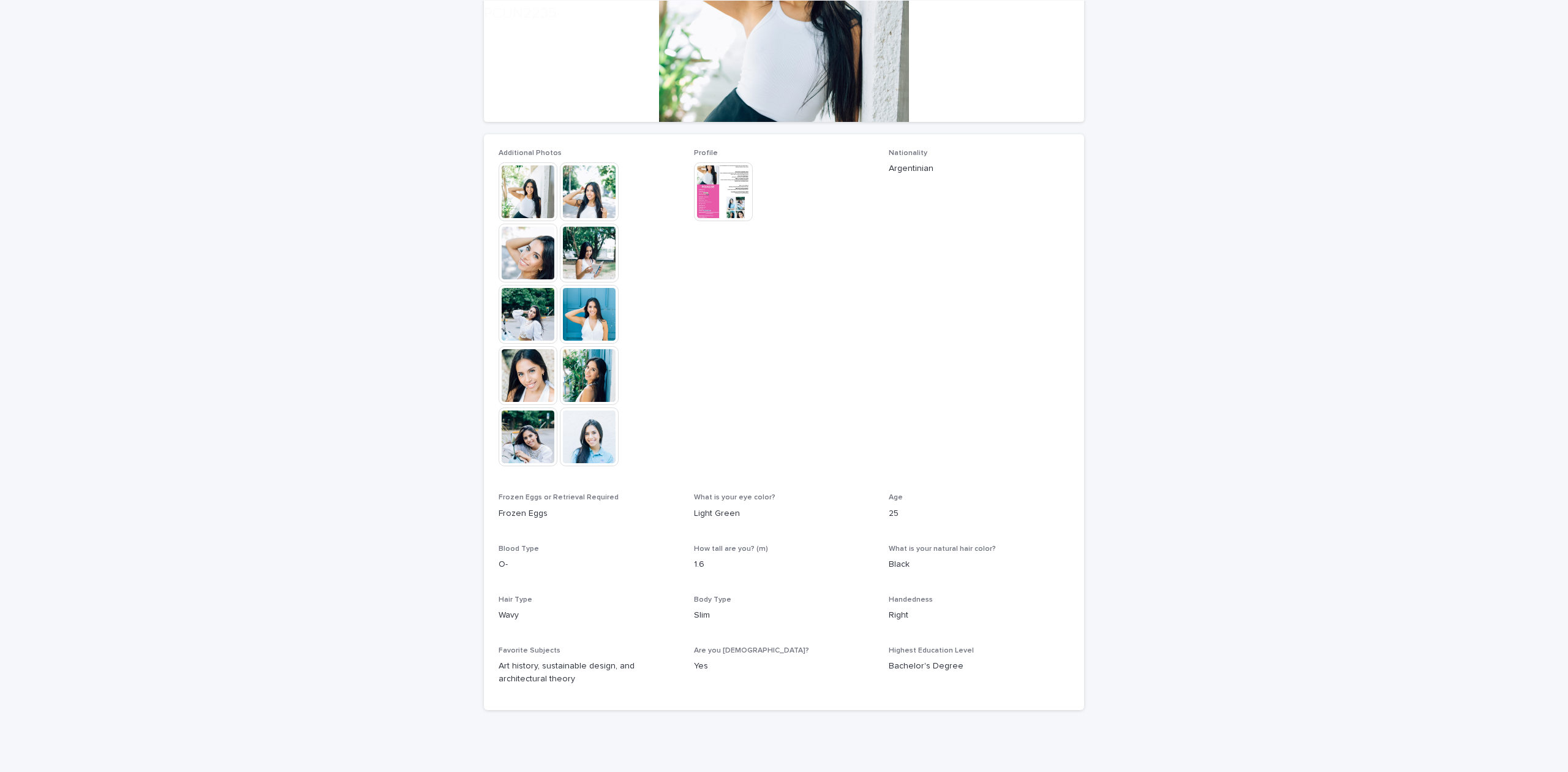
scroll to position [245, 0]
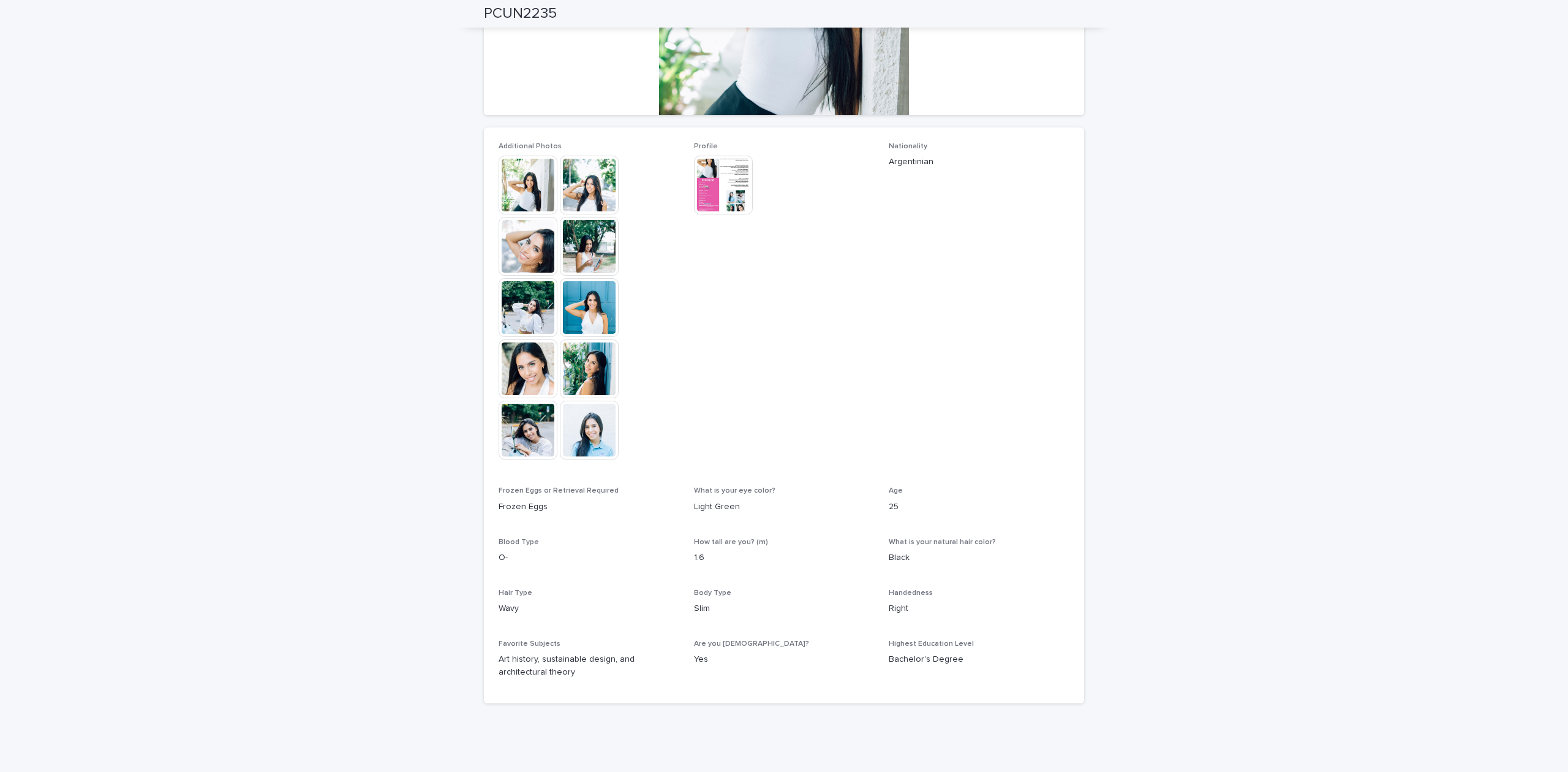
click at [593, 450] on img at bounding box center [589, 430] width 59 height 59
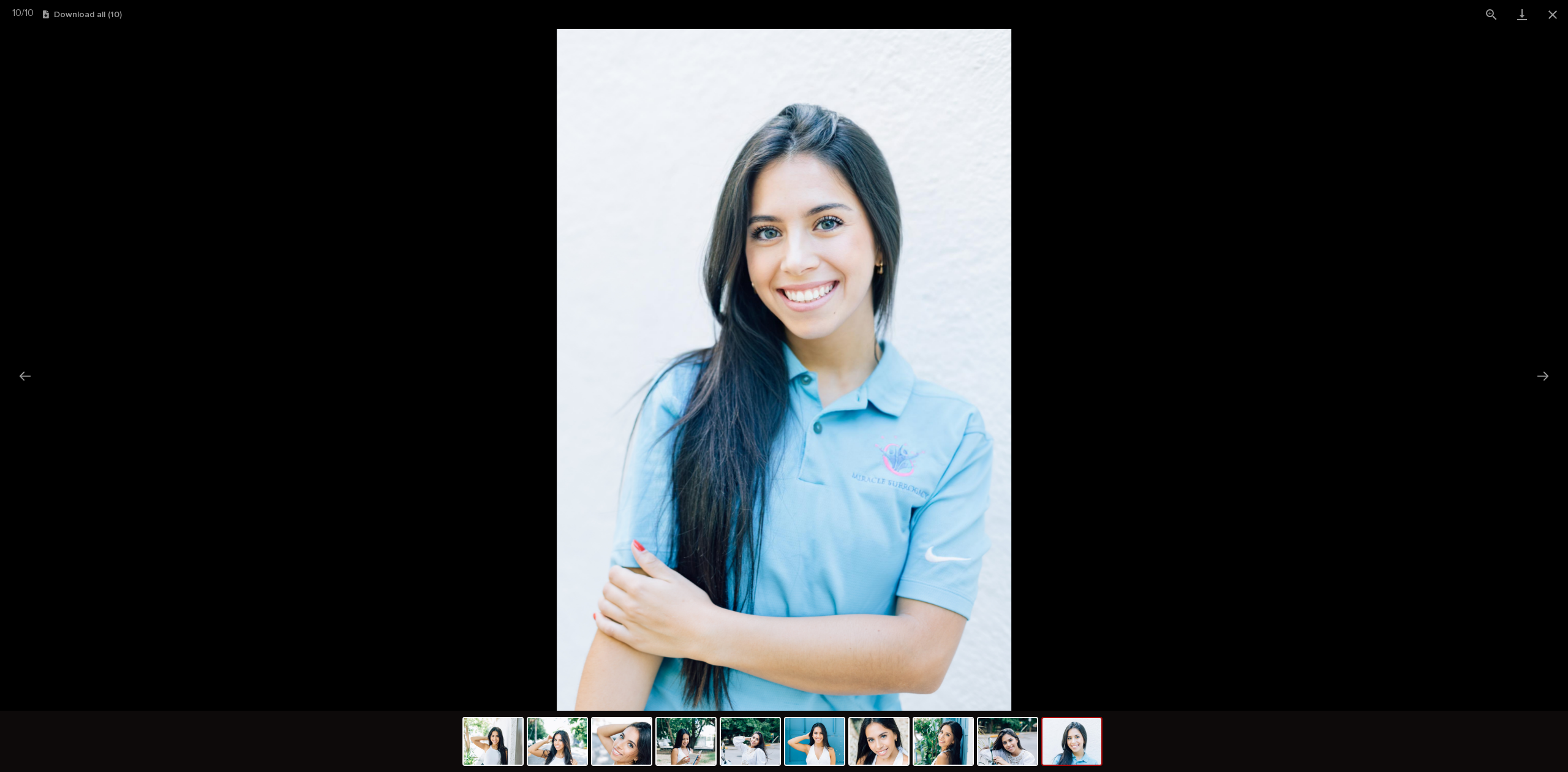
click at [758, 233] on img at bounding box center [783, 369] width 454 height 682
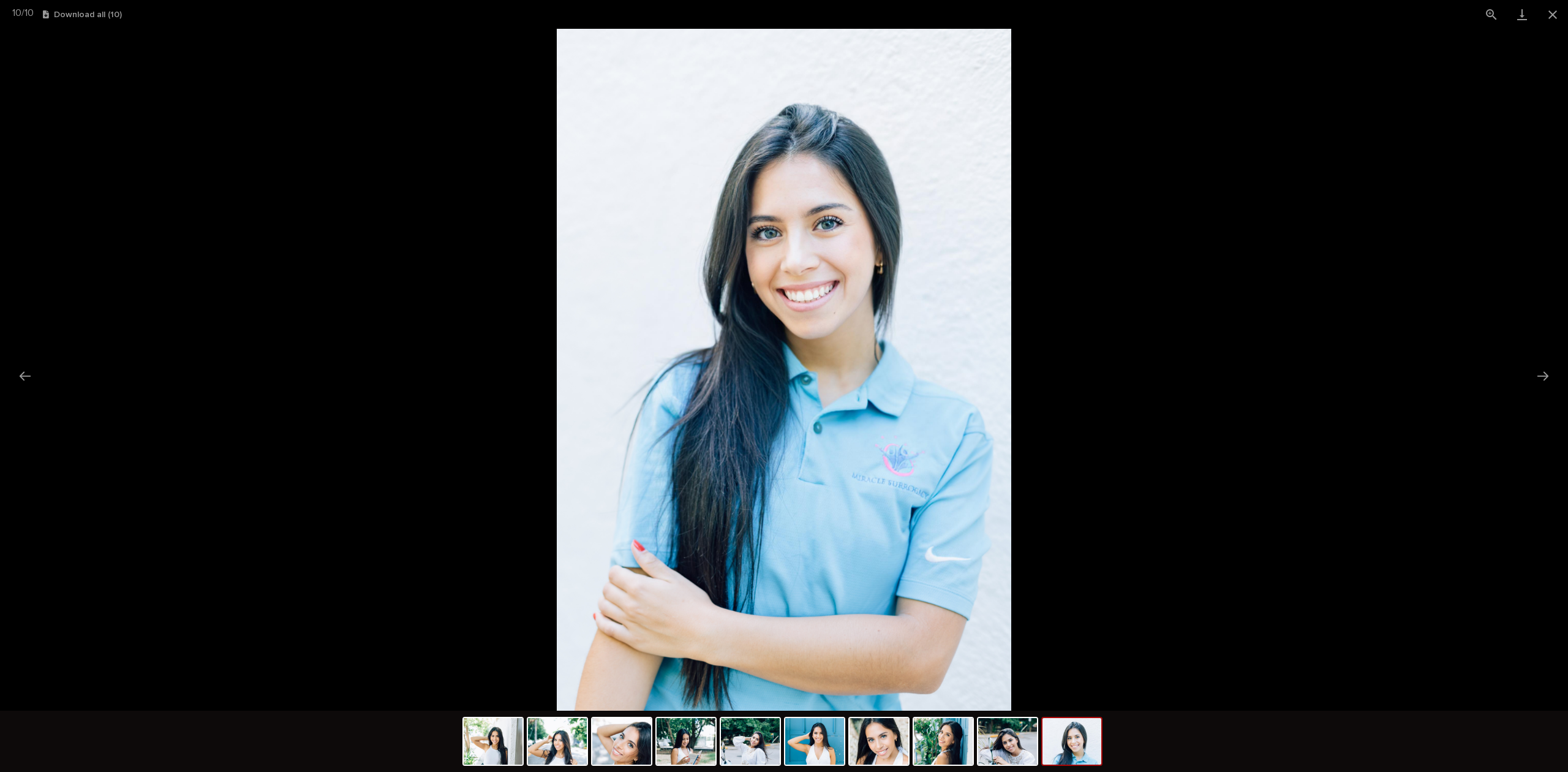
click at [1025, 733] on img at bounding box center [1008, 741] width 59 height 47
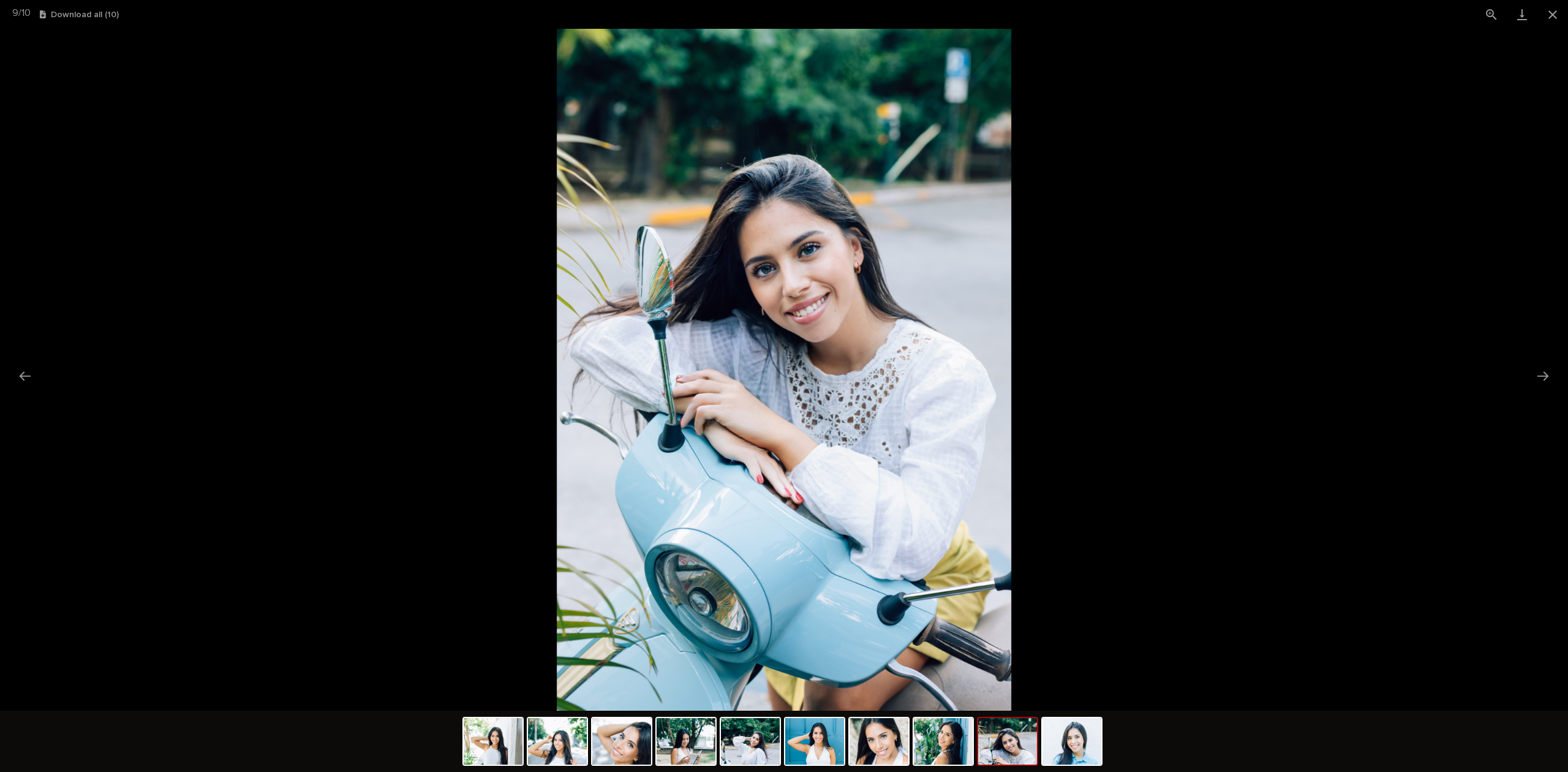
click at [936, 737] on img at bounding box center [943, 741] width 59 height 47
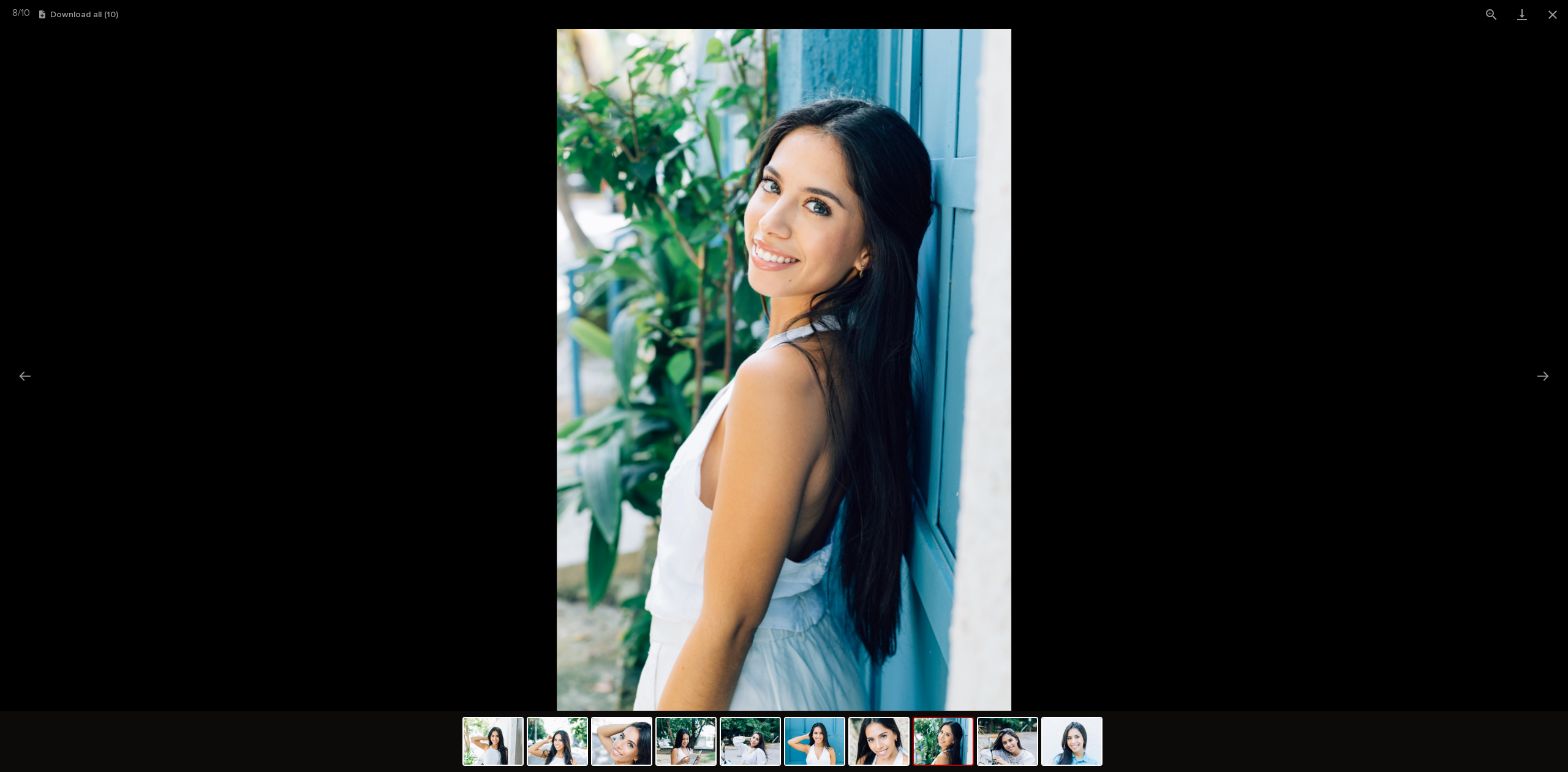
click at [874, 740] on img at bounding box center [879, 741] width 59 height 47
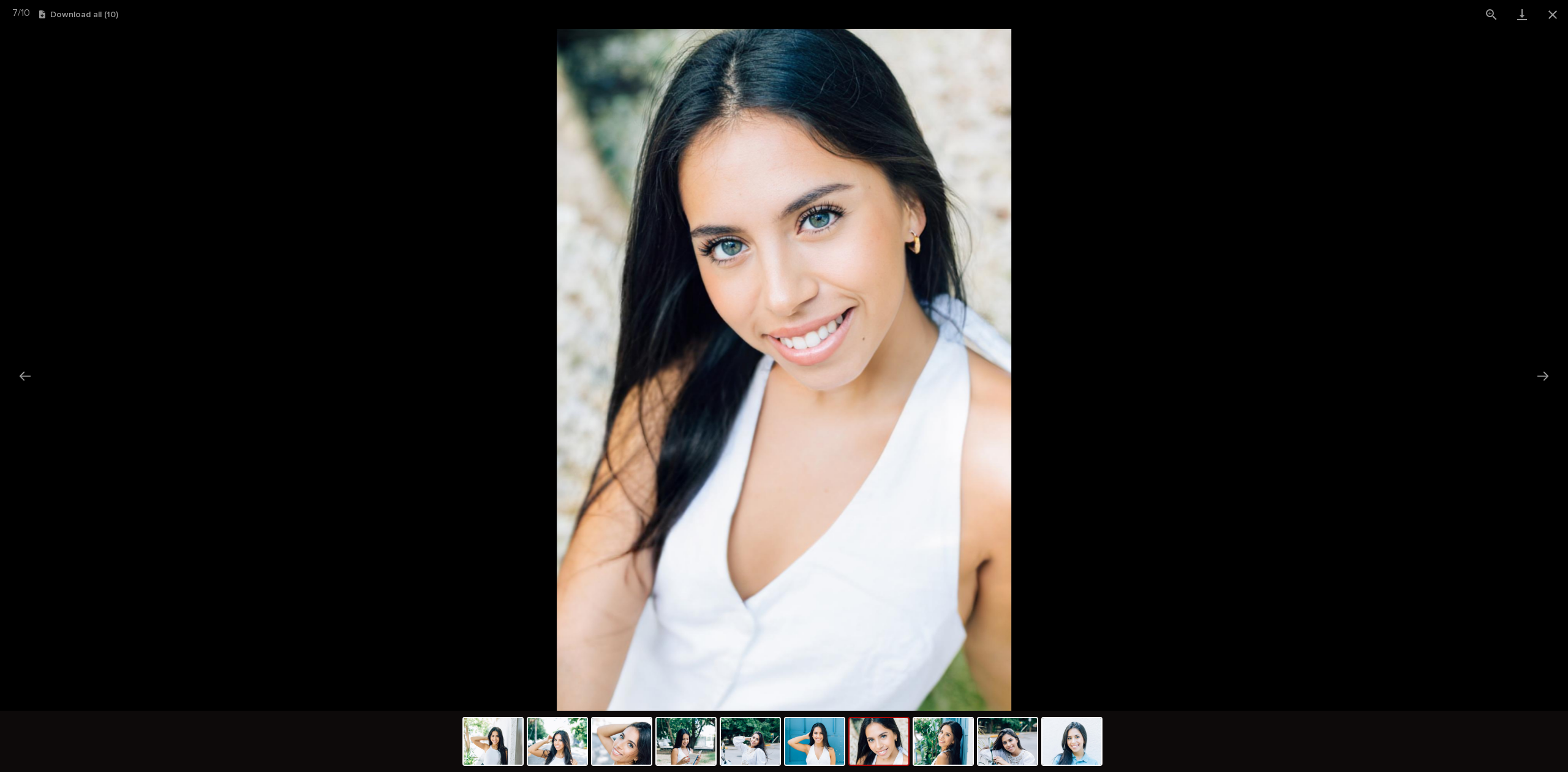
click at [769, 224] on img at bounding box center [783, 369] width 454 height 682
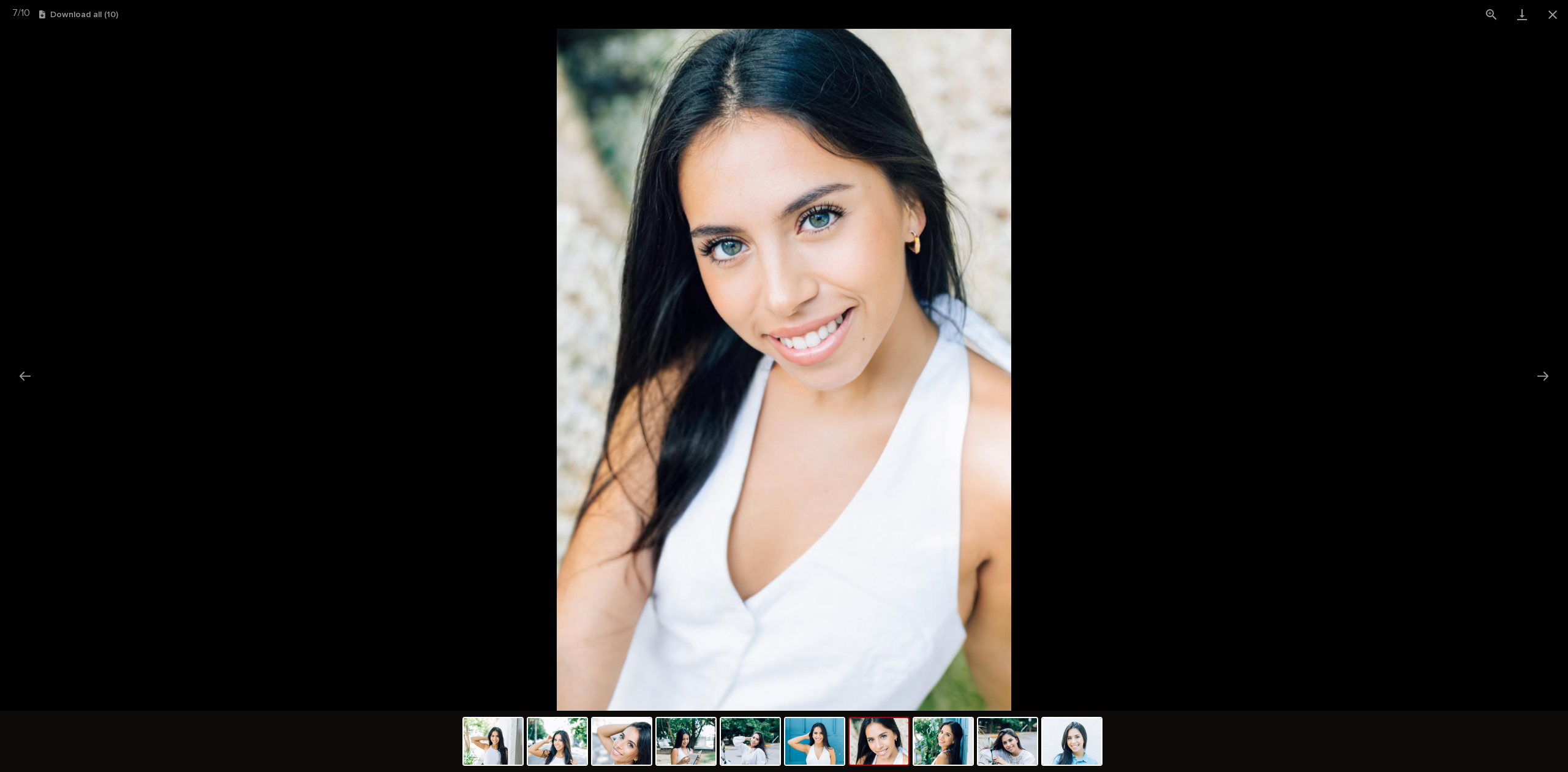
drag, startPoint x: 935, startPoint y: 703, endPoint x: 816, endPoint y: 740, distance: 124.6
click at [816, 740] on img at bounding box center [815, 741] width 59 height 47
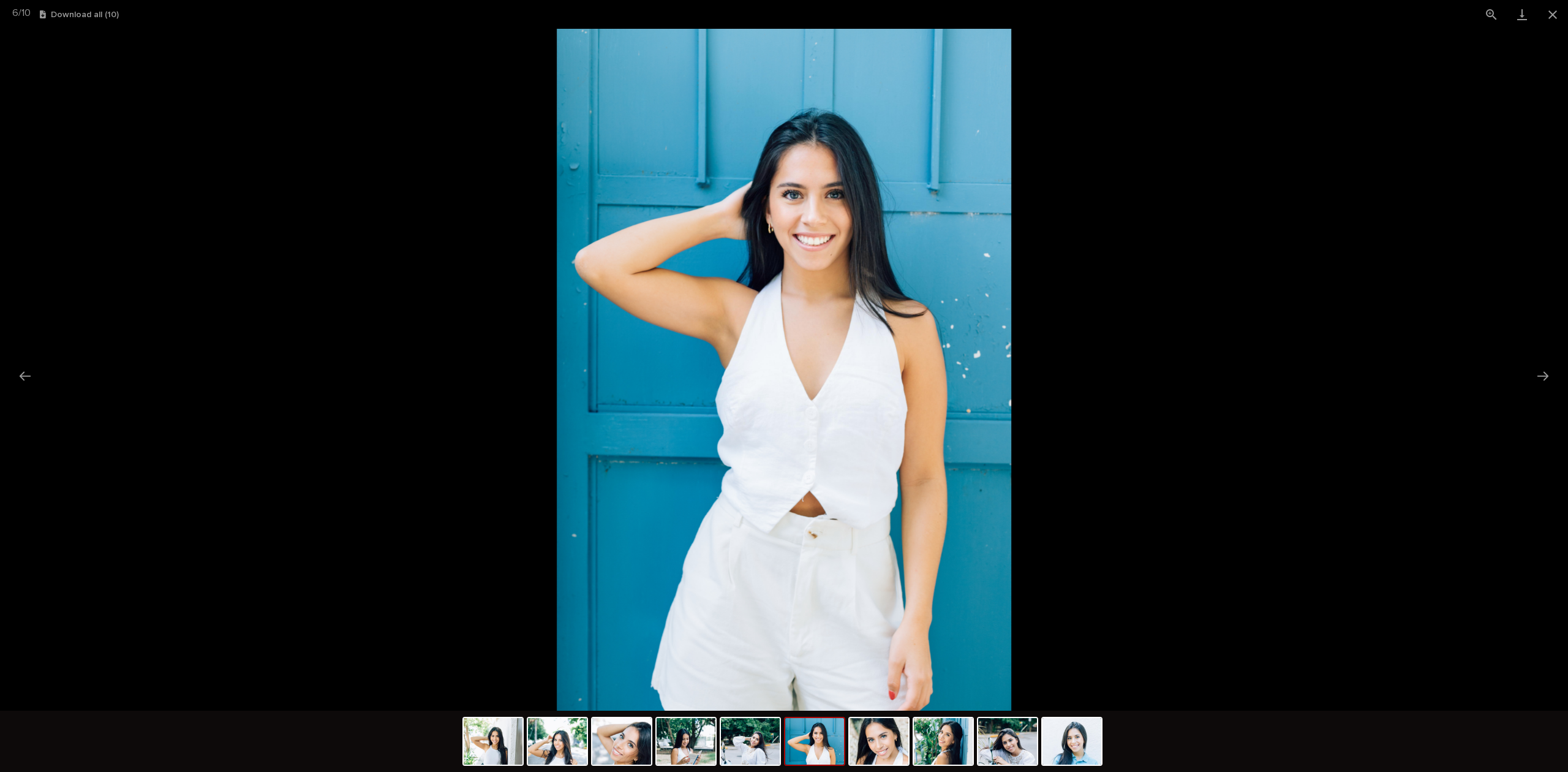
click at [762, 735] on img at bounding box center [750, 741] width 59 height 47
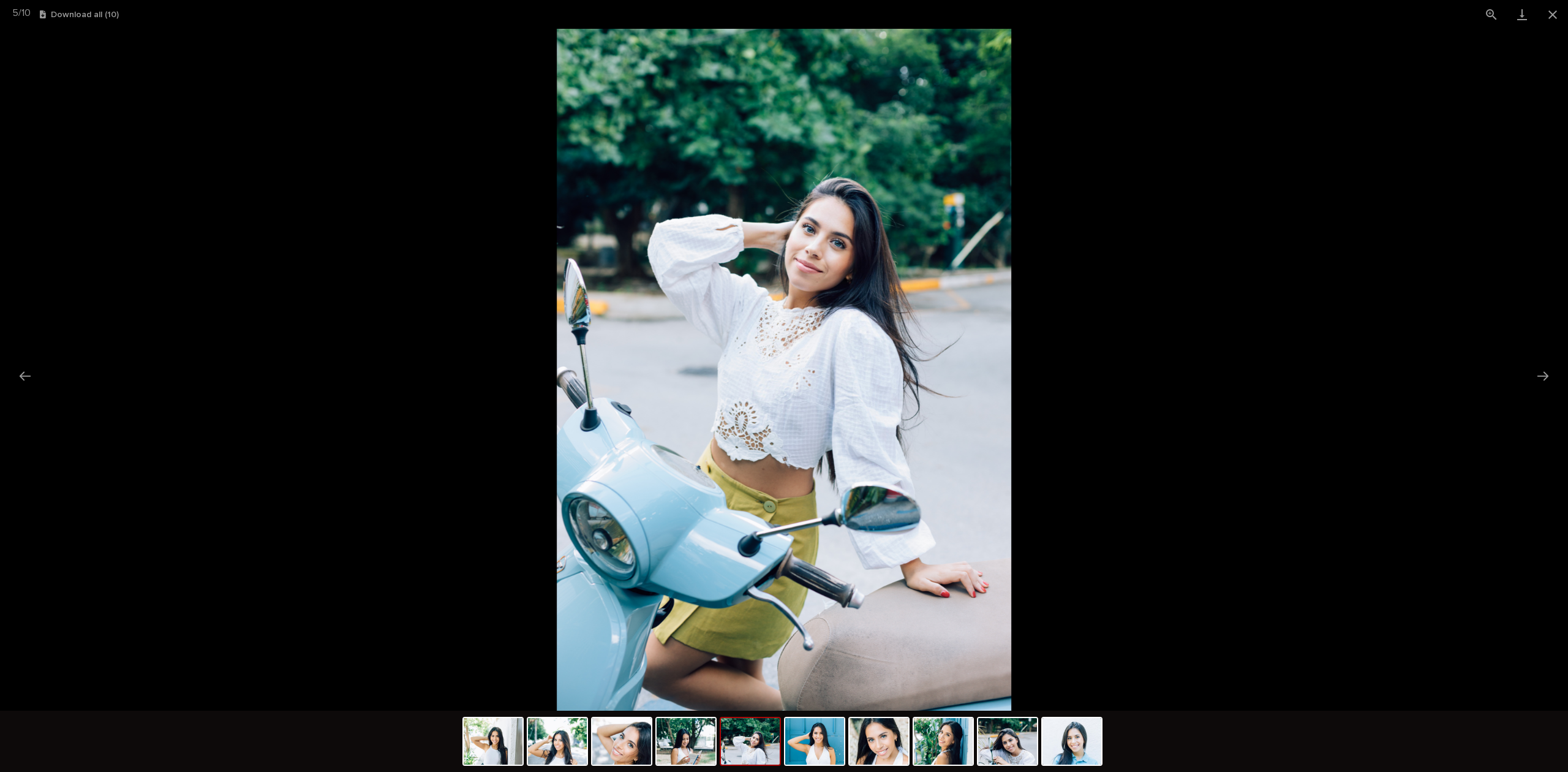
click at [669, 720] on img at bounding box center [686, 741] width 59 height 47
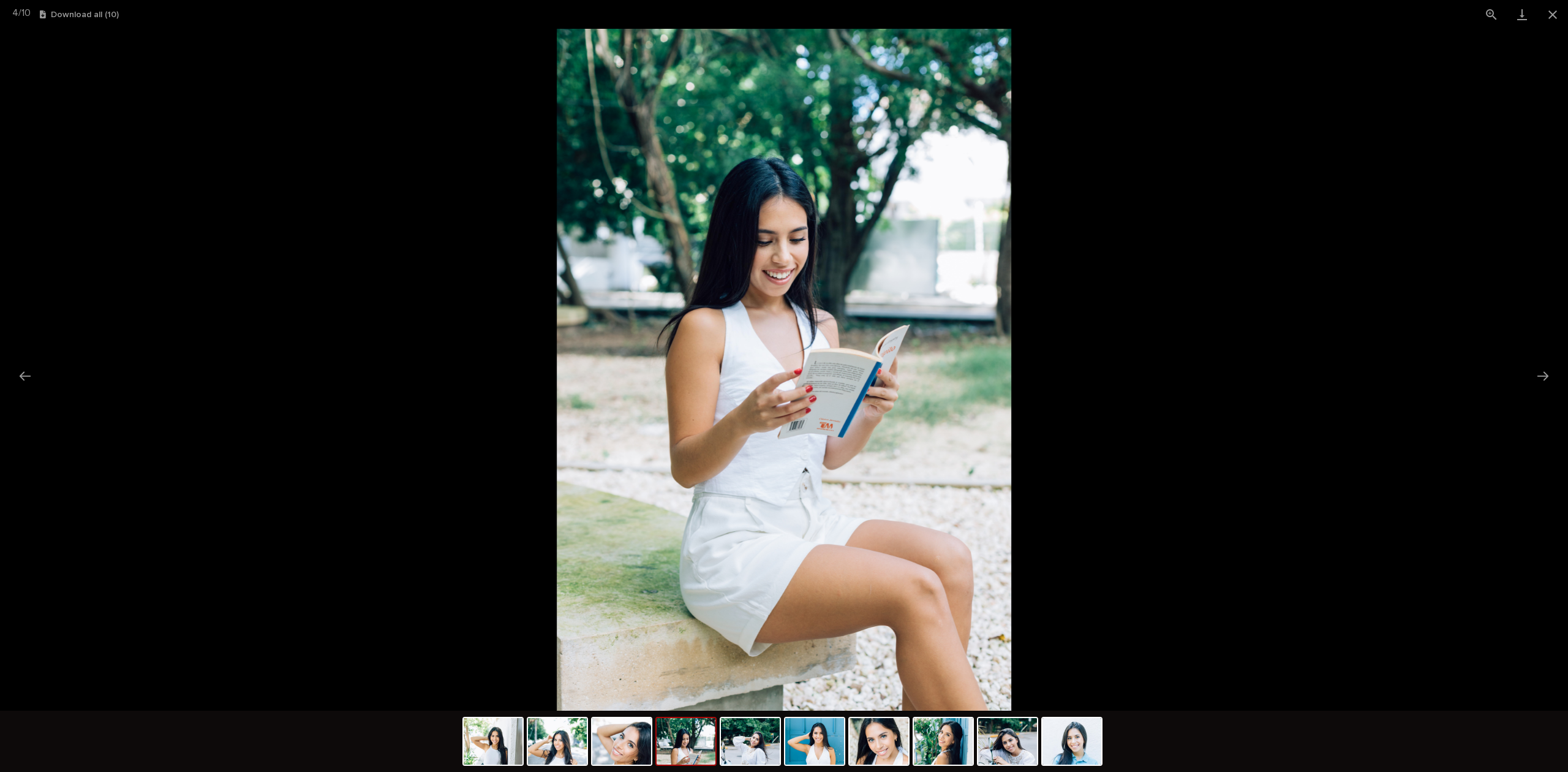
click at [541, 757] on img at bounding box center [557, 741] width 59 height 47
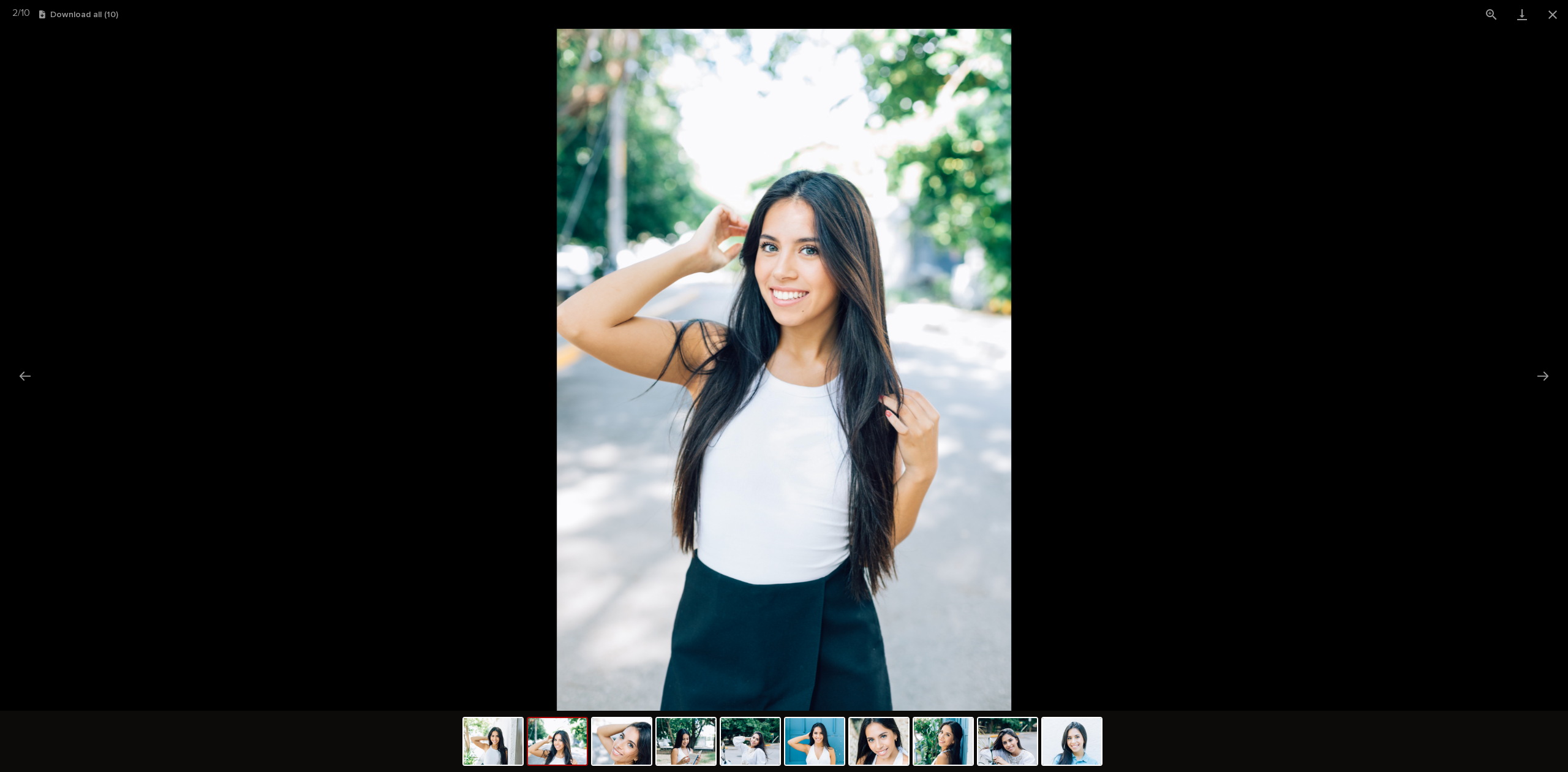
click at [773, 255] on img at bounding box center [783, 369] width 454 height 682
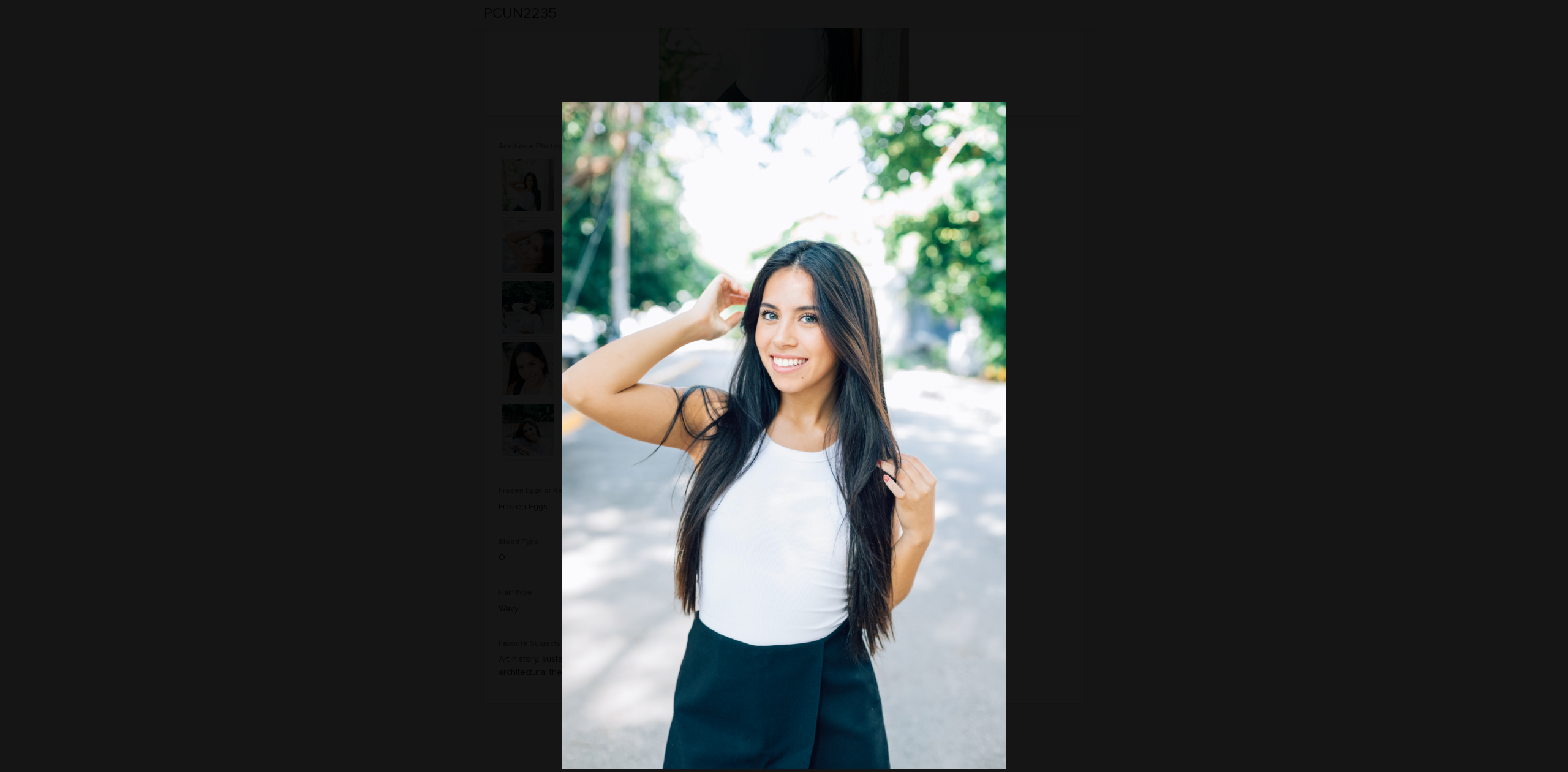
drag, startPoint x: 884, startPoint y: 206, endPoint x: 956, endPoint y: 459, distance: 263.0
click at [937, 448] on img at bounding box center [784, 435] width 444 height 667
